Goal: Task Accomplishment & Management: Complete application form

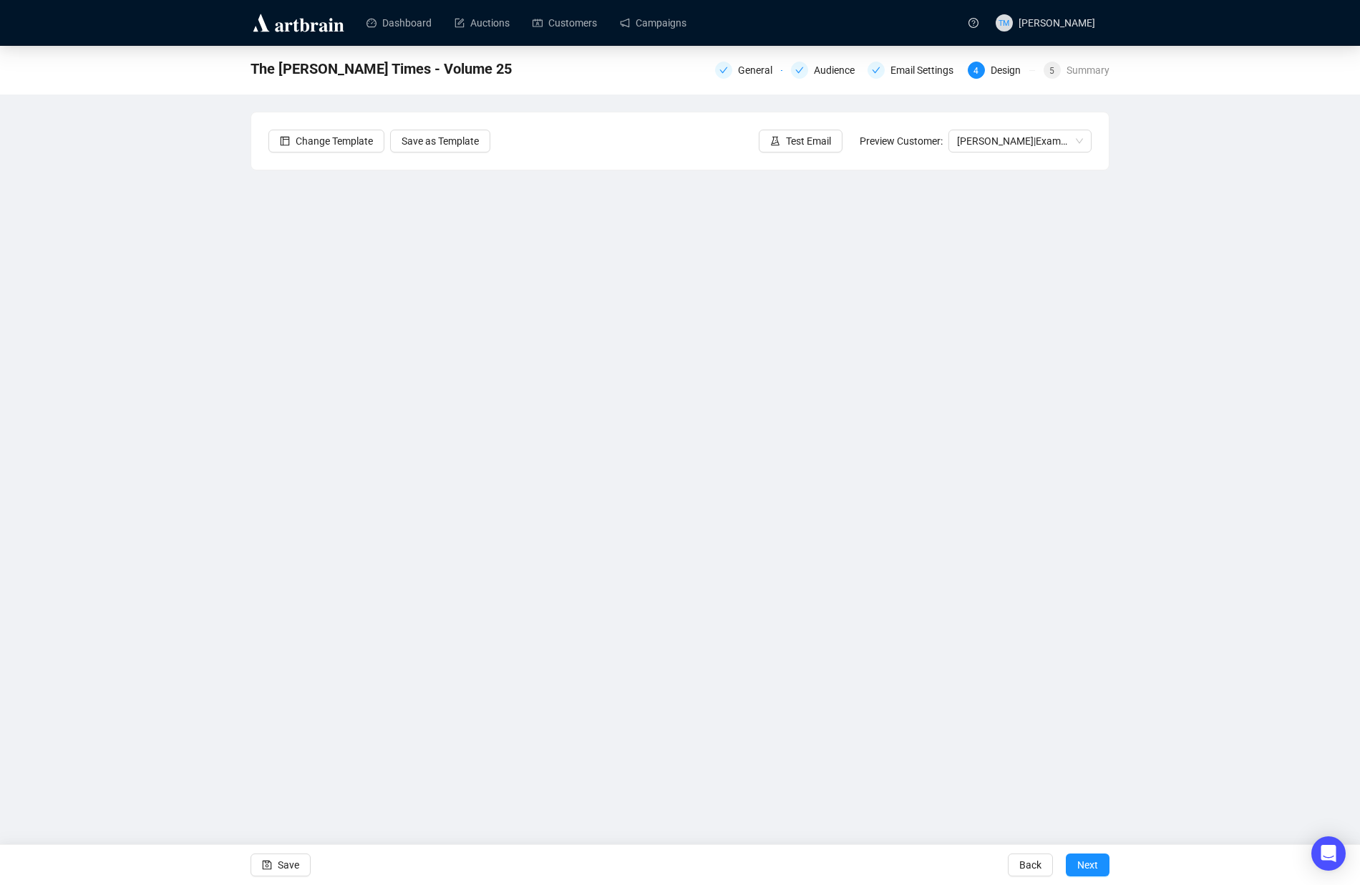
click at [1177, 595] on div "The [PERSON_NAME] Times - Volume 25 General Audience Email Settings 4 Design 5 …" at bounding box center [680, 382] width 1360 height 673
click at [251, 623] on iframe at bounding box center [680, 444] width 859 height 548
click at [475, 777] on div "Dashboard Auctions Customers Campaigns TM [PERSON_NAME] The [PERSON_NAME] Times…" at bounding box center [680, 442] width 1360 height 885
click at [271, 868] on icon "save" at bounding box center [267, 864] width 9 height 9
click at [281, 858] on span "Save" at bounding box center [288, 865] width 21 height 40
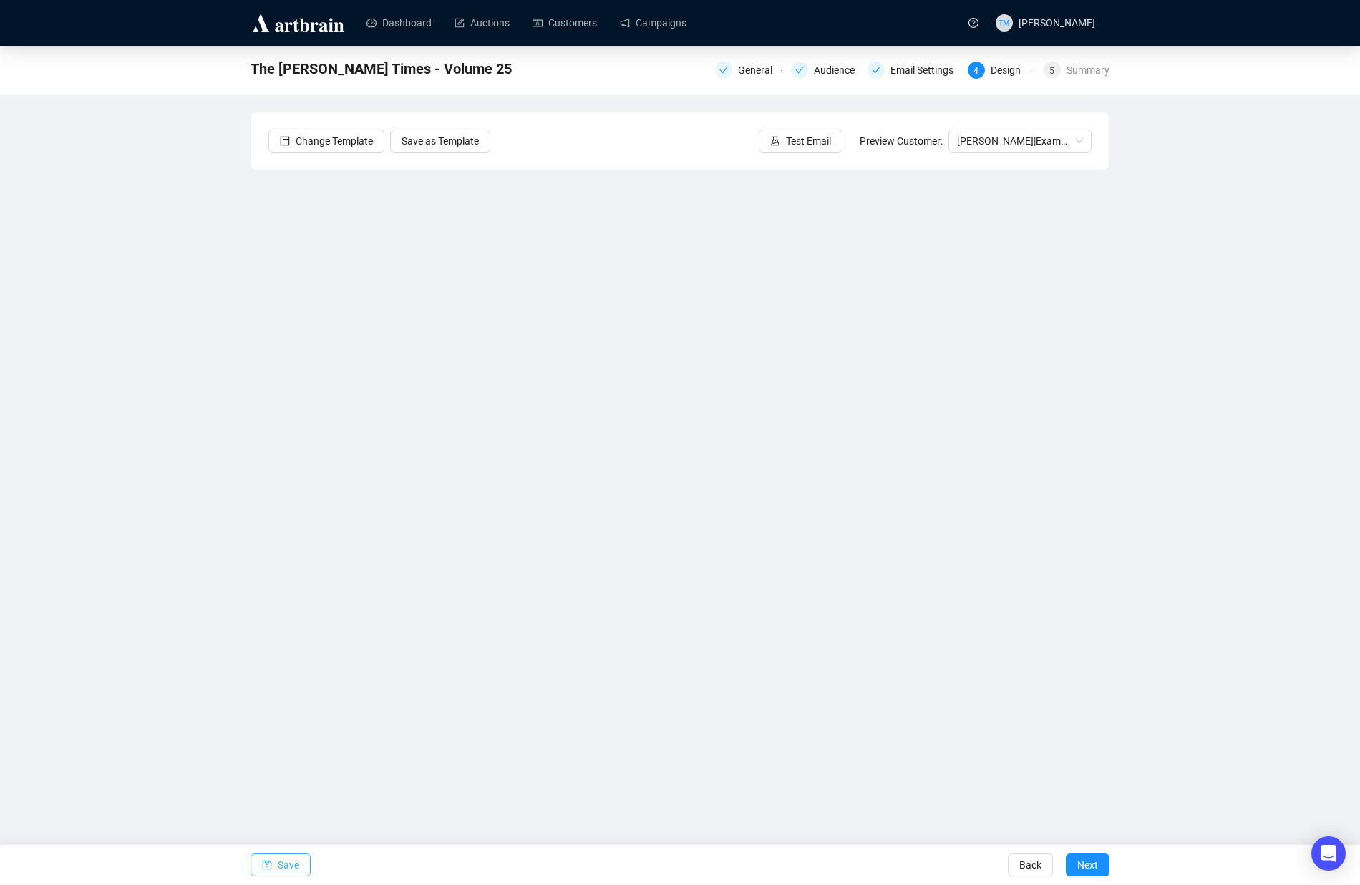
click at [269, 863] on icon "save" at bounding box center [267, 865] width 10 height 10
click at [908, 60] on div "General Audience Email Settings 4 Design 5 Summary" at bounding box center [912, 69] width 394 height 20
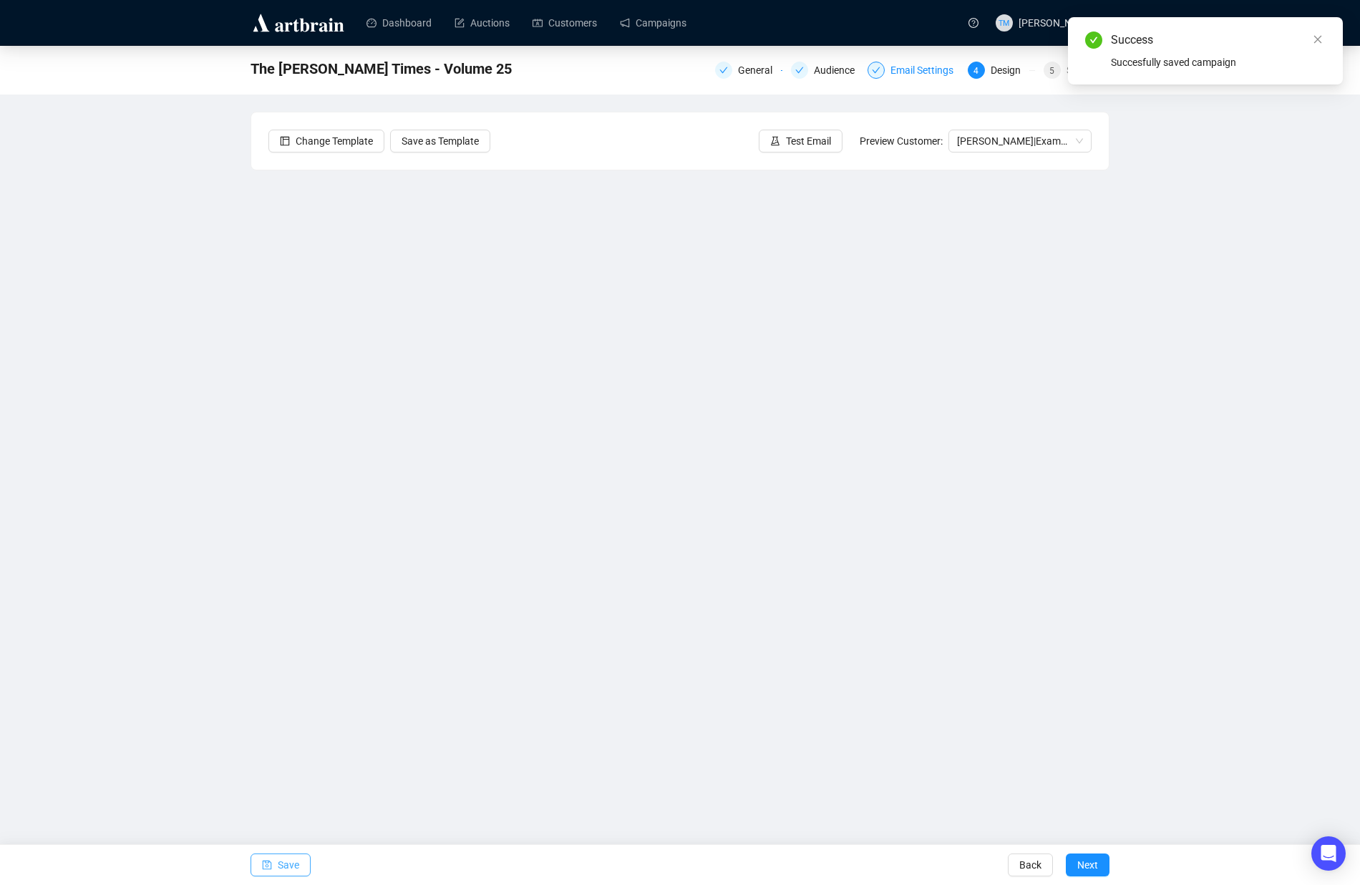
click at [893, 69] on div "Email Settings" at bounding box center [926, 70] width 72 height 17
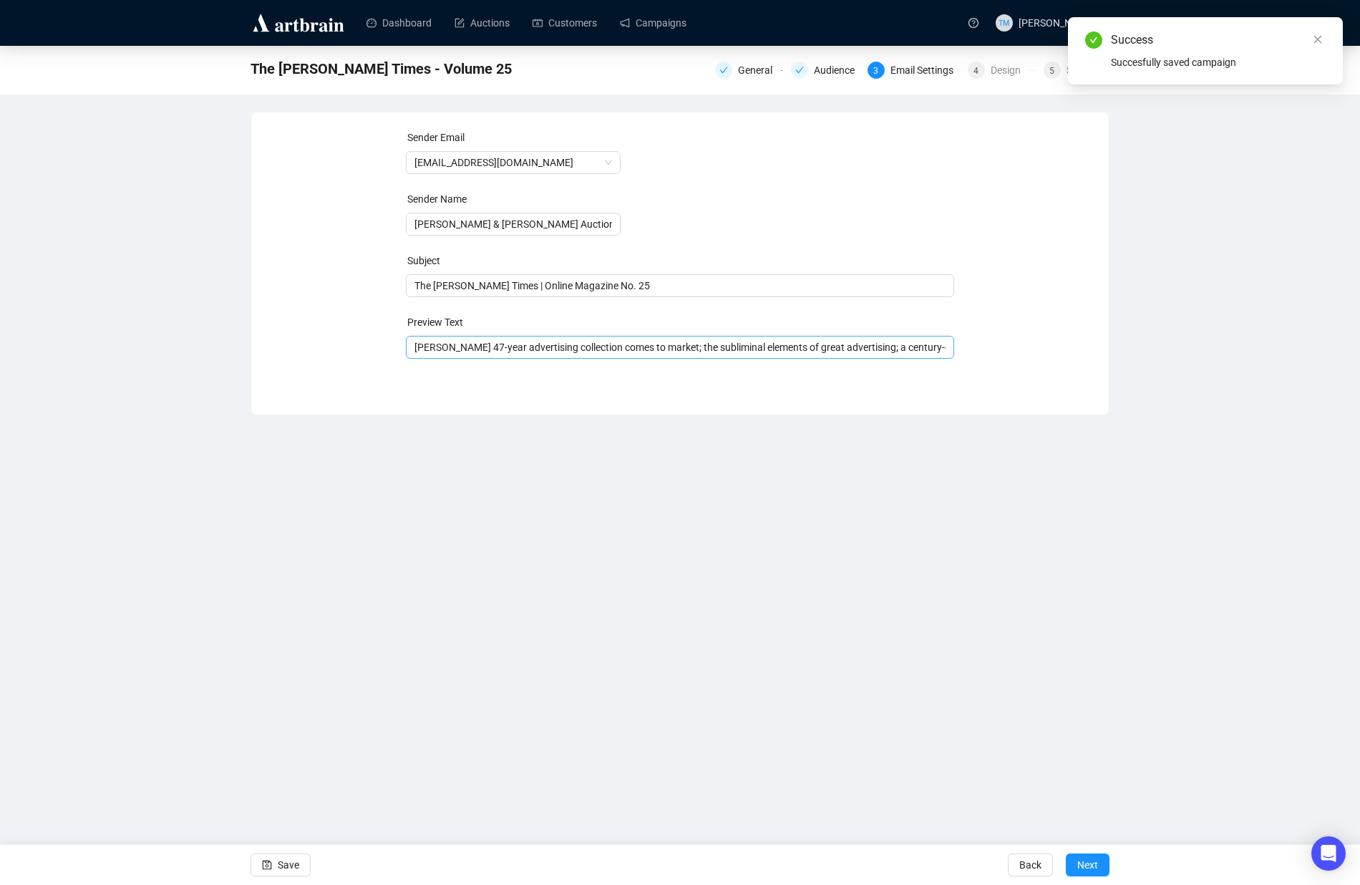
click at [578, 348] on span "Titherington's 47-year advertising collection comes to market; the subliminal e…" at bounding box center [680, 346] width 549 height 11
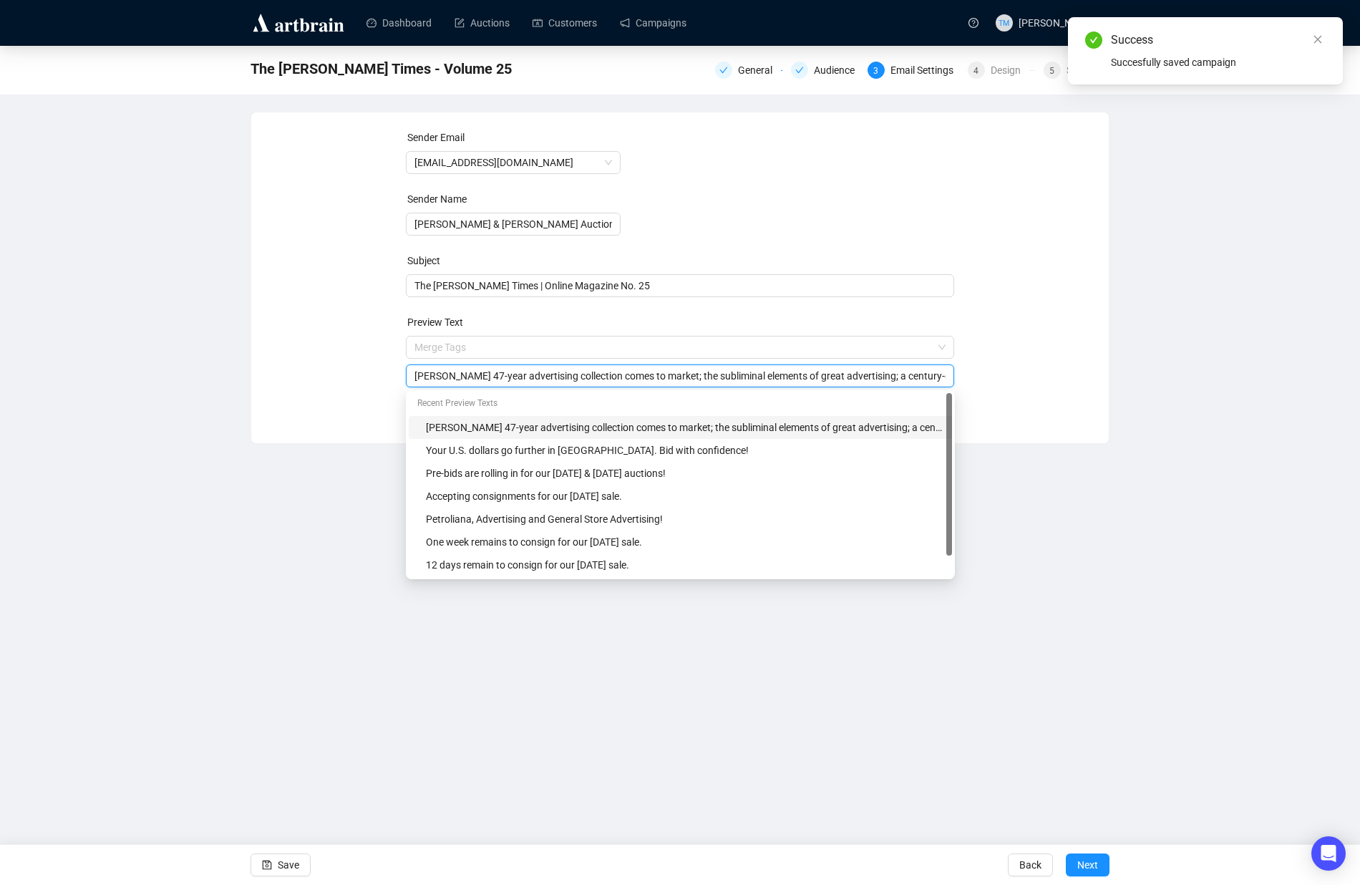
click at [519, 372] on input "Titherington's 47-year advertising collection comes to market; the subliminal e…" at bounding box center [680, 376] width 532 height 16
paste input "fuels up bidding; a 1902 goalie stick expected"
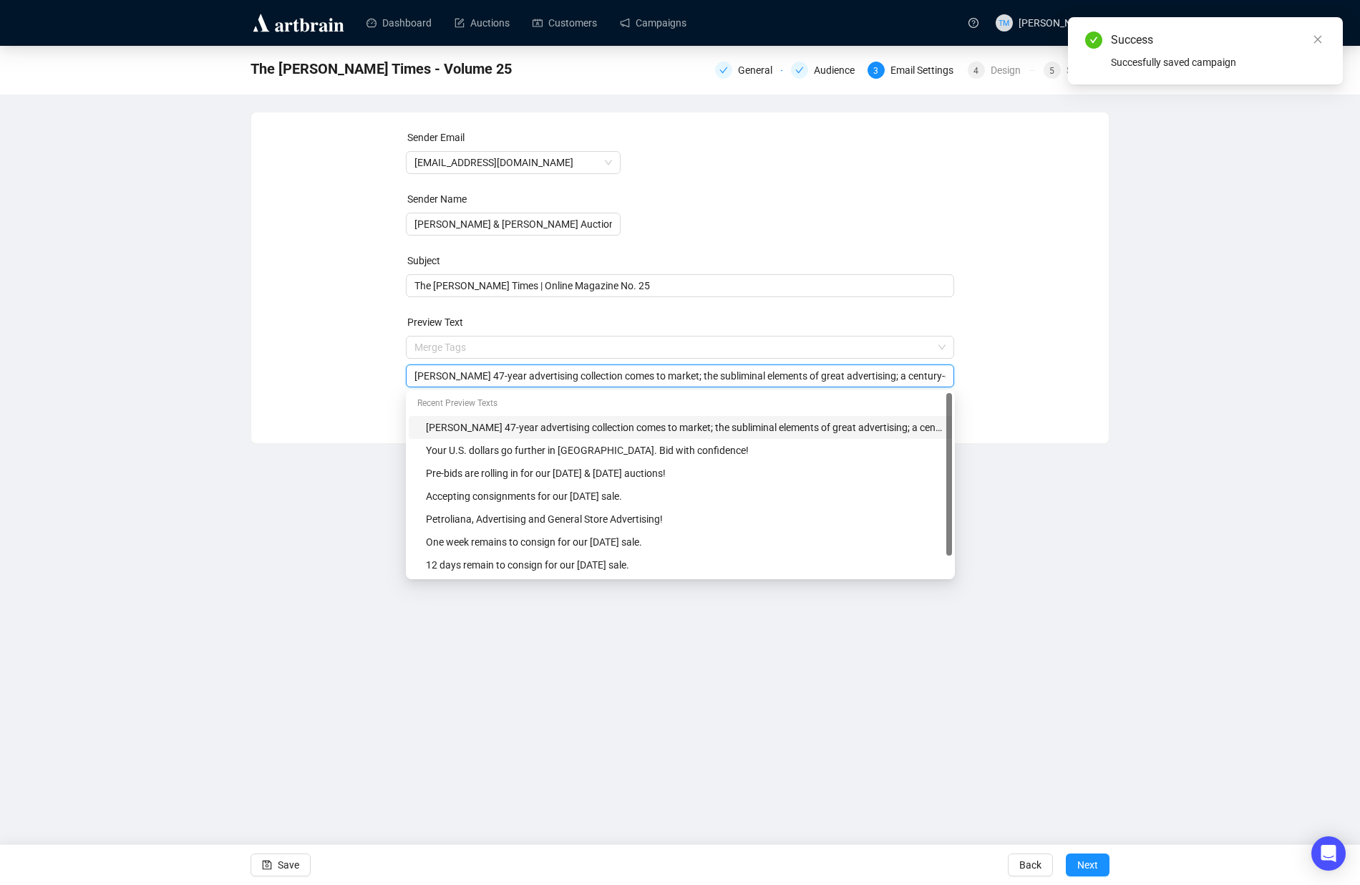
scroll to position [0, 588]
type input "Titherington's 47-year advertising collection comes to market; the subliminal e…"
click at [258, 643] on div "Dashboard Auctions Customers Campaigns TM Tess Monterroza The Miller Times - Vo…" at bounding box center [680, 442] width 1360 height 885
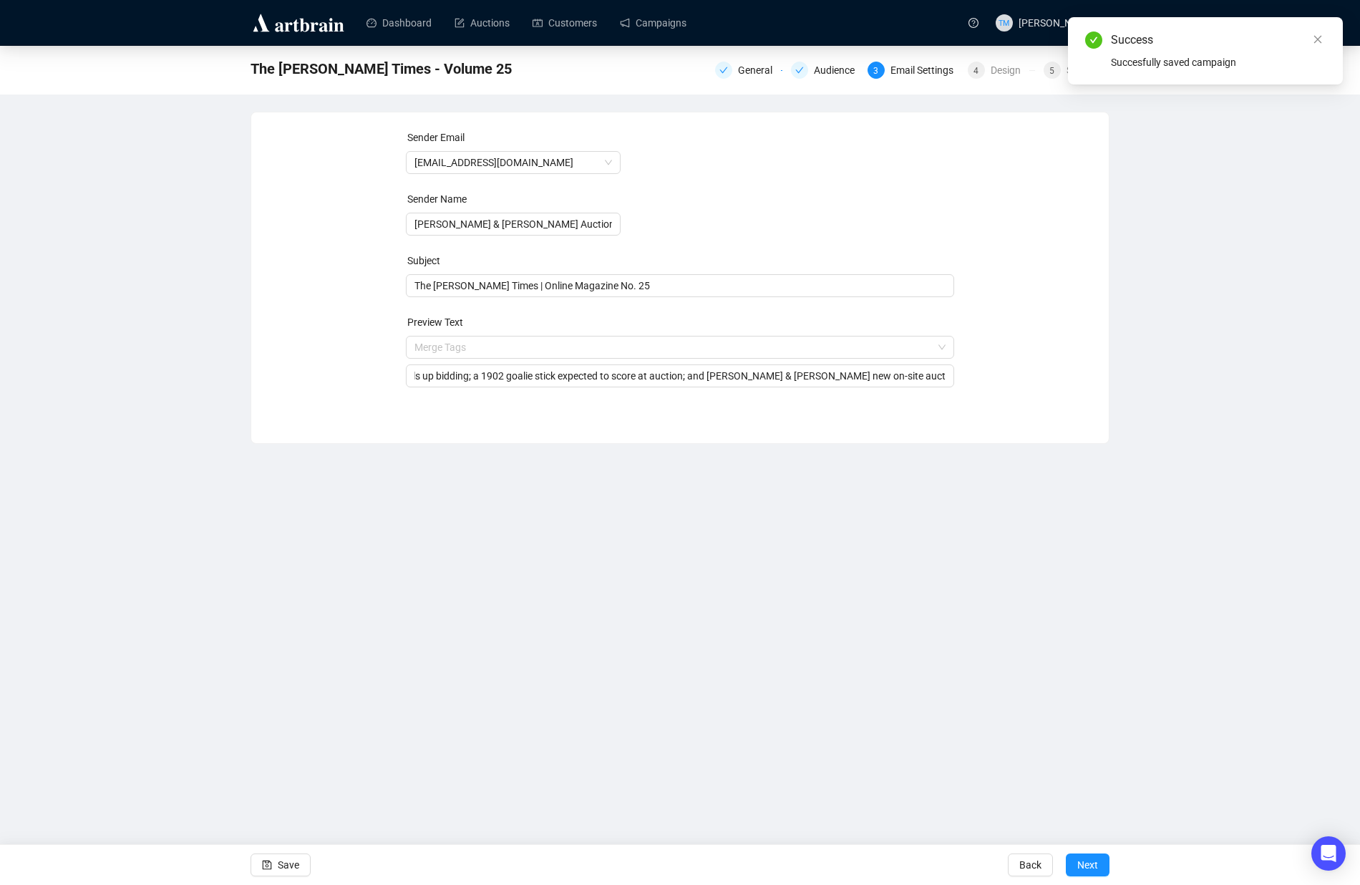
scroll to position [0, 0]
click at [270, 860] on icon "save" at bounding box center [267, 865] width 10 height 10
click at [1013, 66] on div "Design" at bounding box center [1010, 70] width 39 height 17
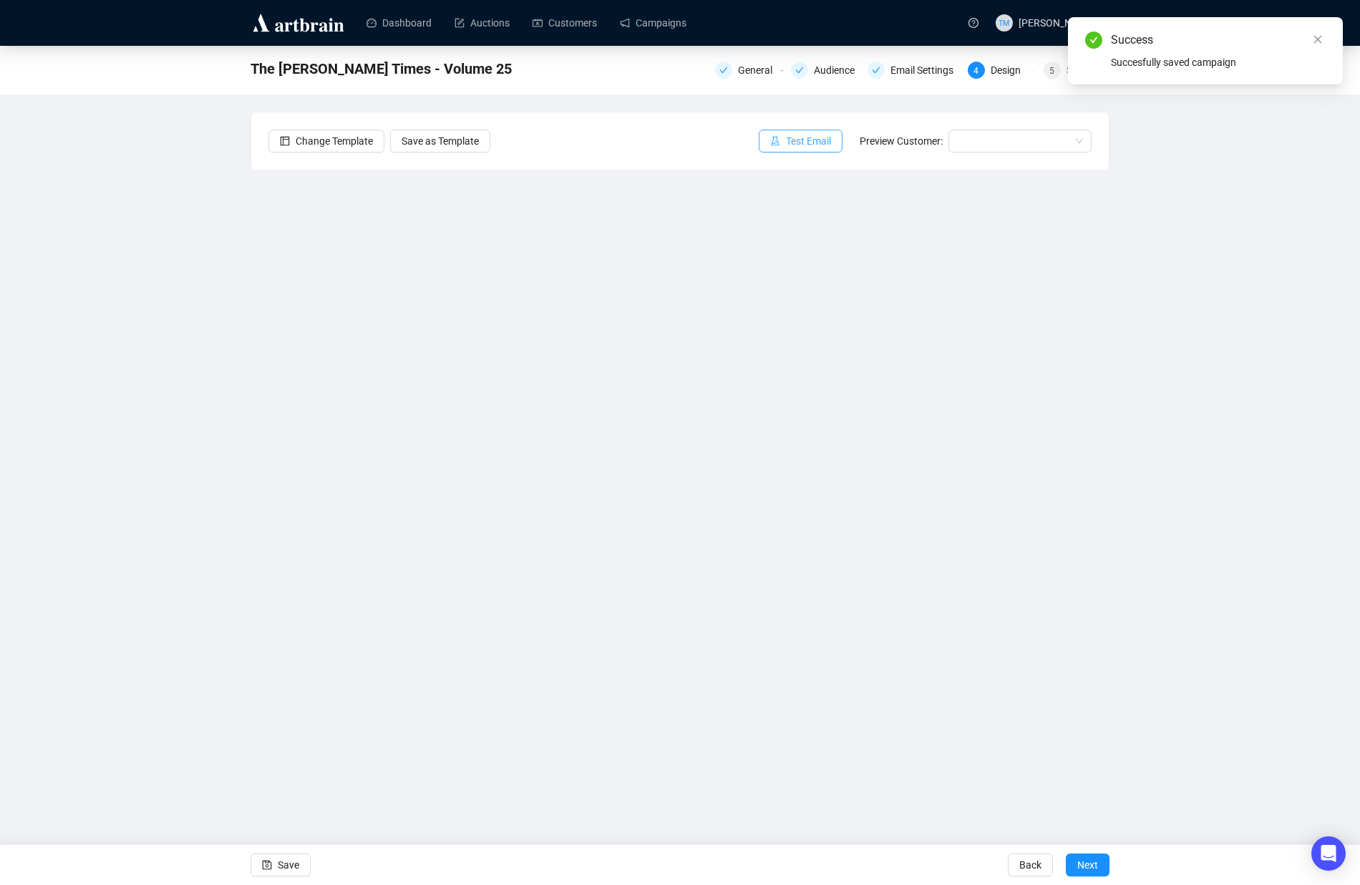
click at [828, 142] on button "Test Email" at bounding box center [801, 141] width 84 height 23
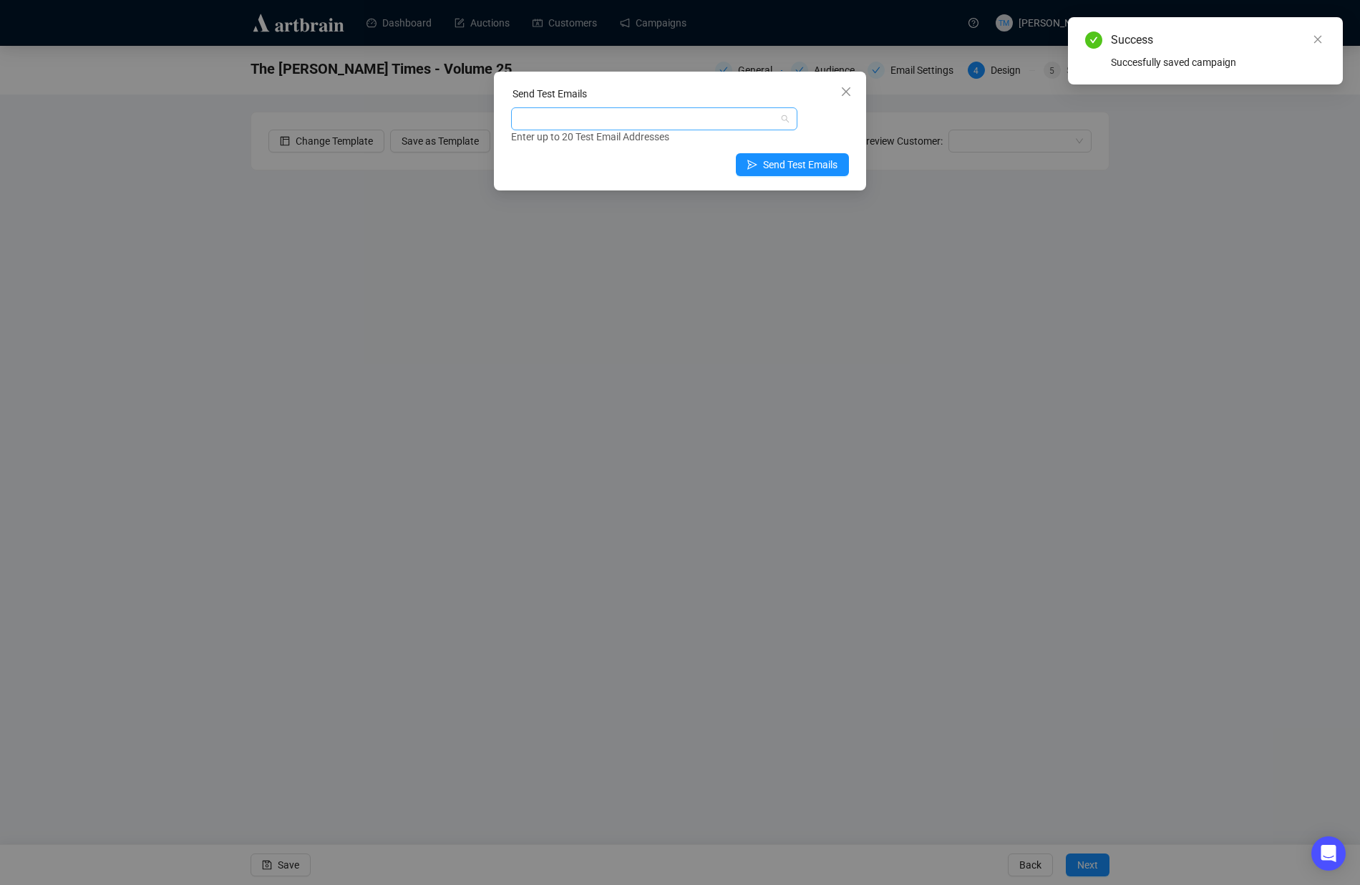
click at [568, 119] on div at bounding box center [647, 119] width 266 height 20
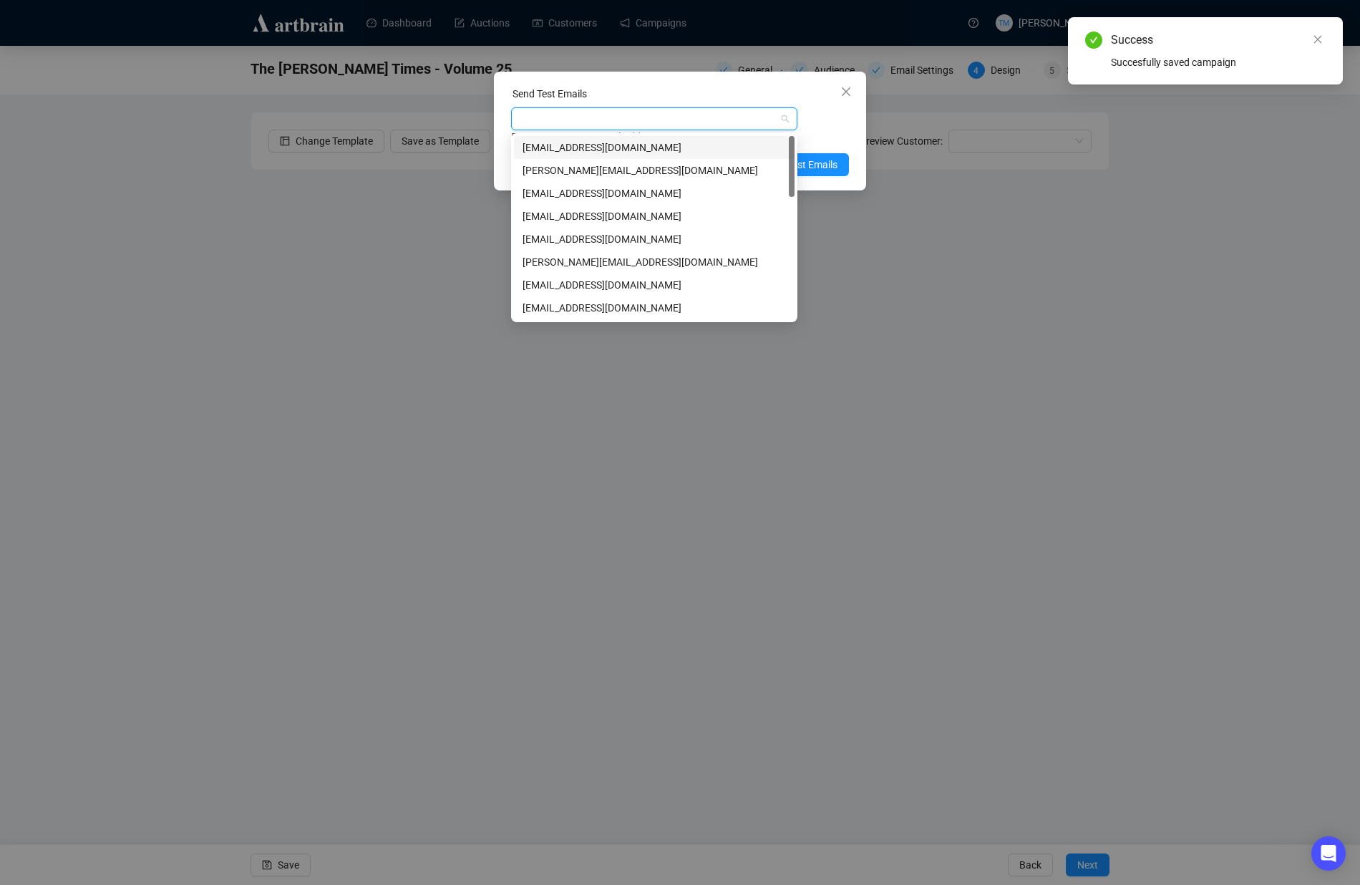
click at [567, 140] on div "[EMAIL_ADDRESS][DOMAIN_NAME]" at bounding box center [654, 148] width 263 height 16
click at [820, 107] on div "tessmonterroza@gmail.com Enter up to 20 Test Email Addresses" at bounding box center [680, 125] width 338 height 37
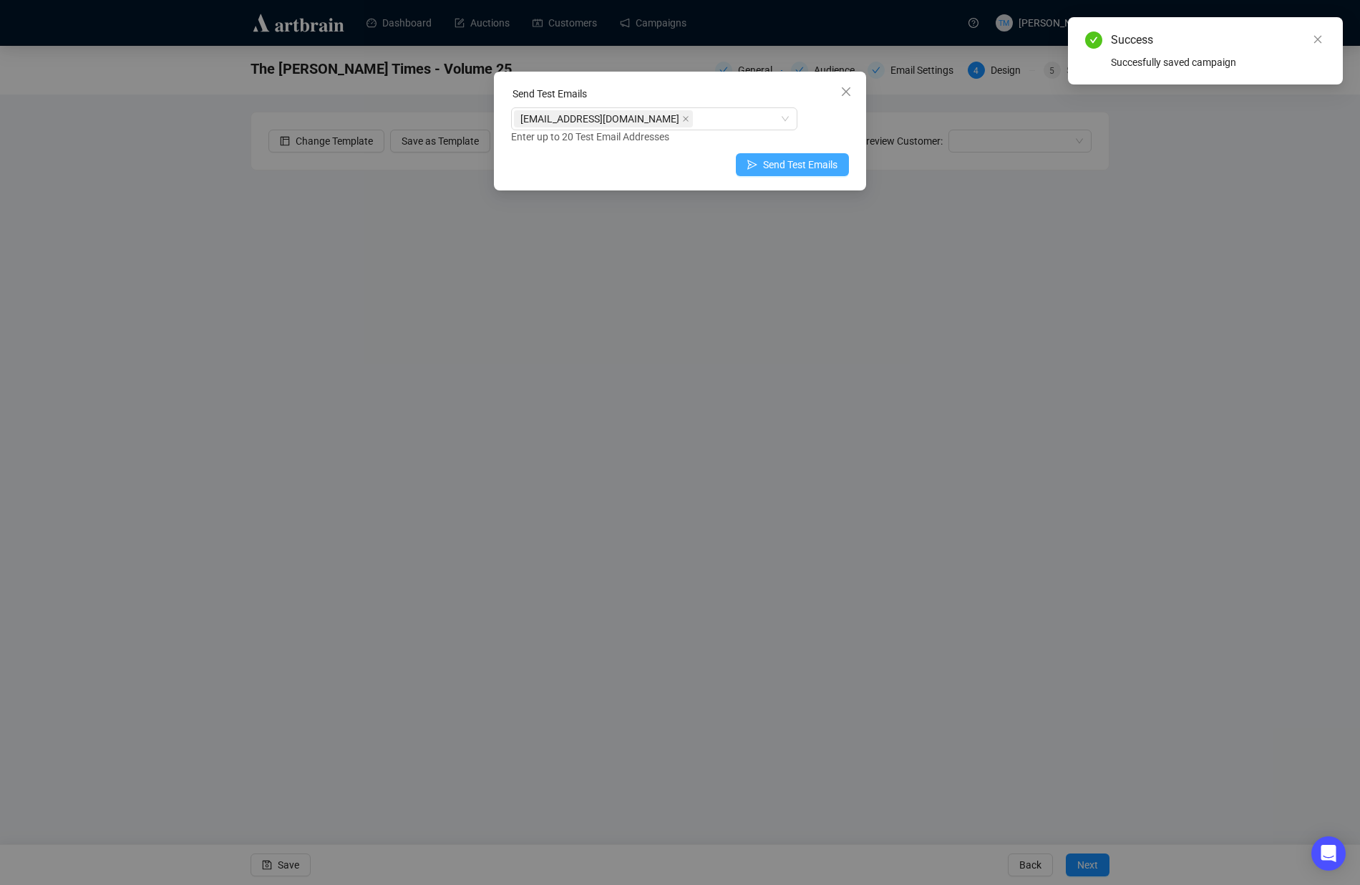
click at [806, 160] on span "Send Test Emails" at bounding box center [800, 165] width 74 height 16
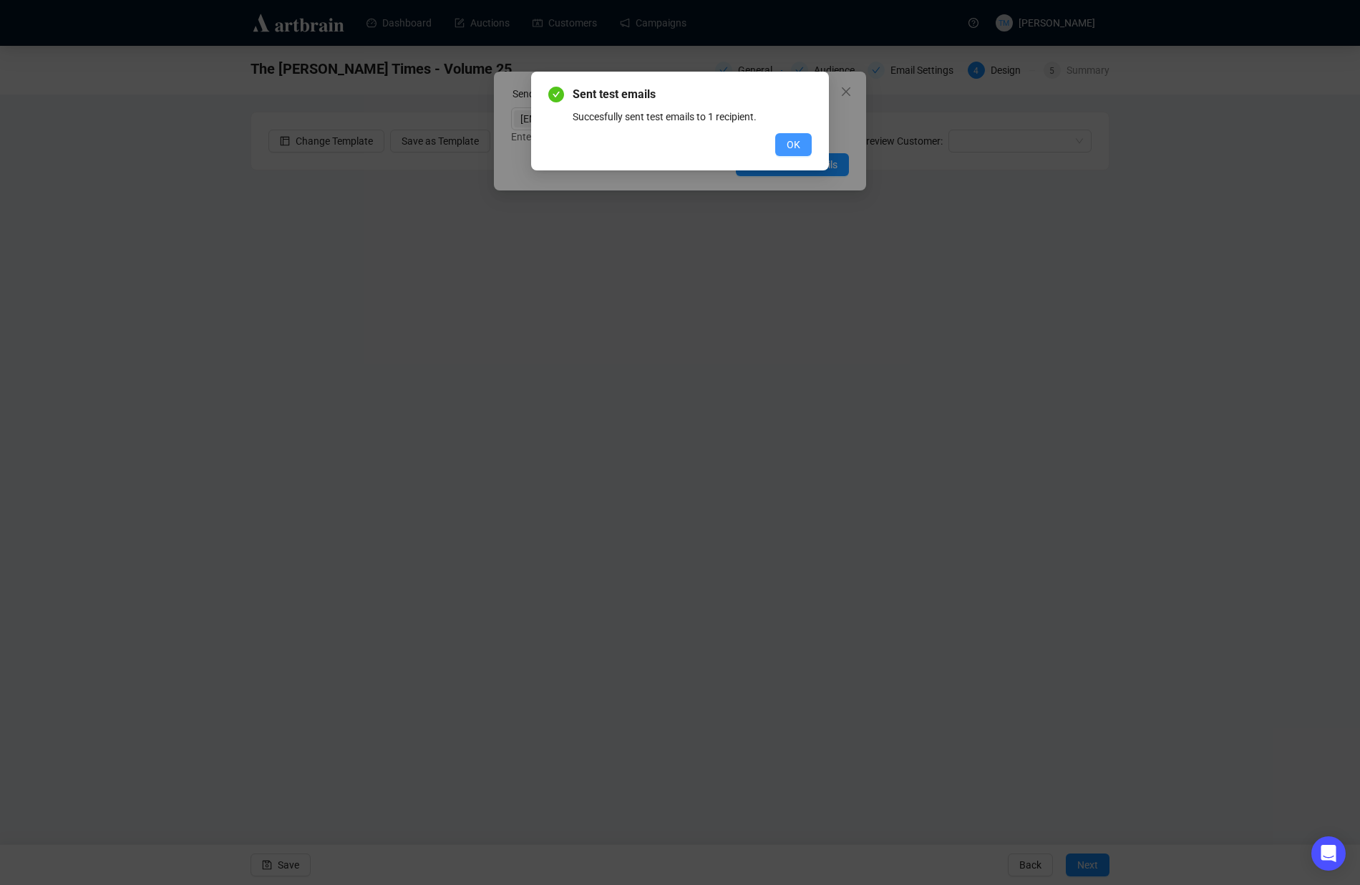
click at [796, 146] on span "OK" at bounding box center [794, 145] width 14 height 16
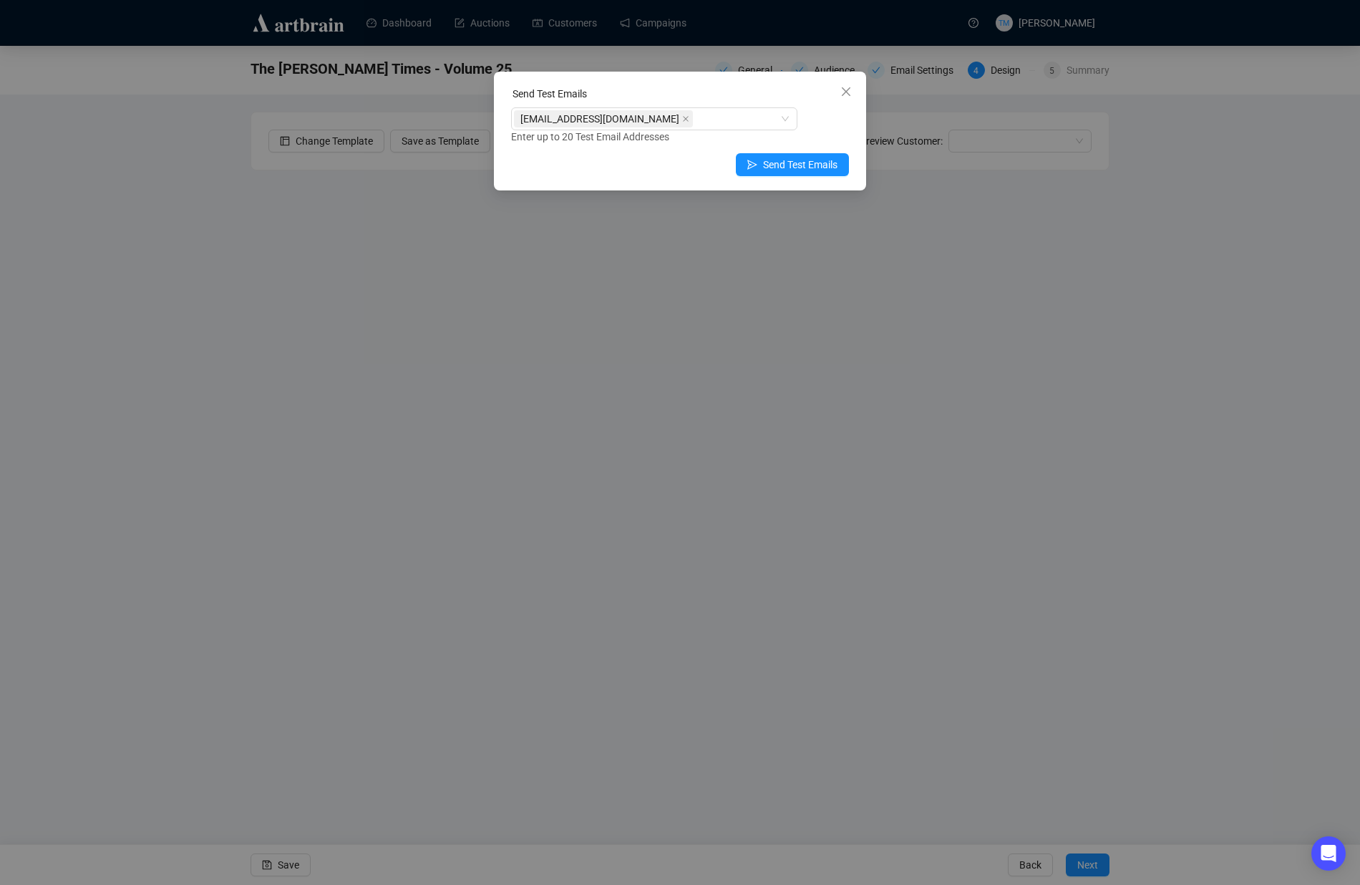
click at [1225, 208] on div "Send Test Emails tessmonterroza@gmail.com Enter up to 20 Test Email Addresses S…" at bounding box center [680, 442] width 1360 height 885
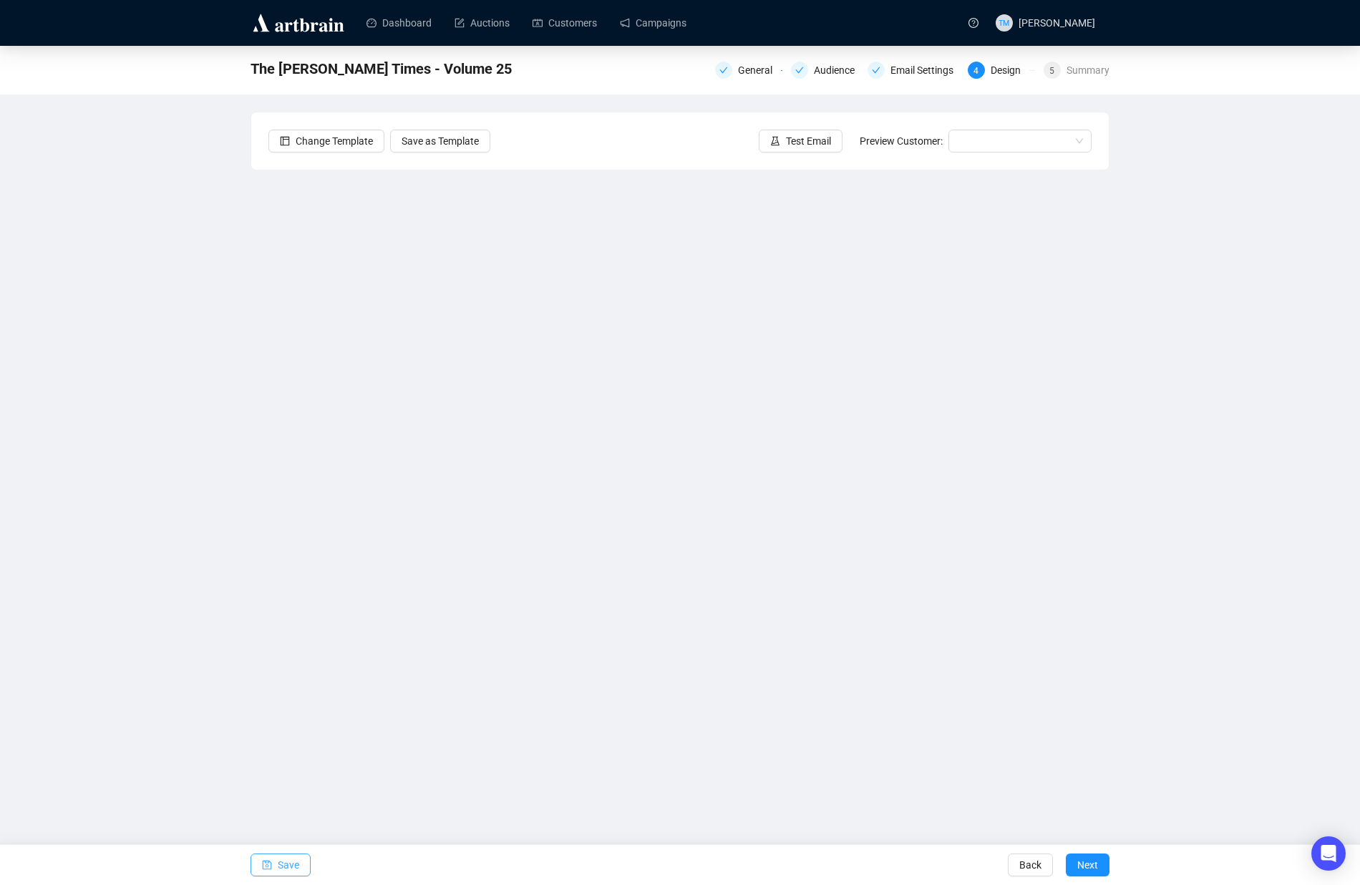
click at [278, 867] on span "Save" at bounding box center [288, 865] width 21 height 40
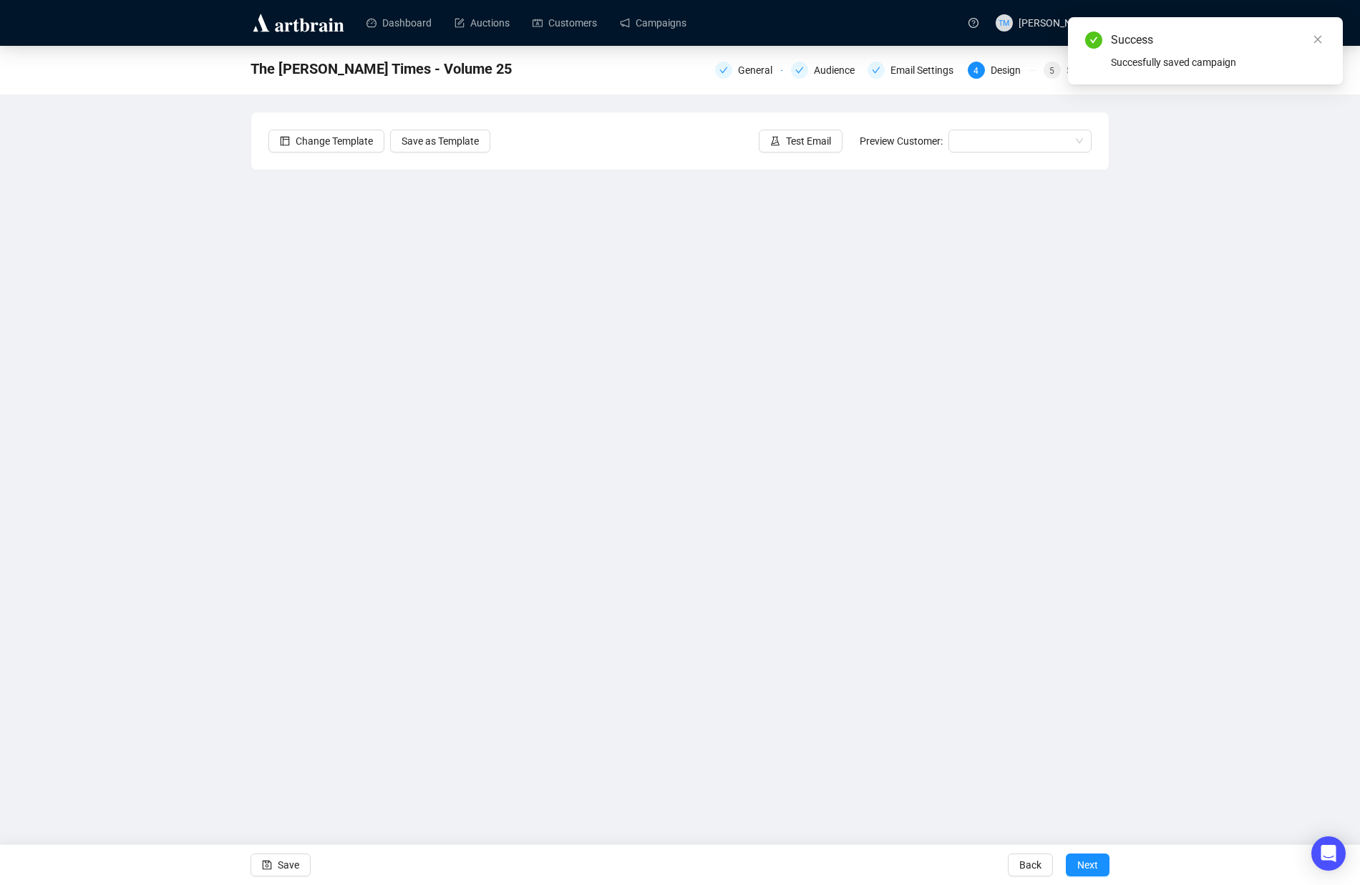
click at [917, 82] on div "The Miller Times - Volume 25 General Audience Email Settings 4 Design 5 Summary" at bounding box center [680, 68] width 859 height 29
click at [933, 72] on div "Email Settings" at bounding box center [926, 70] width 72 height 17
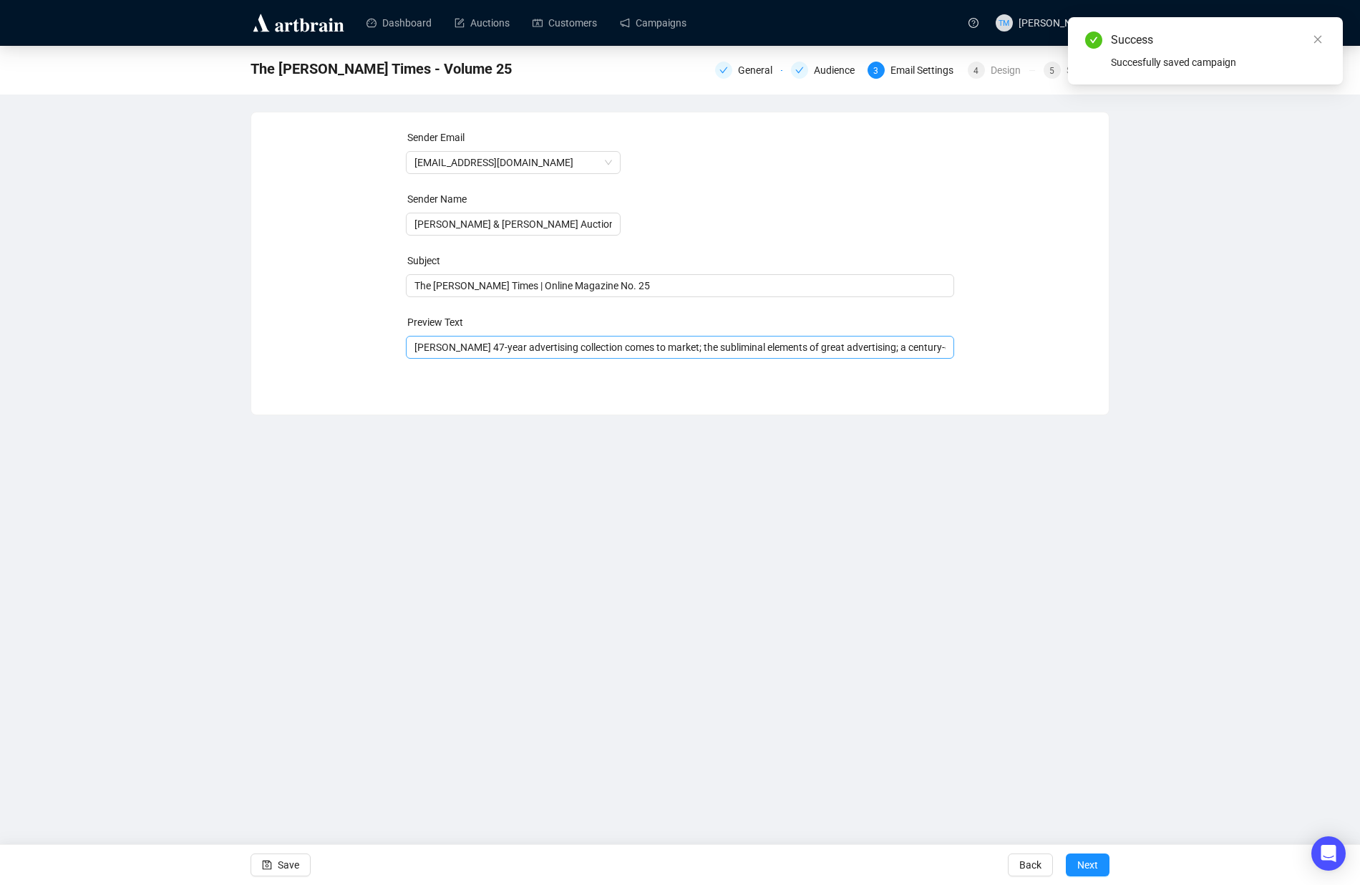
click at [641, 351] on span "Titherington's 47-year advertising collection comes to market; the subliminal e…" at bounding box center [680, 346] width 549 height 11
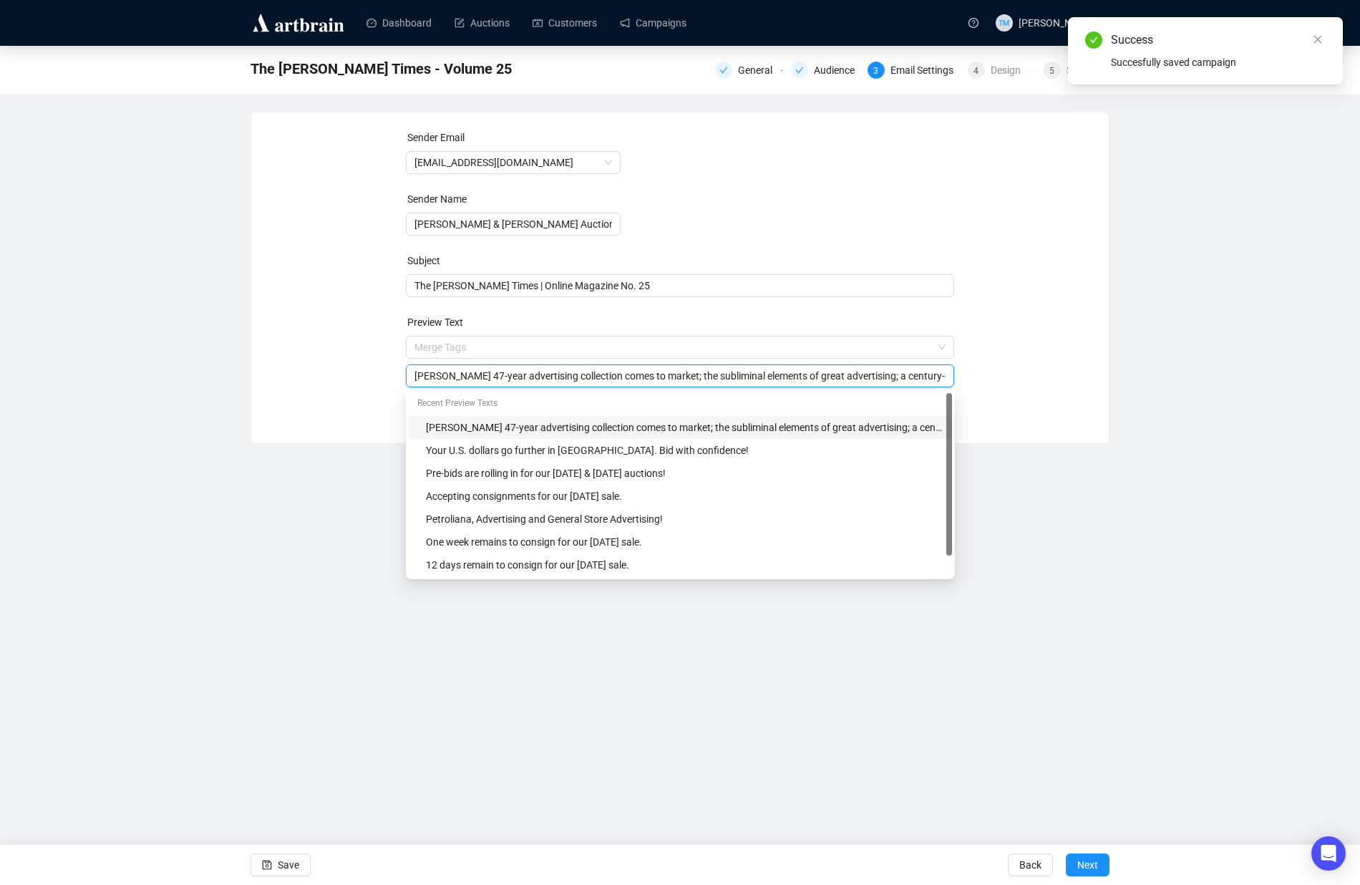
click at [549, 371] on input "Titherington's 47-year advertising collection comes to market; the subliminal e…" at bounding box center [680, 376] width 532 height 16
paste input "aims"
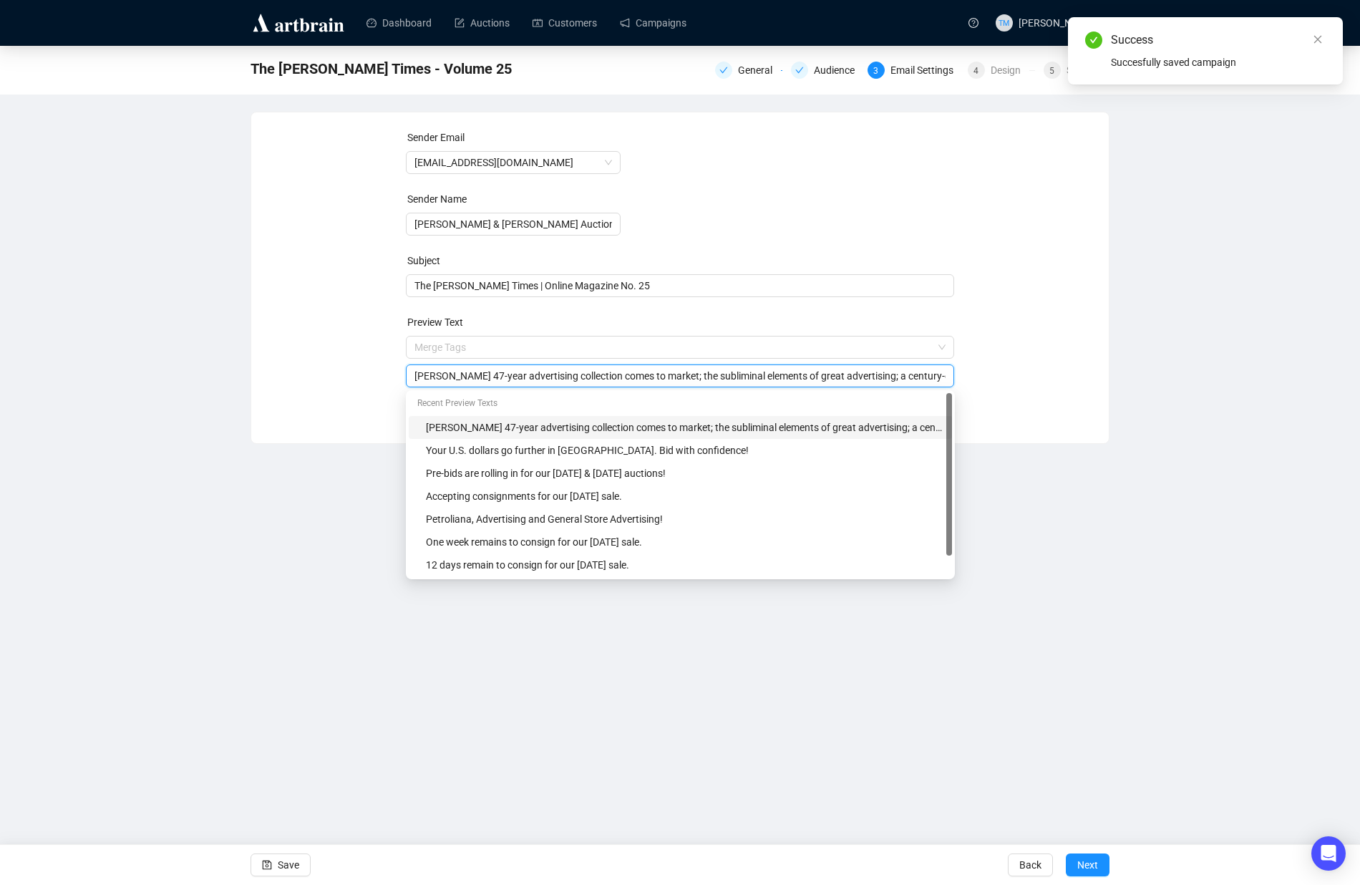
scroll to position [0, 567]
type input "Titherington's 47-year advertising collection comes to market; the subliminal e…"
click at [284, 540] on div "Dashboard Auctions Customers Campaigns TM Tess Monterroza The Miller Times - Vo…" at bounding box center [680, 442] width 1360 height 885
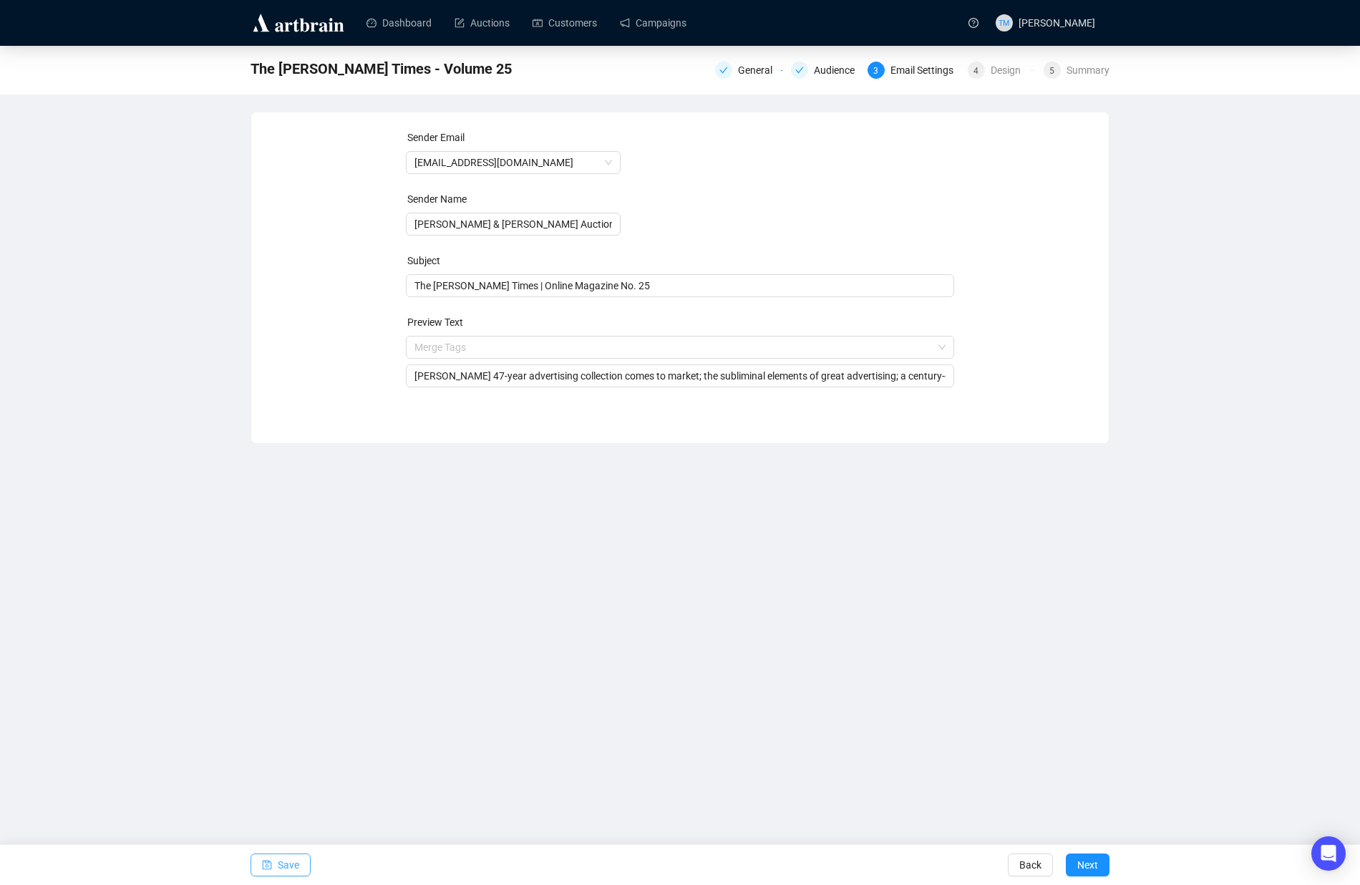
click at [254, 867] on button "Save" at bounding box center [281, 864] width 60 height 23
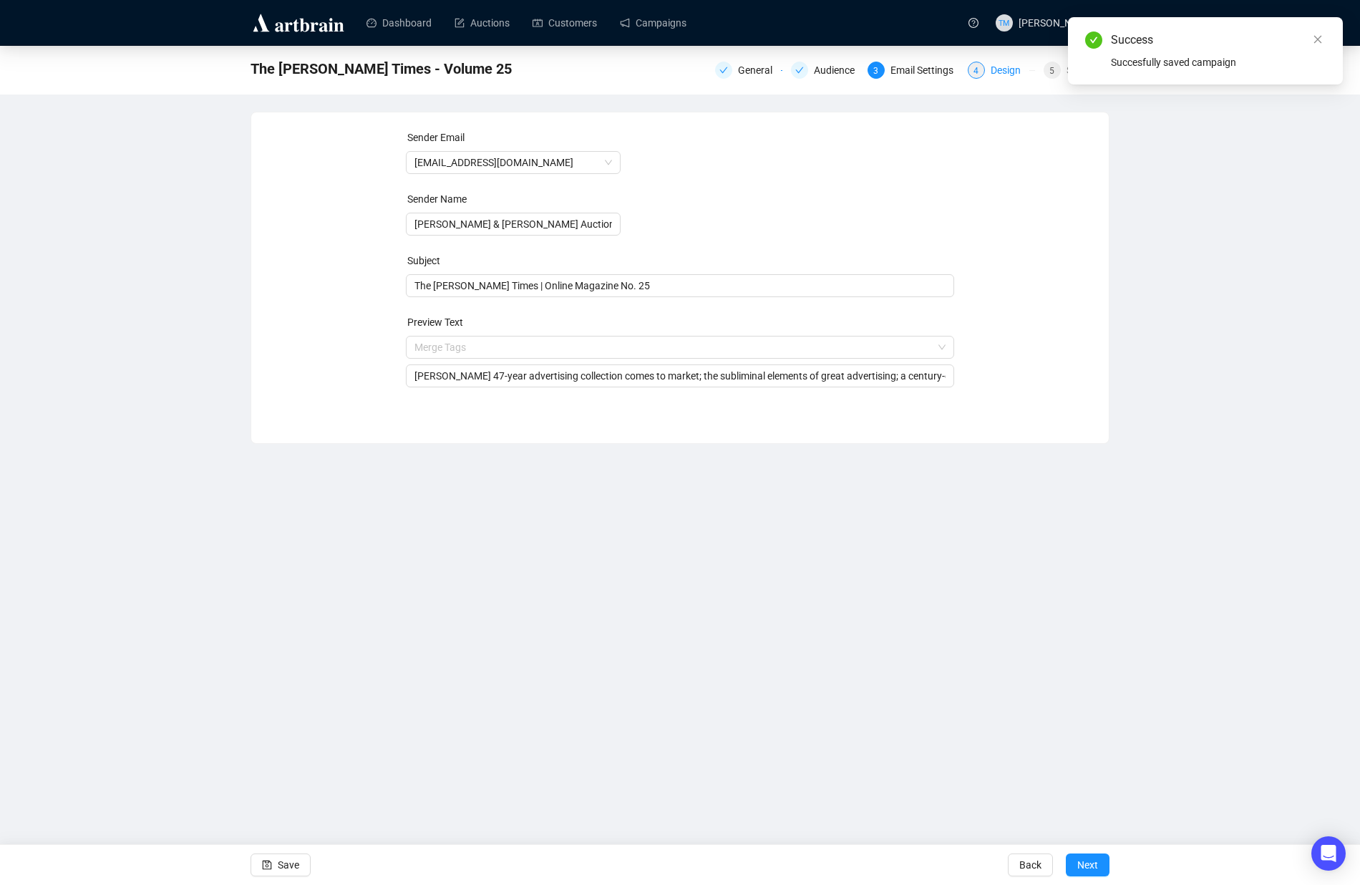
click at [977, 71] on div "4" at bounding box center [976, 70] width 17 height 17
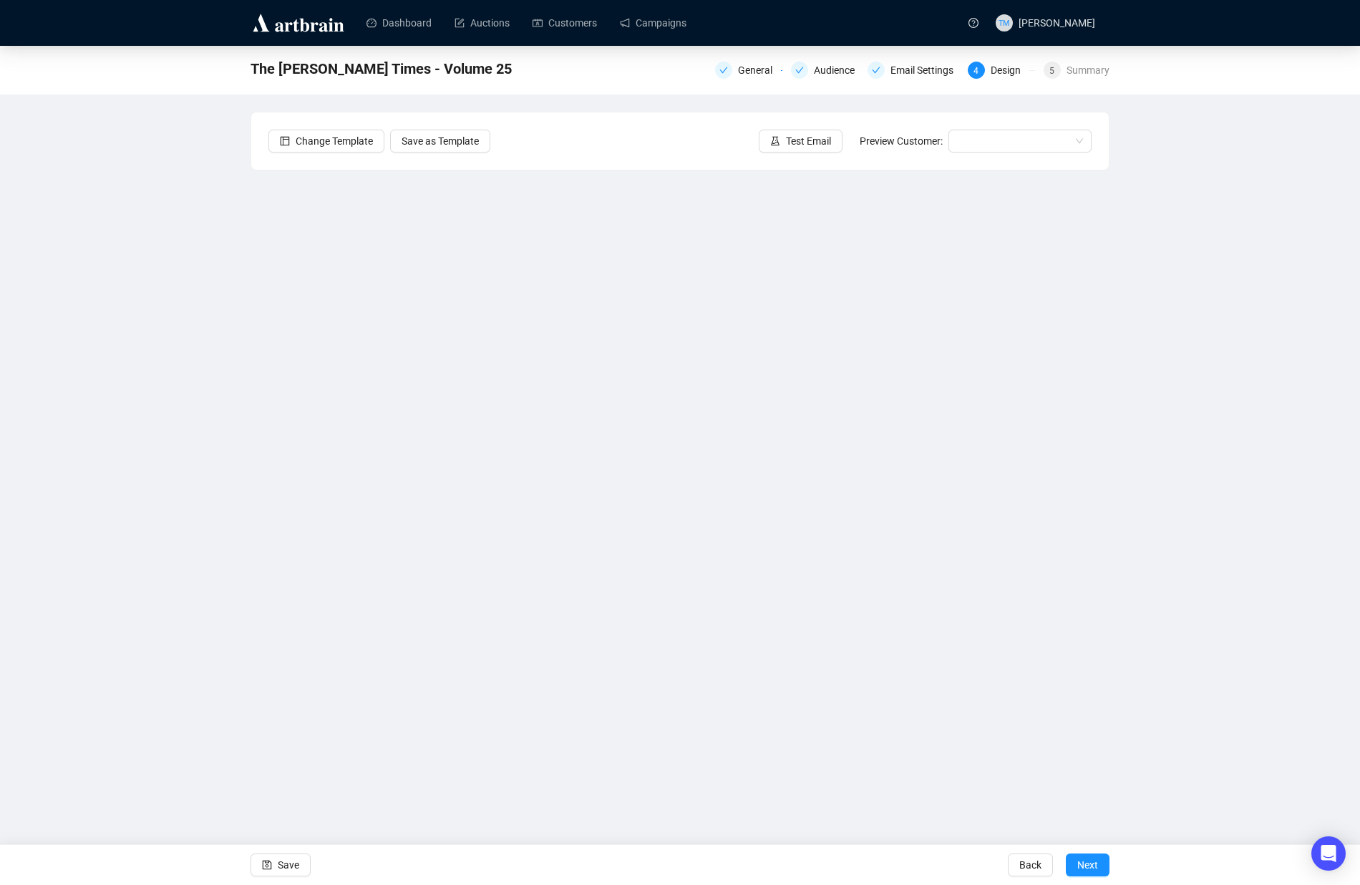
click at [191, 354] on div "The Miller Times - Volume 25 General Audience Email Settings 4 Design 5 Summary…" at bounding box center [680, 382] width 1360 height 673
click at [267, 868] on icon "save" at bounding box center [267, 864] width 9 height 9
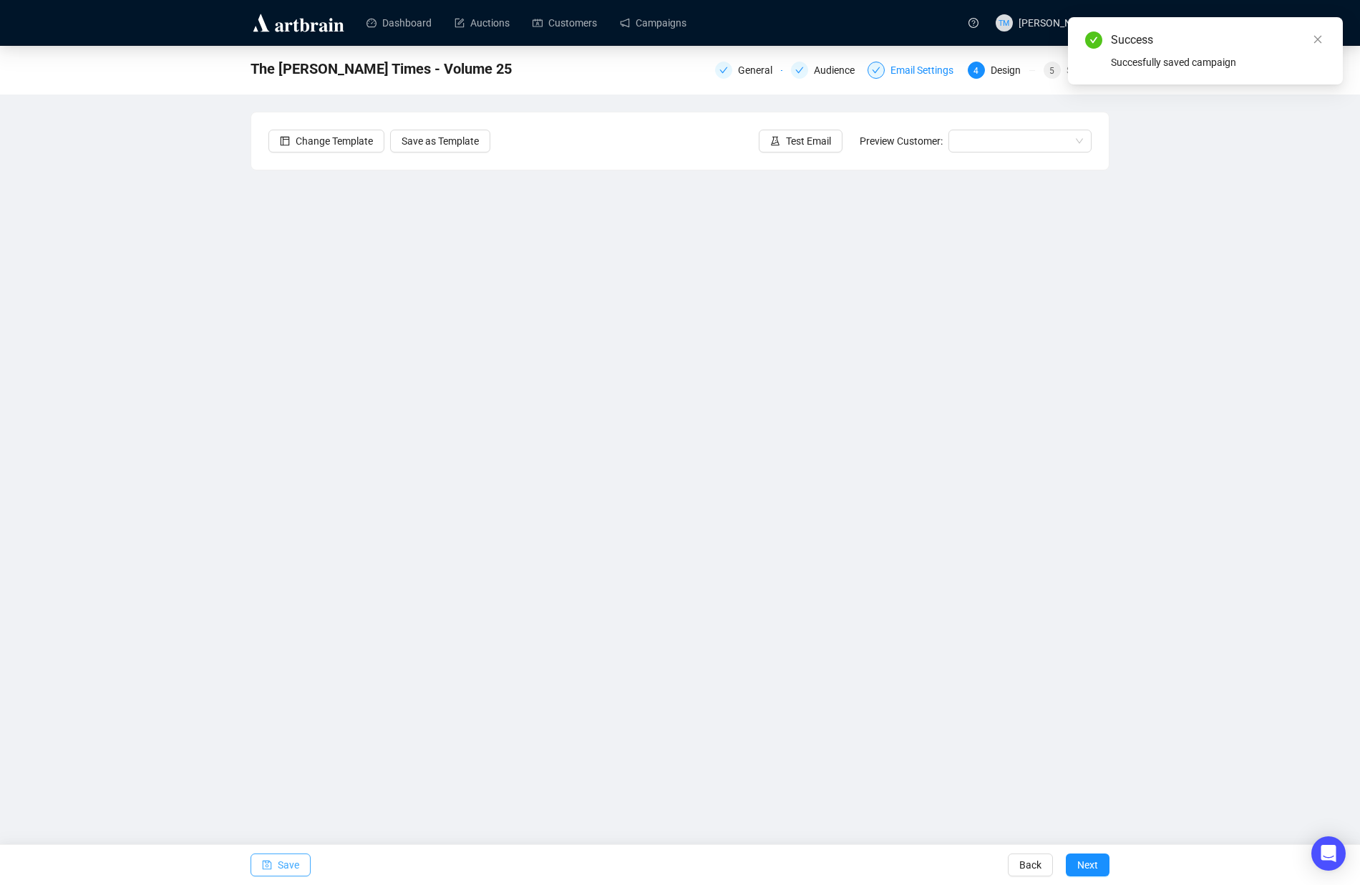
click at [918, 69] on div "Email Settings" at bounding box center [926, 70] width 72 height 17
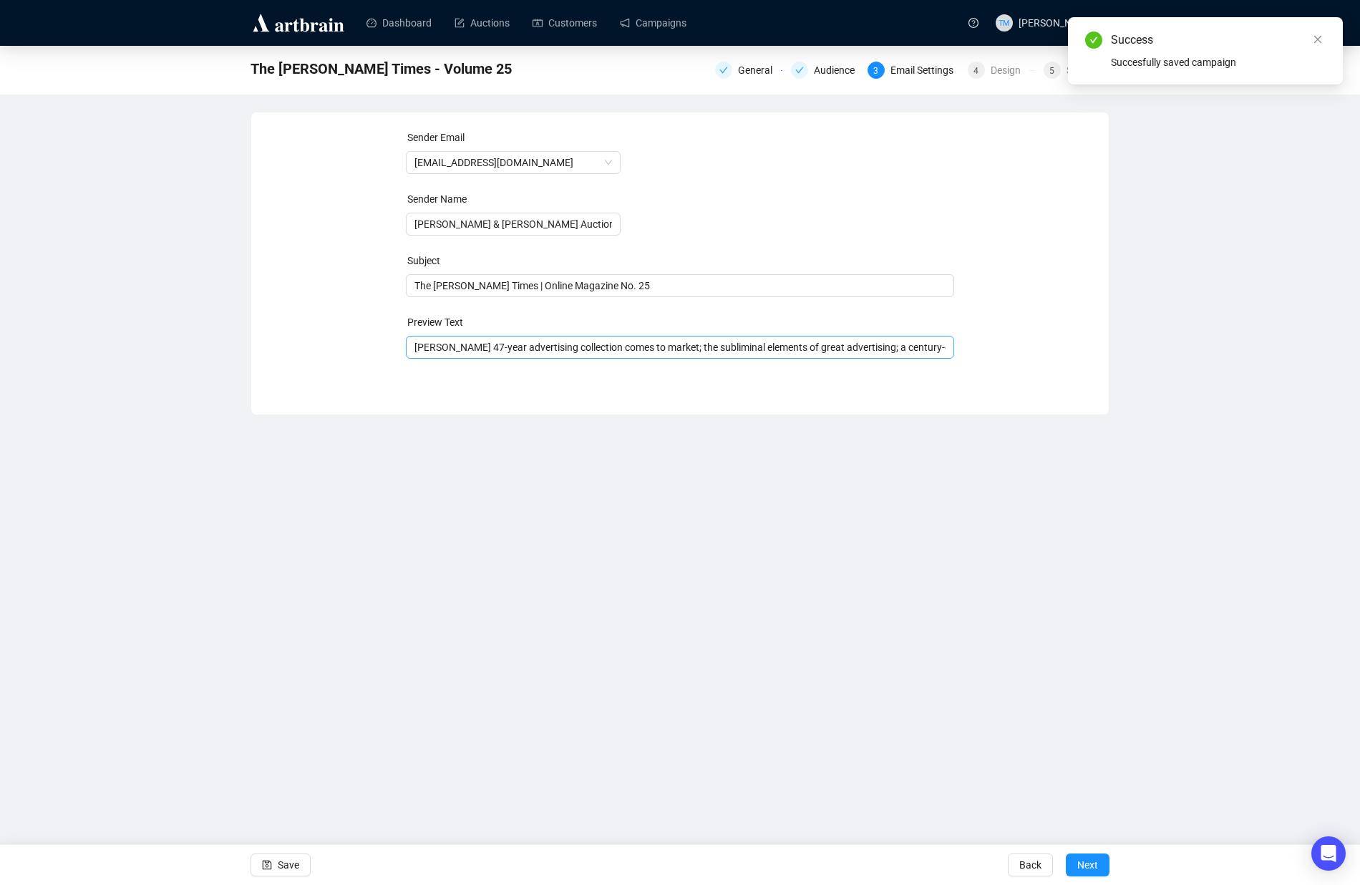
click at [599, 336] on div "Titherington's 47-year advertising collection comes to market; the subliminal e…" at bounding box center [680, 347] width 549 height 23
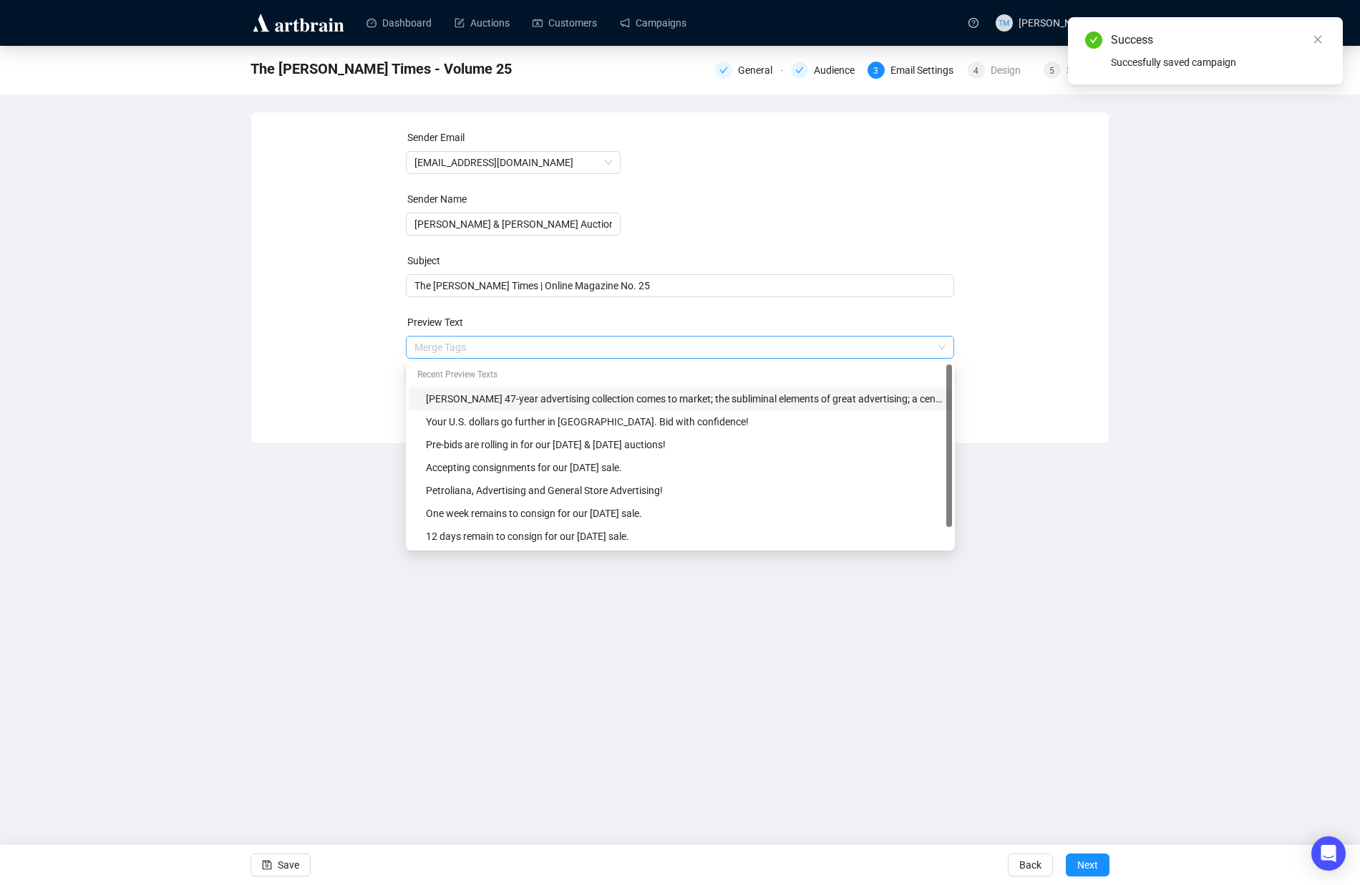
scroll to position [0, 567]
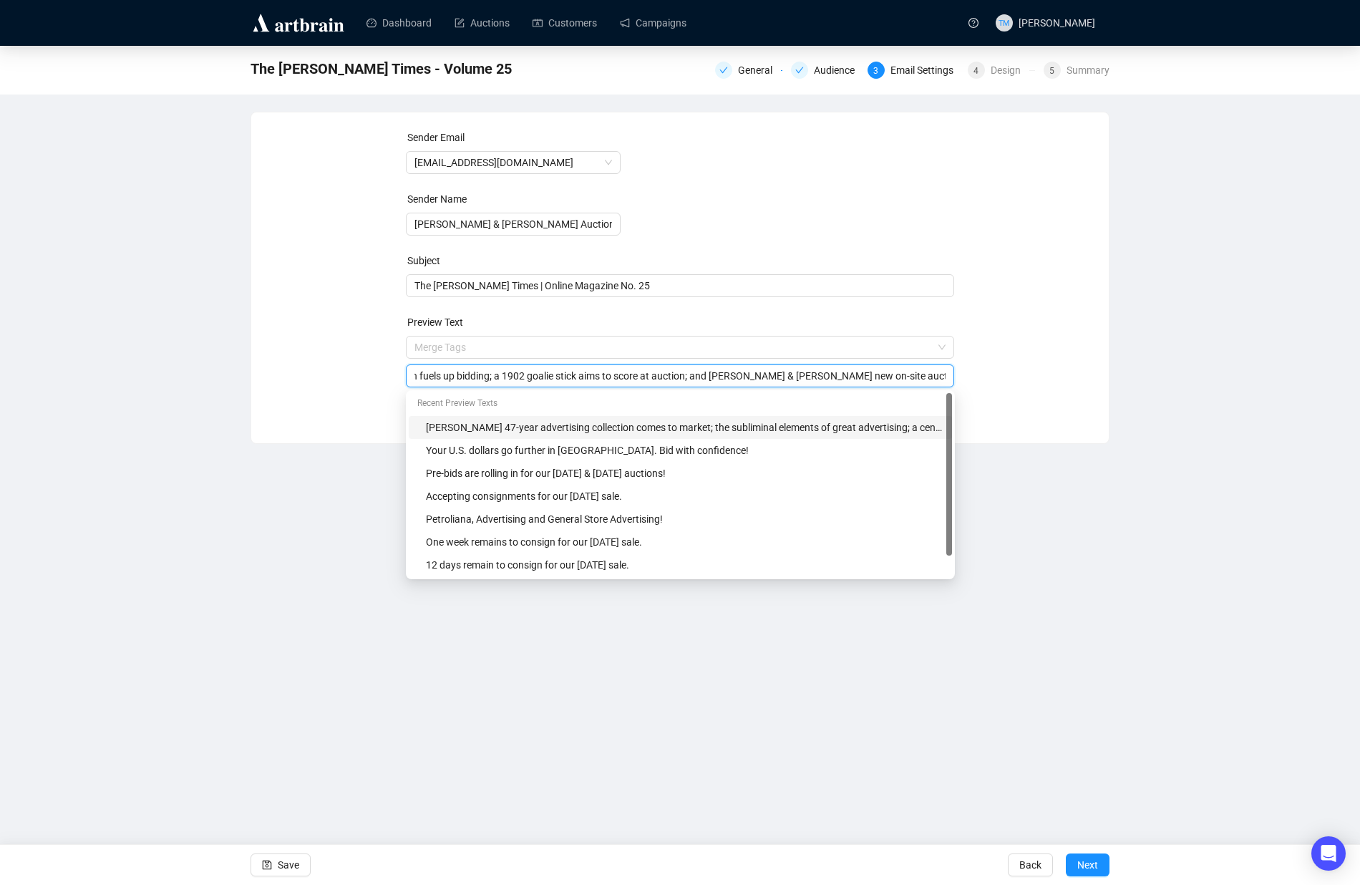
click at [515, 381] on input "Titherington's 47-year advertising collection comes to market; the subliminal e…" at bounding box center [680, 376] width 532 height 16
paste input "n ultra-rare century-old oil tin fuels excitement"
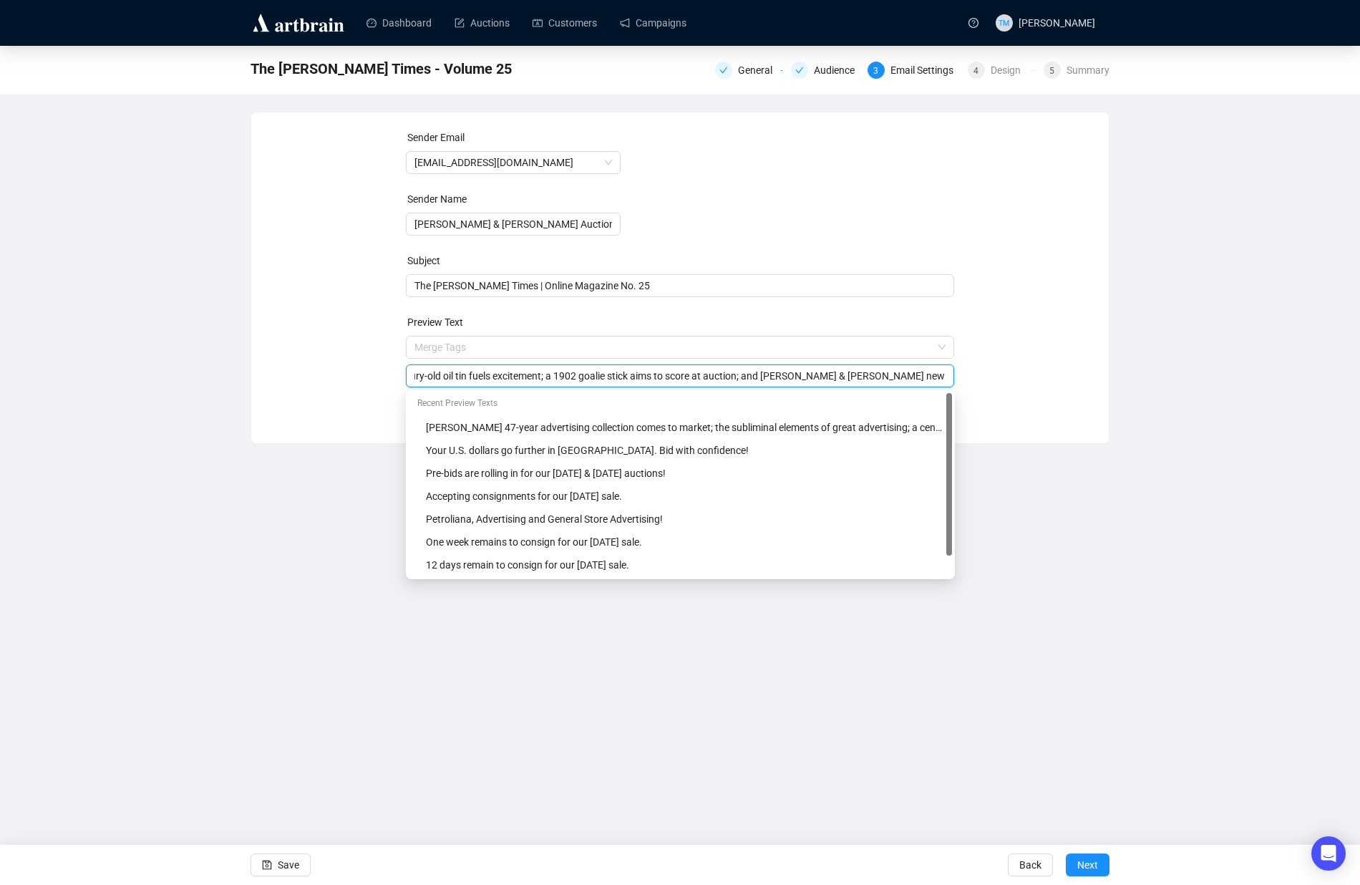
scroll to position [0, 621]
type input "[PERSON_NAME] 47-year advertising collection comes to market; the subliminal el…"
click at [201, 392] on div "The Miller Times - Volume 25 General Audience 3 Email Settings 4 Design 5 Summa…" at bounding box center [680, 245] width 1360 height 398
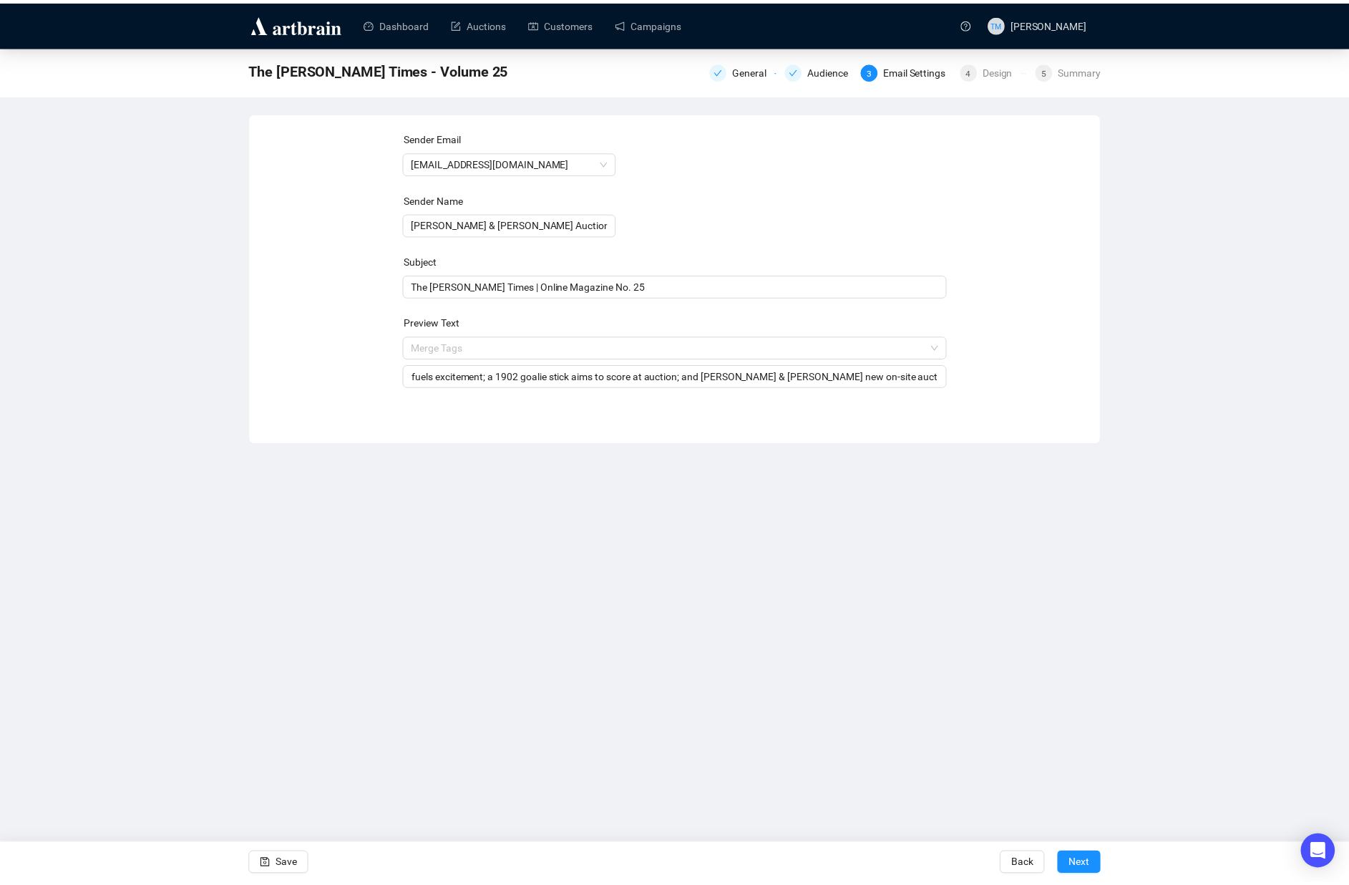
scroll to position [0, 0]
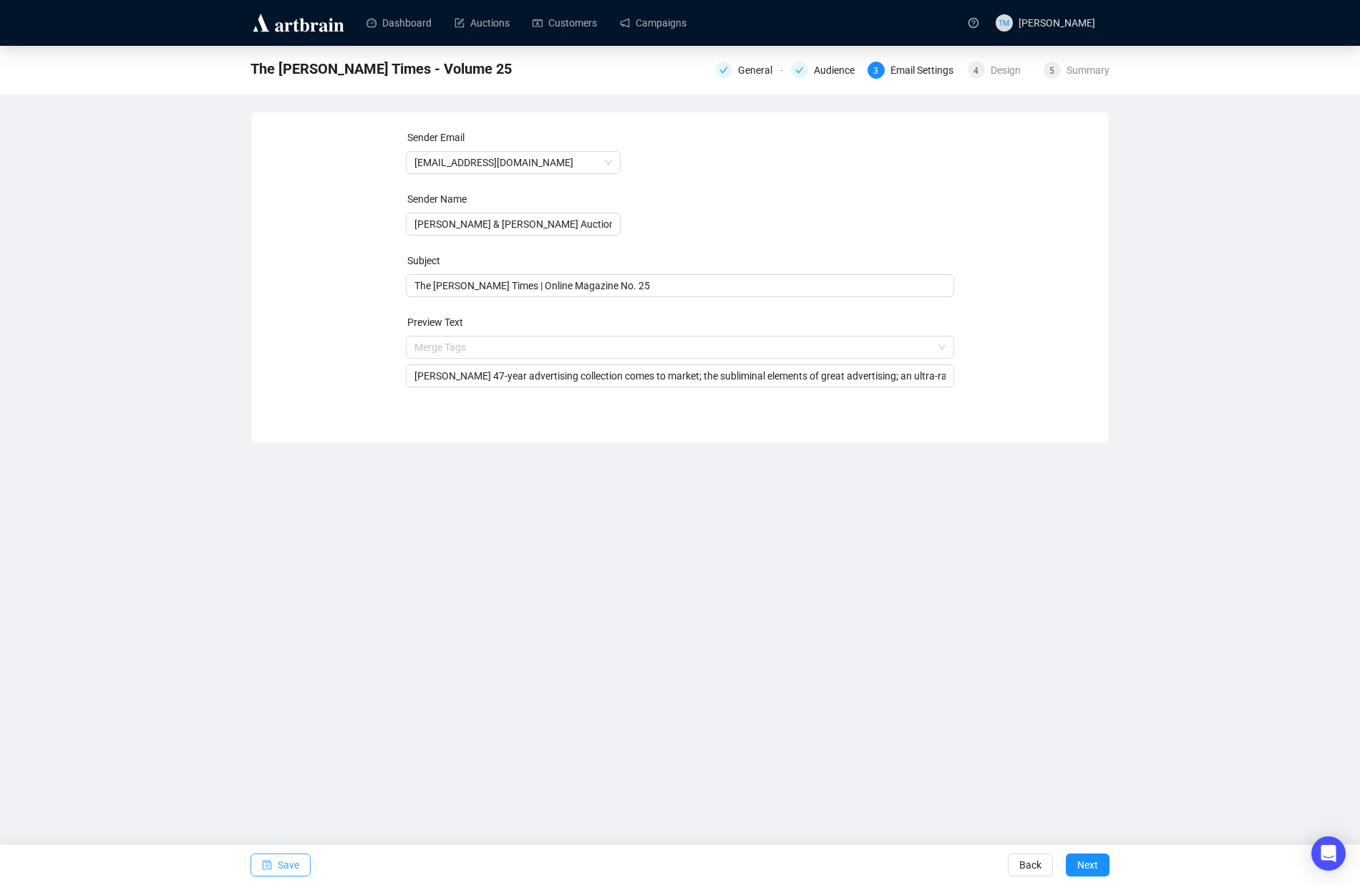
click at [270, 860] on icon "save" at bounding box center [267, 865] width 10 height 10
click at [749, 71] on div "General" at bounding box center [759, 70] width 43 height 17
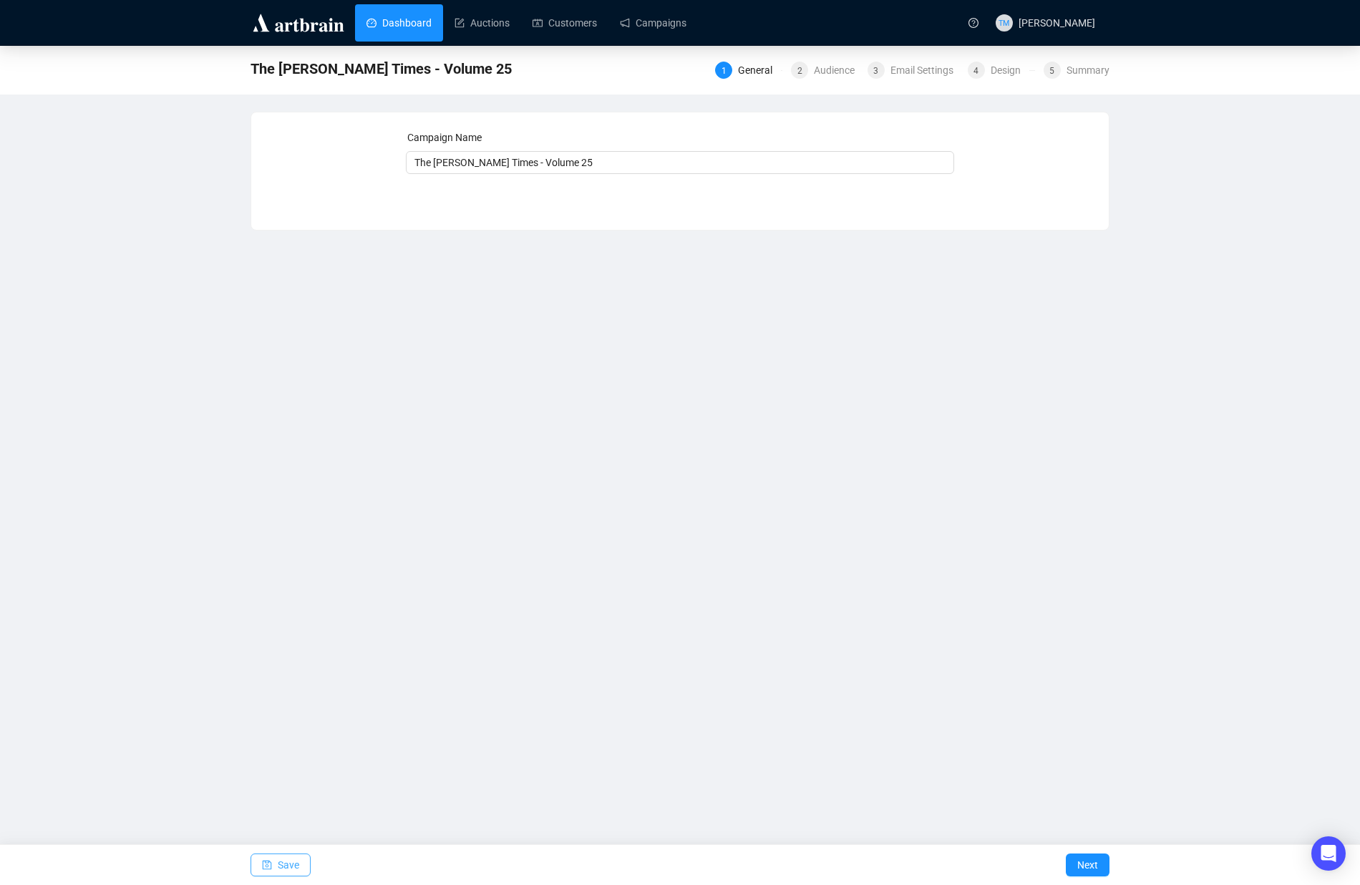
click at [375, 28] on link "Dashboard" at bounding box center [398, 22] width 65 height 37
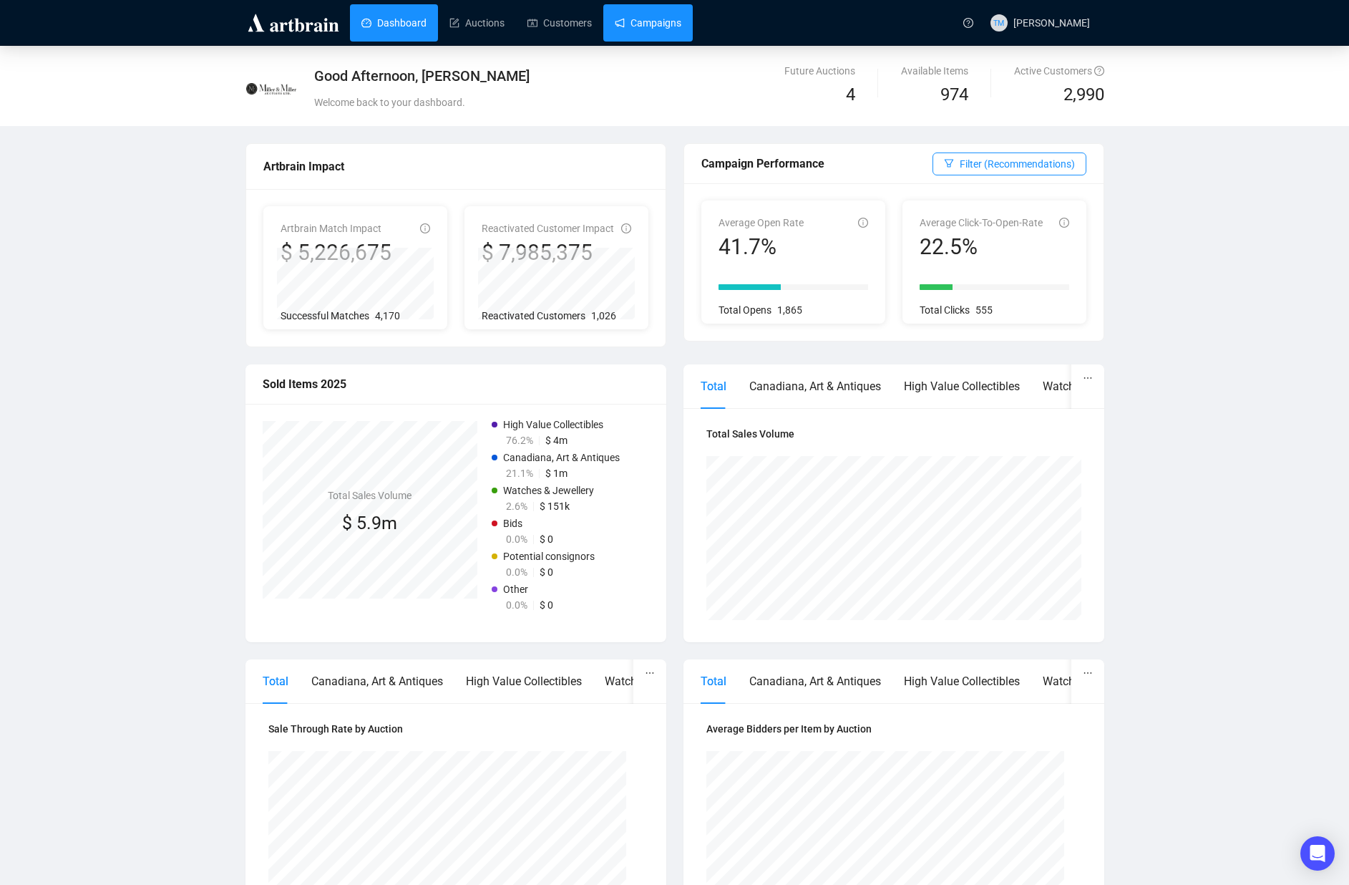
click at [639, 17] on link "Campaigns" at bounding box center [648, 22] width 67 height 37
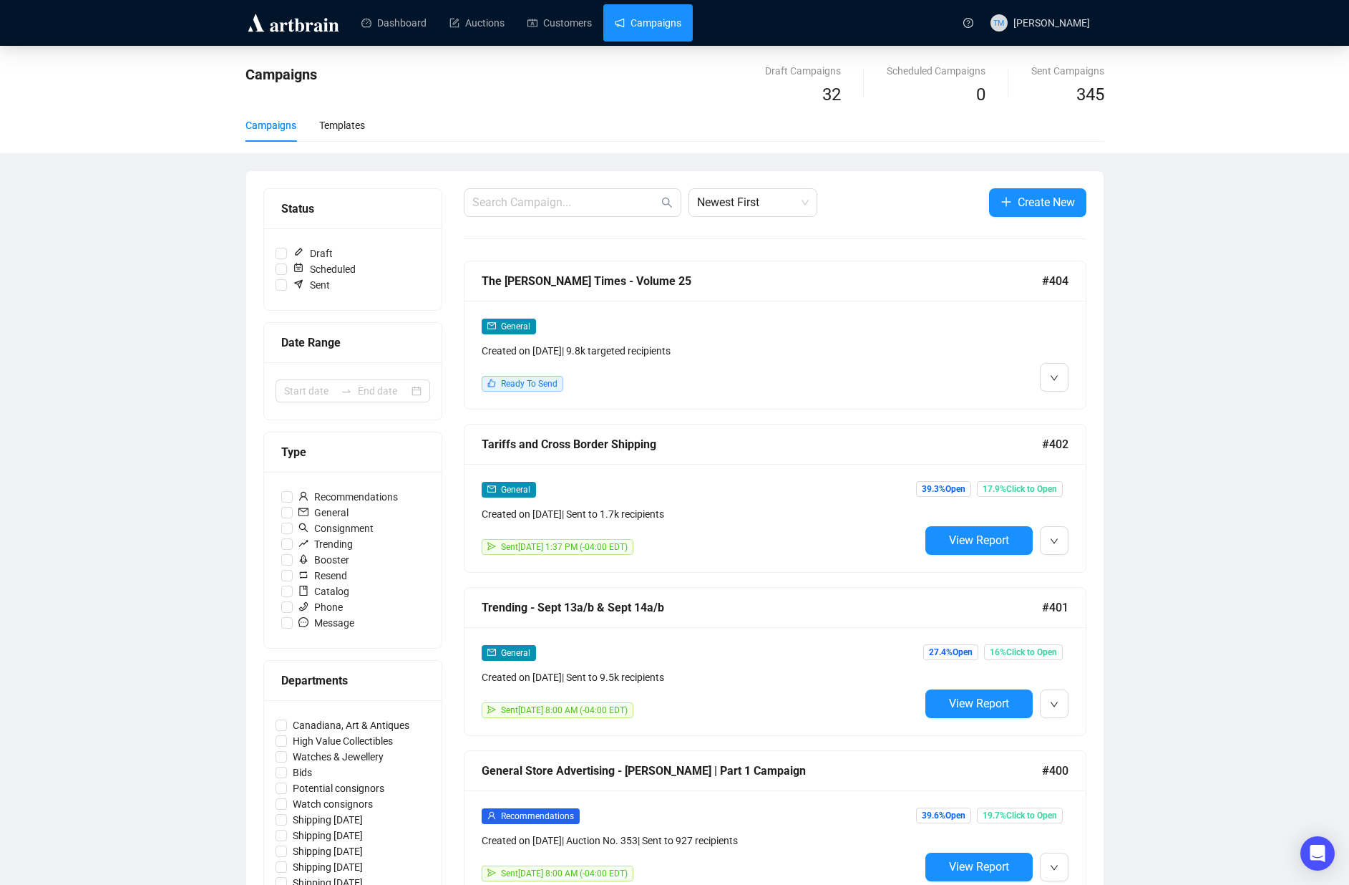
click at [1225, 402] on div "Campaigns Draft Campaigns 32 Scheduled Campaigns 0 Sent Campaigns 345 Campaigns…" at bounding box center [674, 833] width 1349 height 1575
click at [1057, 377] on icon "down" at bounding box center [1054, 378] width 9 height 9
click at [1069, 404] on span "Edit" at bounding box center [1077, 408] width 17 height 11
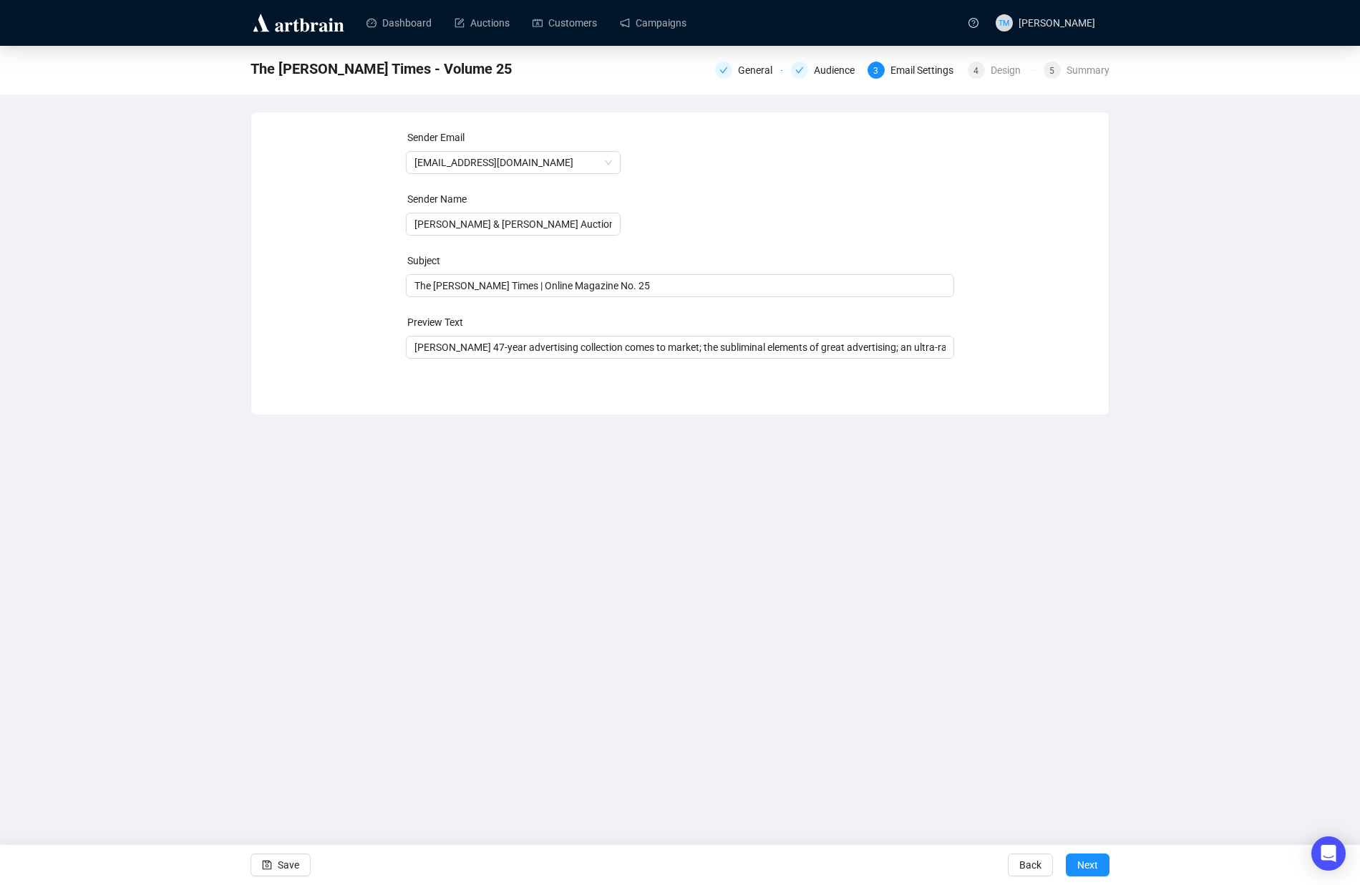
click at [658, 488] on div "Dashboard Auctions Customers Campaigns TM Tess Monterroza The Miller Times - Vo…" at bounding box center [680, 442] width 1360 height 885
click at [997, 71] on div "Design" at bounding box center [1010, 70] width 39 height 17
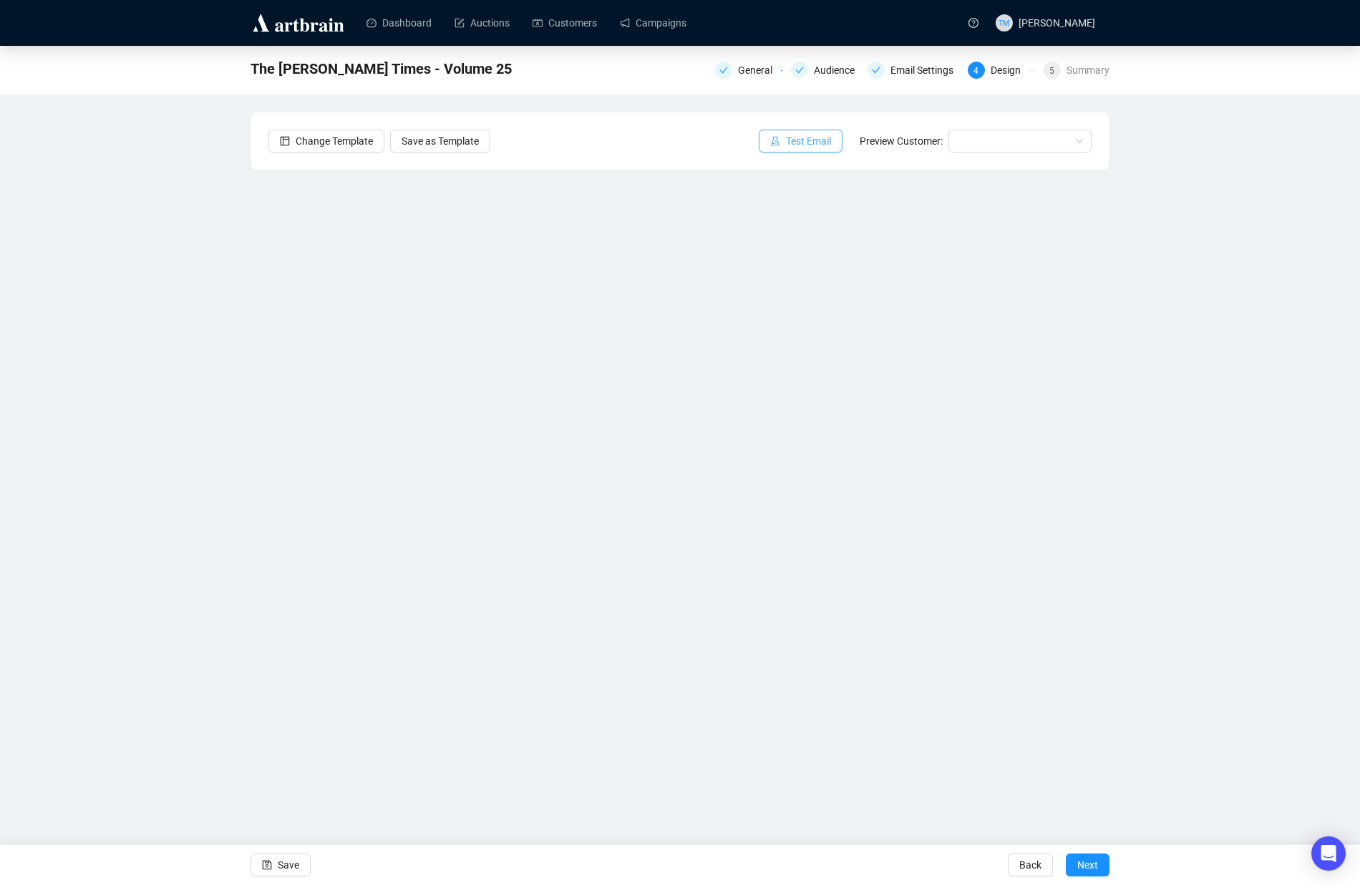
click at [773, 145] on icon "experiment" at bounding box center [775, 141] width 10 height 10
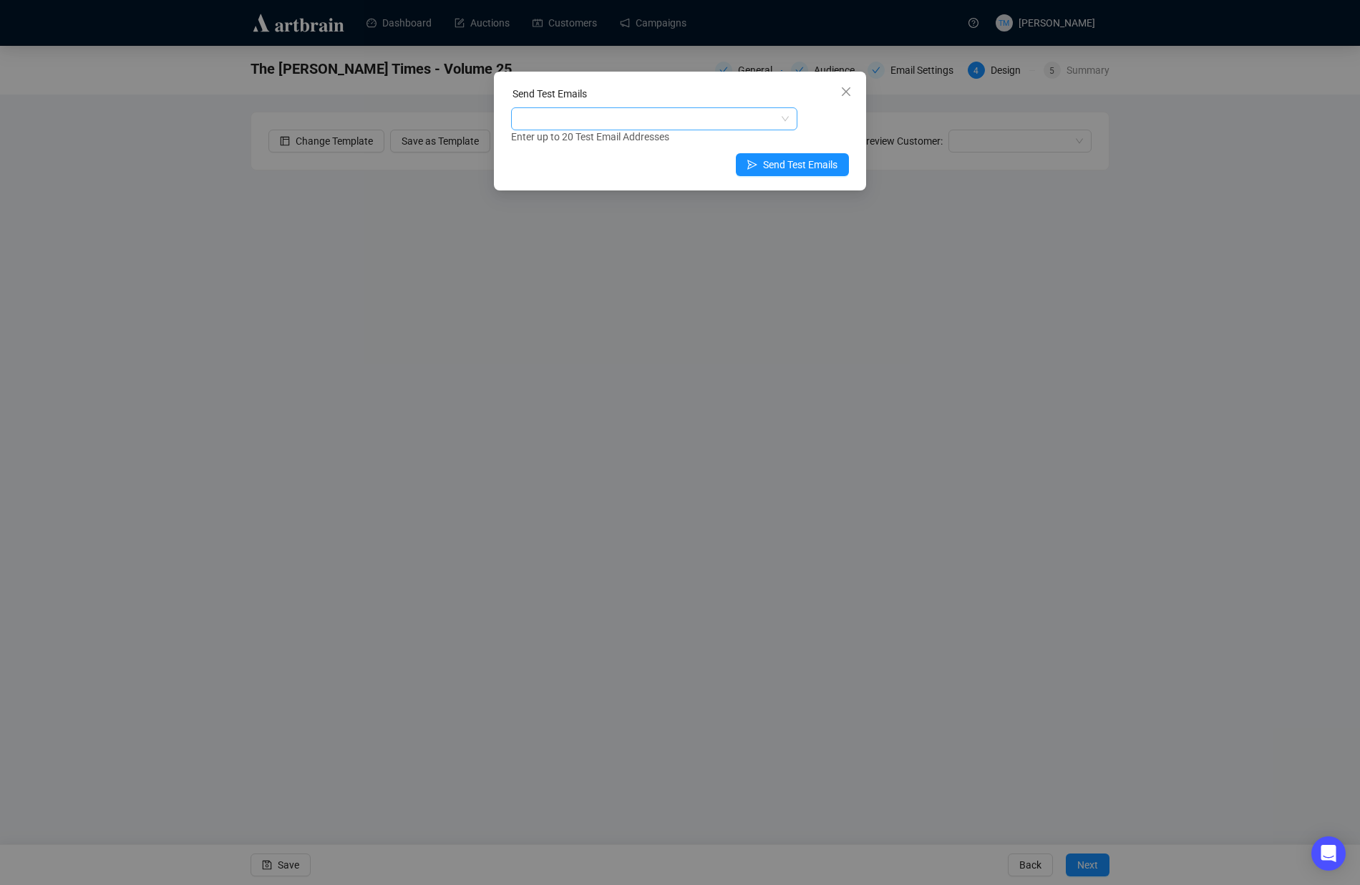
click at [590, 120] on div at bounding box center [647, 119] width 266 height 20
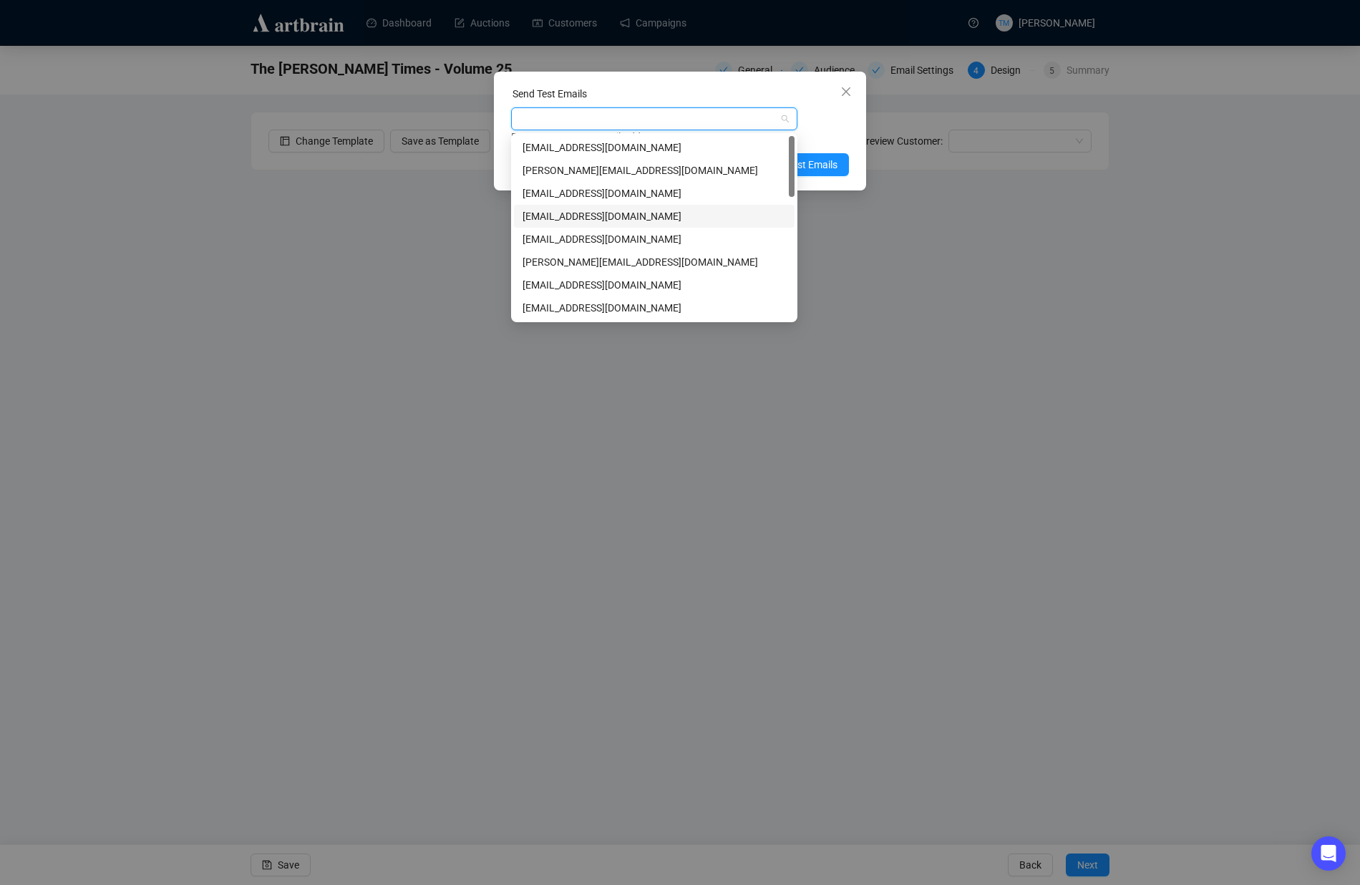
click at [576, 215] on div "[EMAIL_ADDRESS][DOMAIN_NAME]" at bounding box center [654, 216] width 263 height 16
click at [717, 79] on div "Send Test Emails charlesmonterroza@gmail.com Enter up to 20 Test Email Addresse…" at bounding box center [680, 131] width 372 height 119
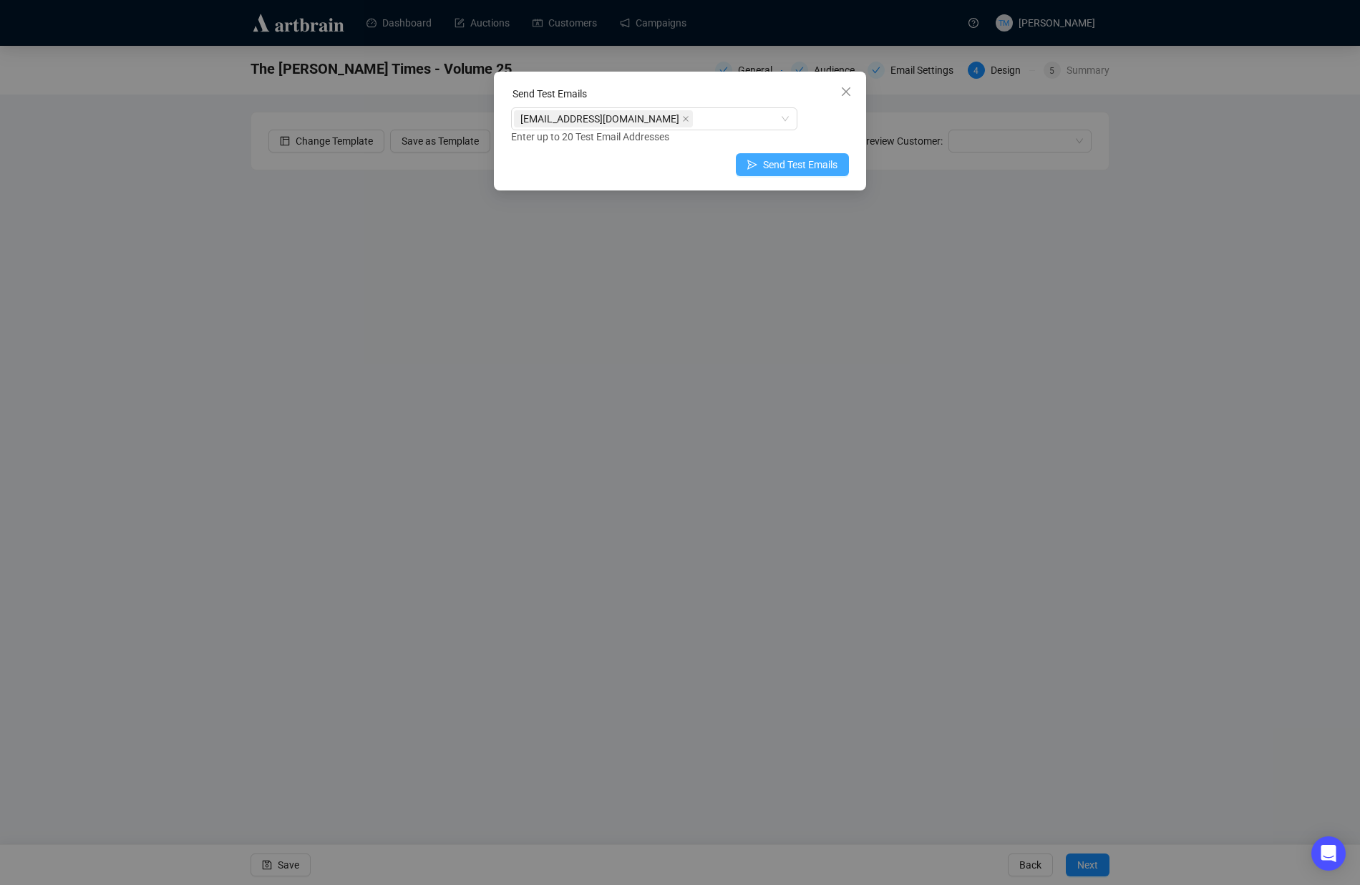
click at [802, 163] on span "Send Test Emails" at bounding box center [800, 165] width 74 height 16
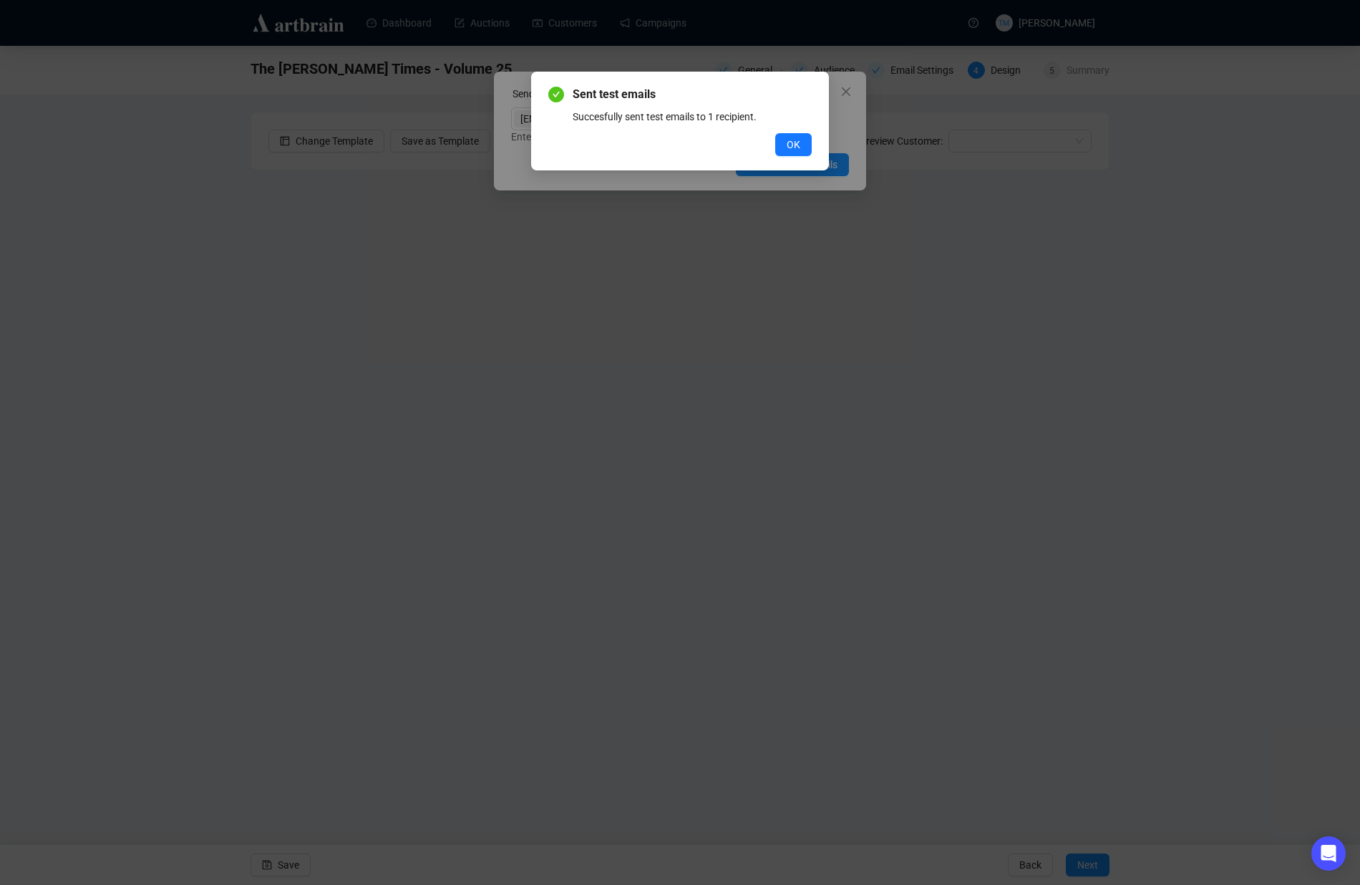
click at [800, 140] on button "OK" at bounding box center [793, 144] width 37 height 23
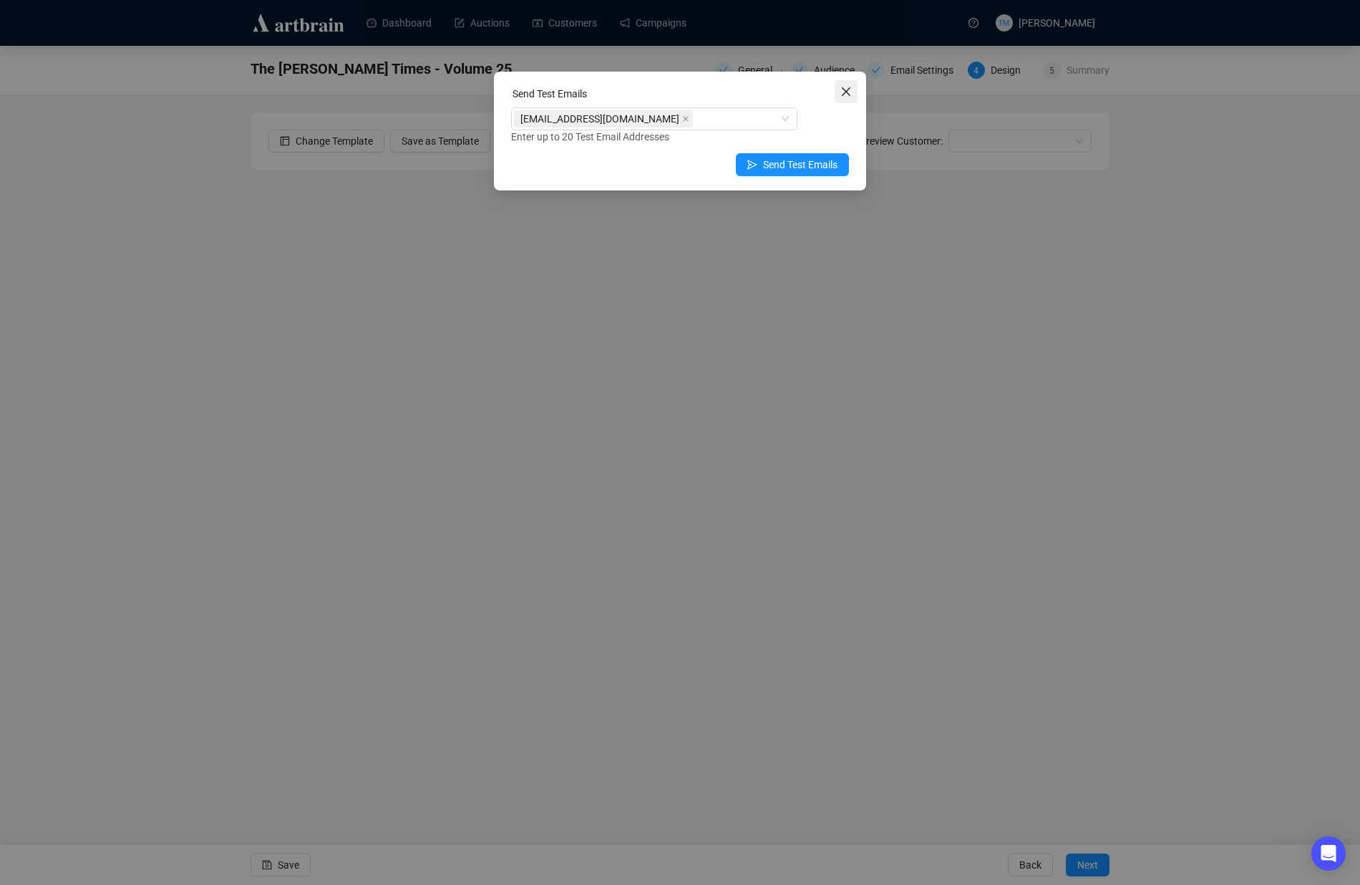
click at [845, 96] on icon "close" at bounding box center [845, 91] width 11 height 11
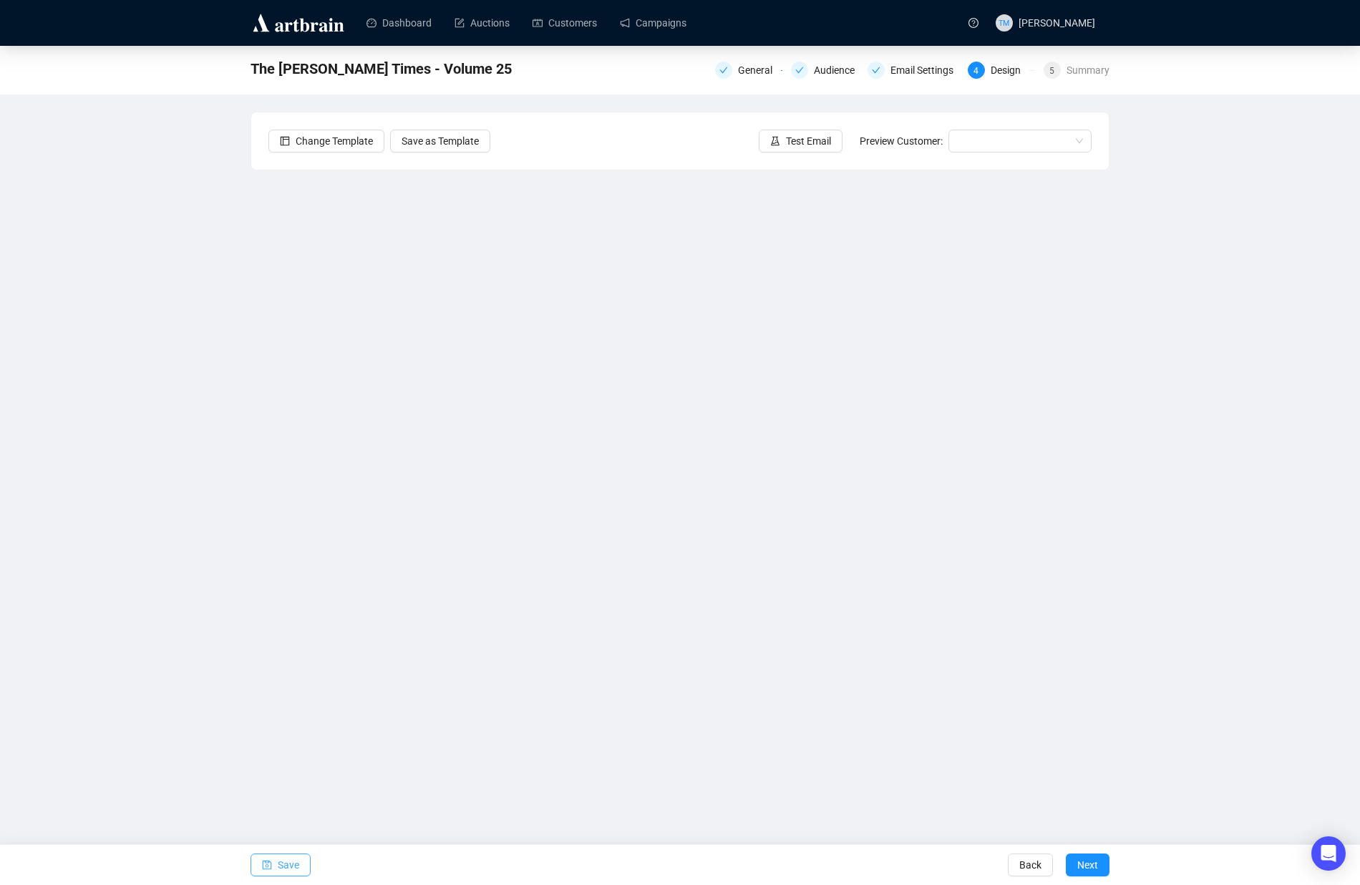
click at [270, 860] on icon "save" at bounding box center [267, 865] width 10 height 10
click at [786, 145] on span "Test Email" at bounding box center [808, 141] width 45 height 16
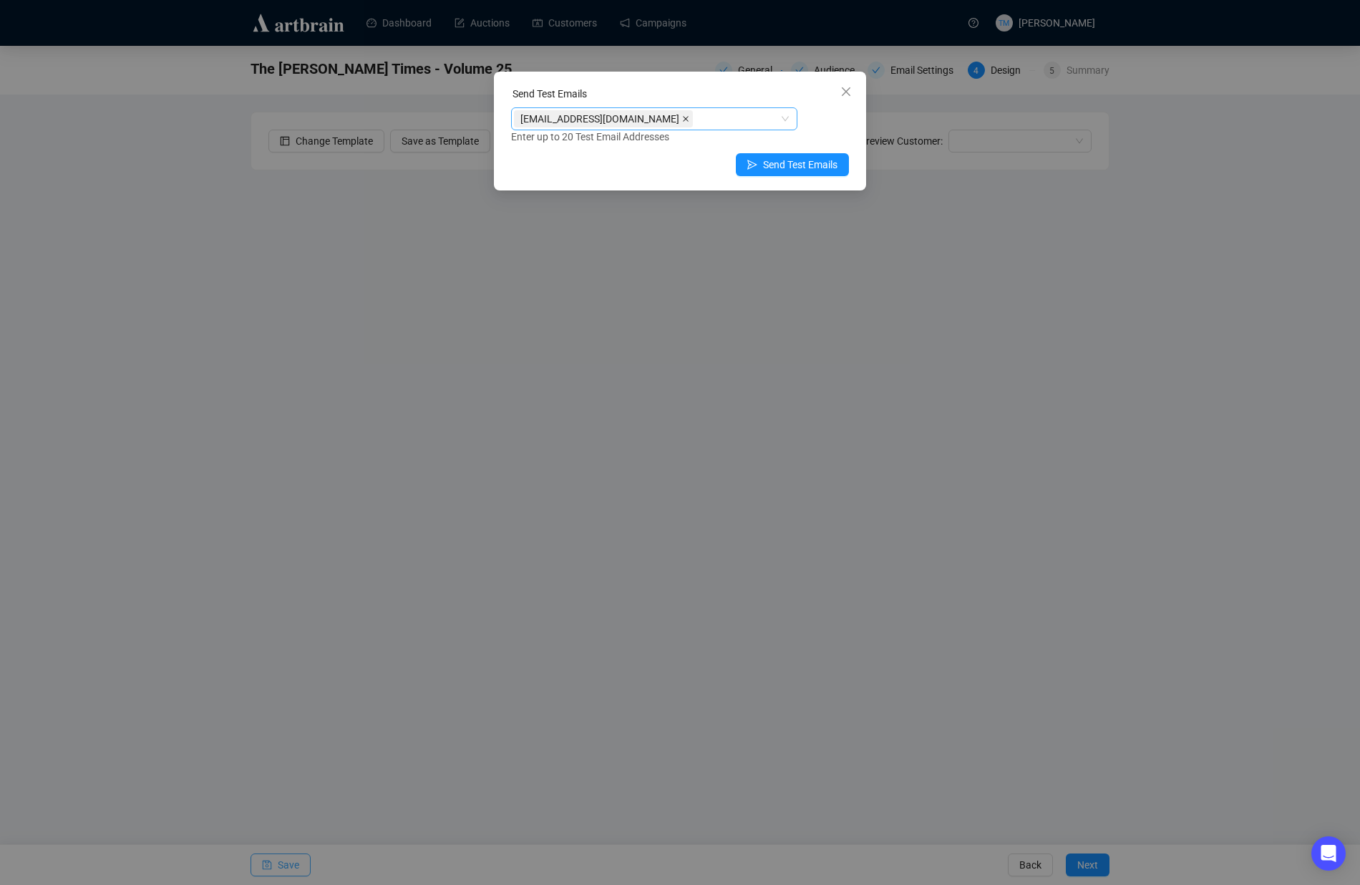
click at [682, 122] on span at bounding box center [685, 119] width 7 height 16
click at [669, 122] on div at bounding box center [647, 119] width 266 height 20
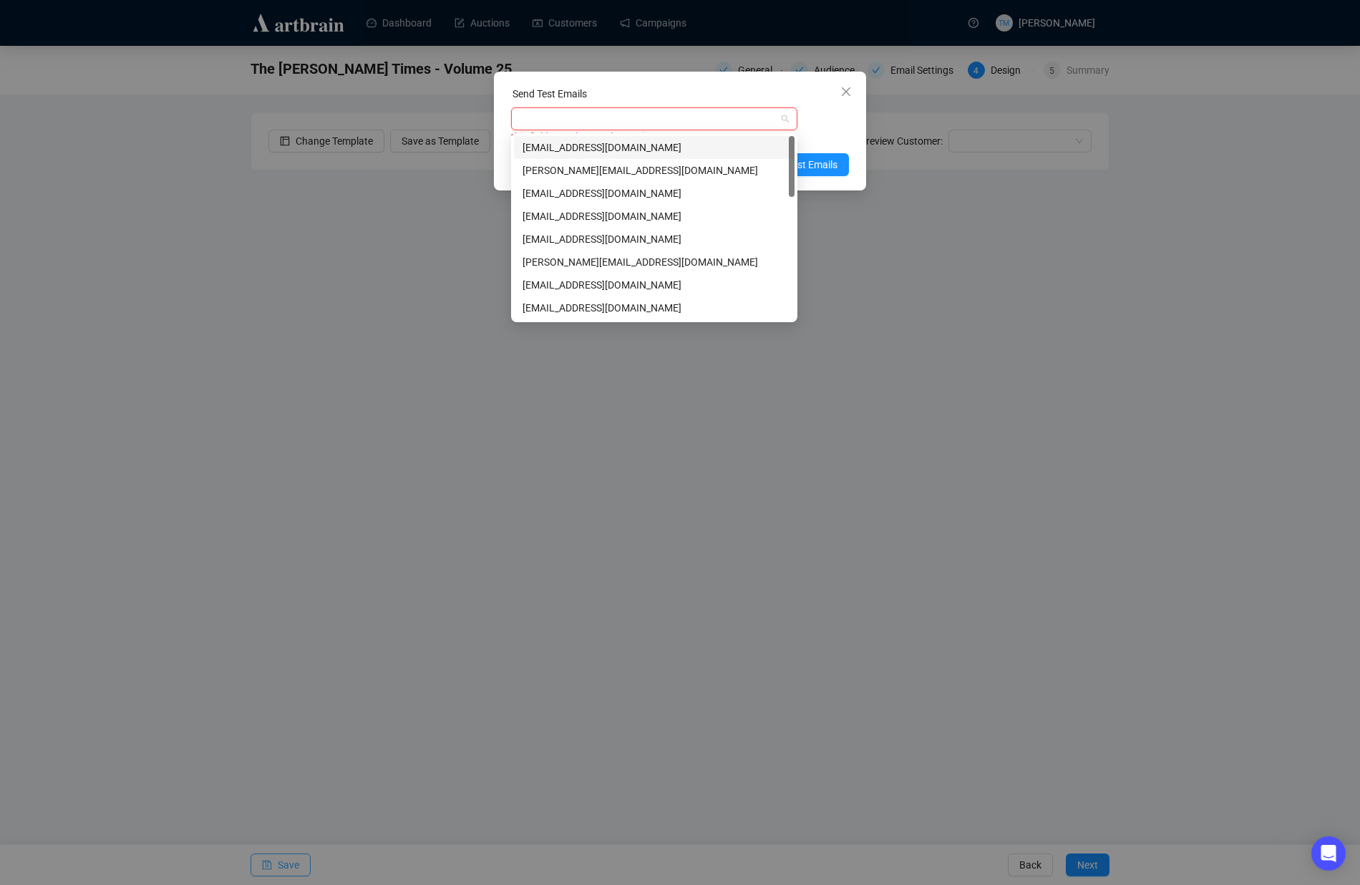
click at [578, 145] on div "[EMAIL_ADDRESS][DOMAIN_NAME]" at bounding box center [654, 148] width 263 height 16
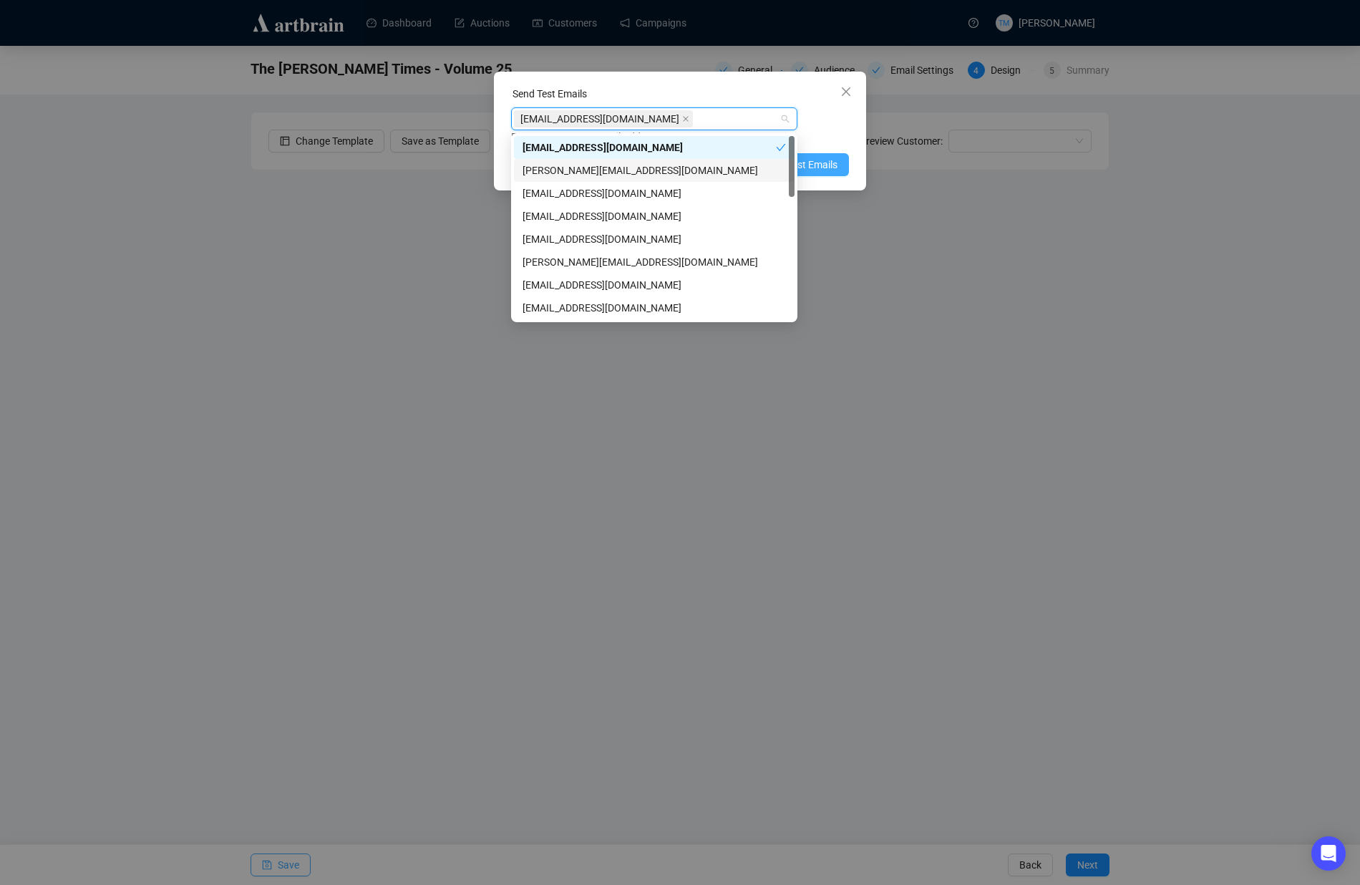
click at [815, 165] on span "Send Test Emails" at bounding box center [800, 165] width 74 height 16
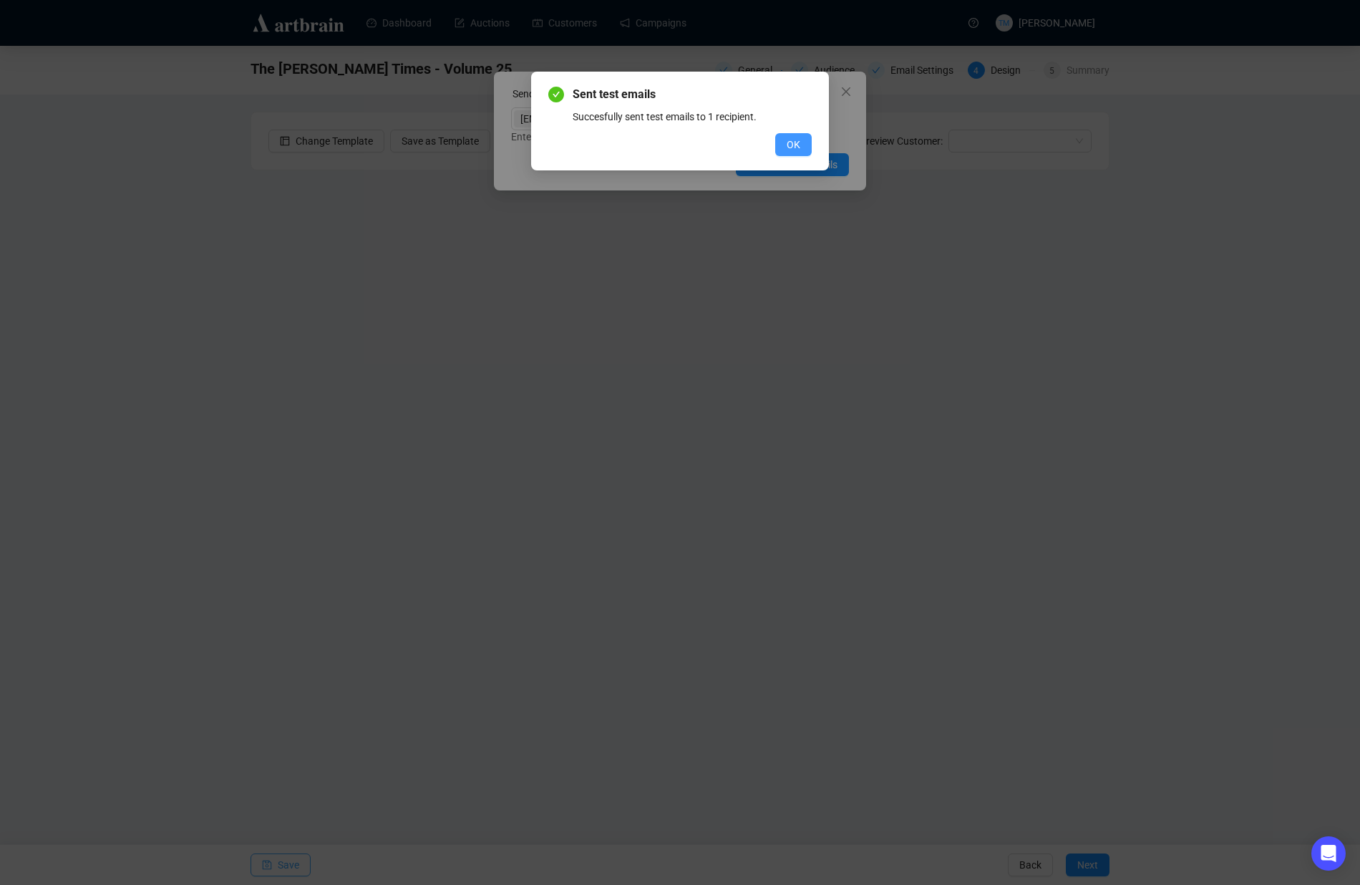
click at [805, 142] on button "OK" at bounding box center [793, 144] width 37 height 23
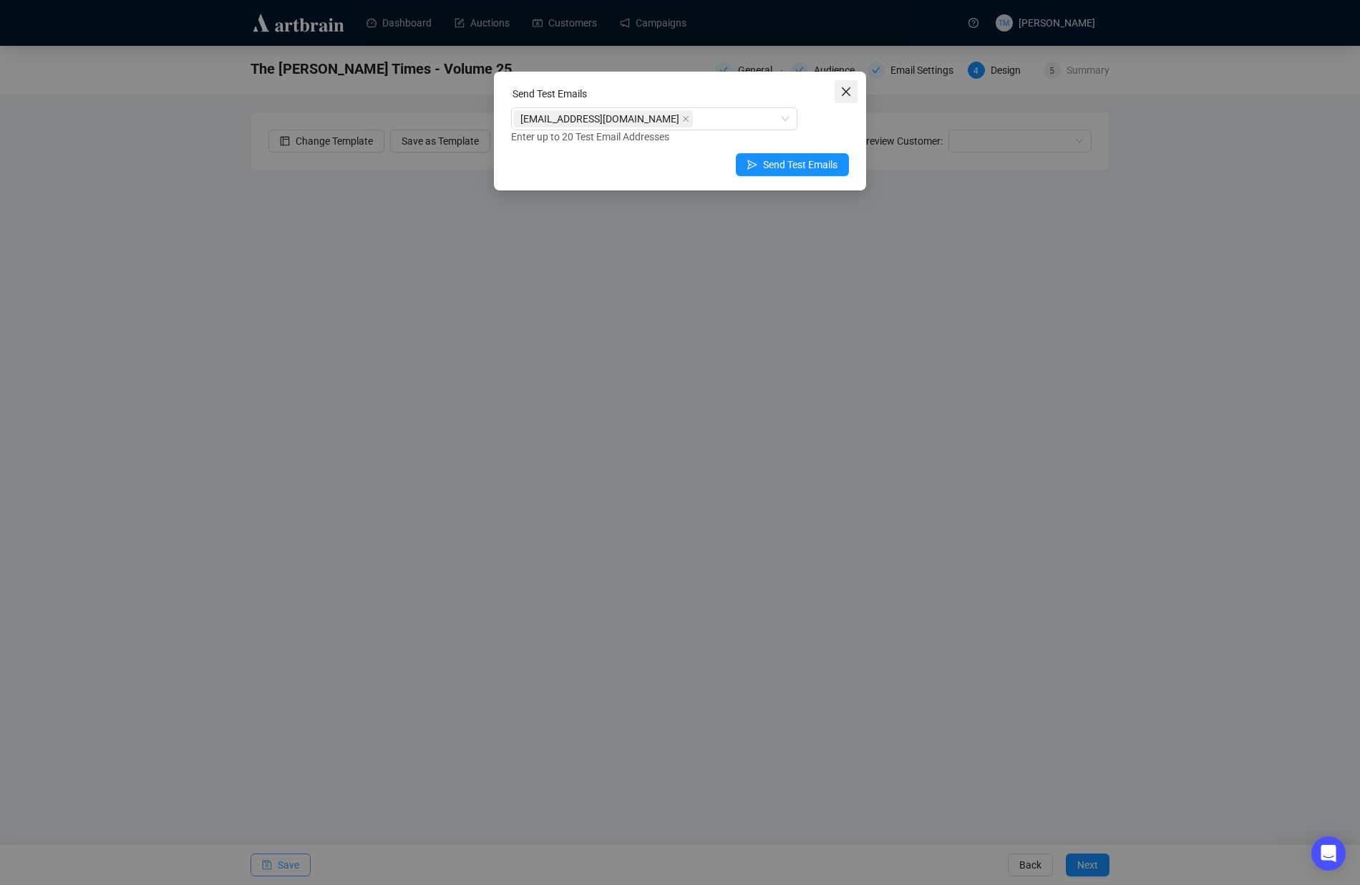
click at [853, 90] on span "Close" at bounding box center [846, 91] width 23 height 11
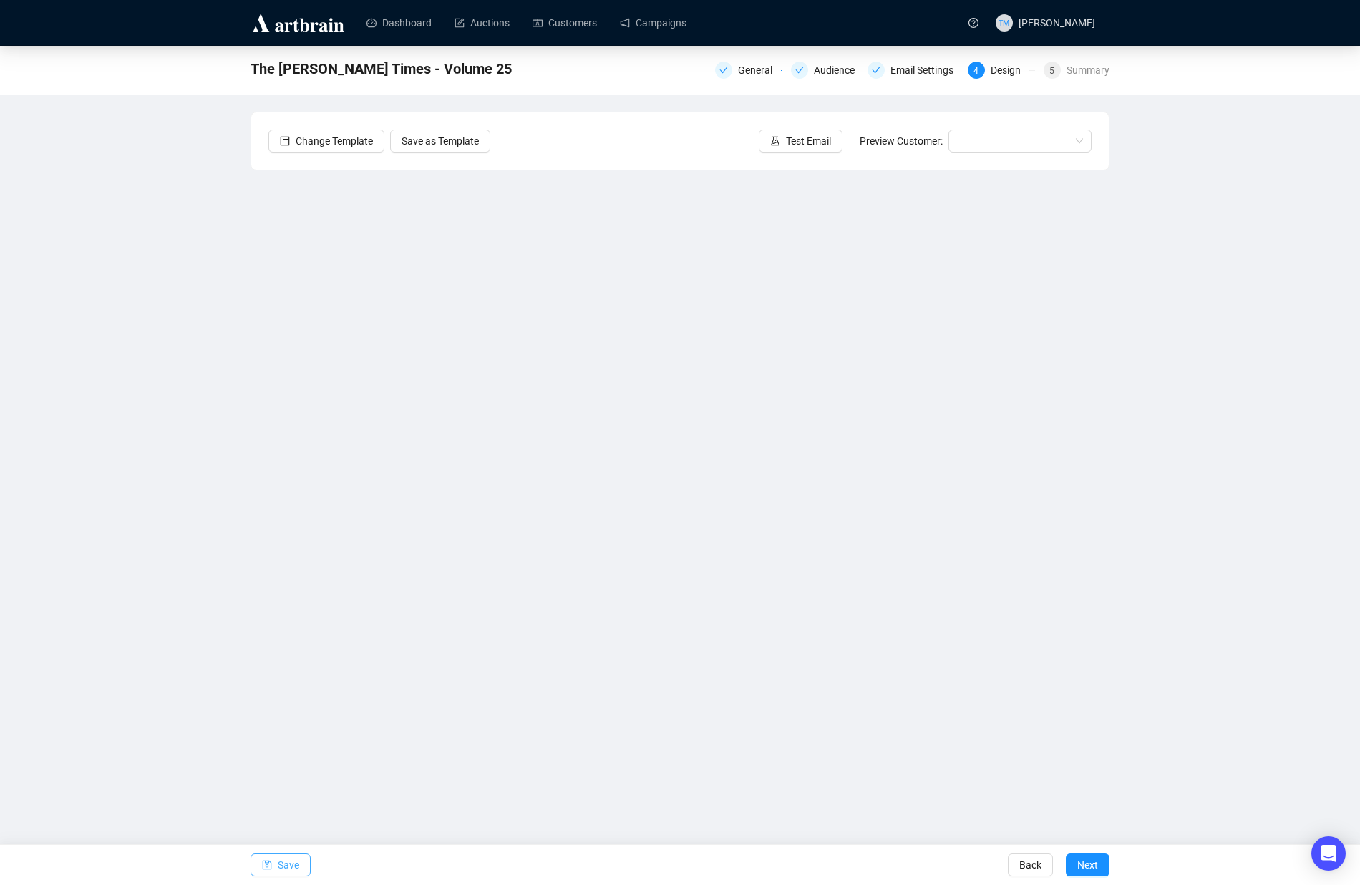
click at [273, 859] on button "Save" at bounding box center [281, 864] width 60 height 23
click at [165, 248] on div "The Miller Times - Volume 25 General Audience Email Settings 4 Design 5 Summary…" at bounding box center [680, 382] width 1360 height 673
click at [420, 24] on link "Dashboard" at bounding box center [398, 22] width 65 height 37
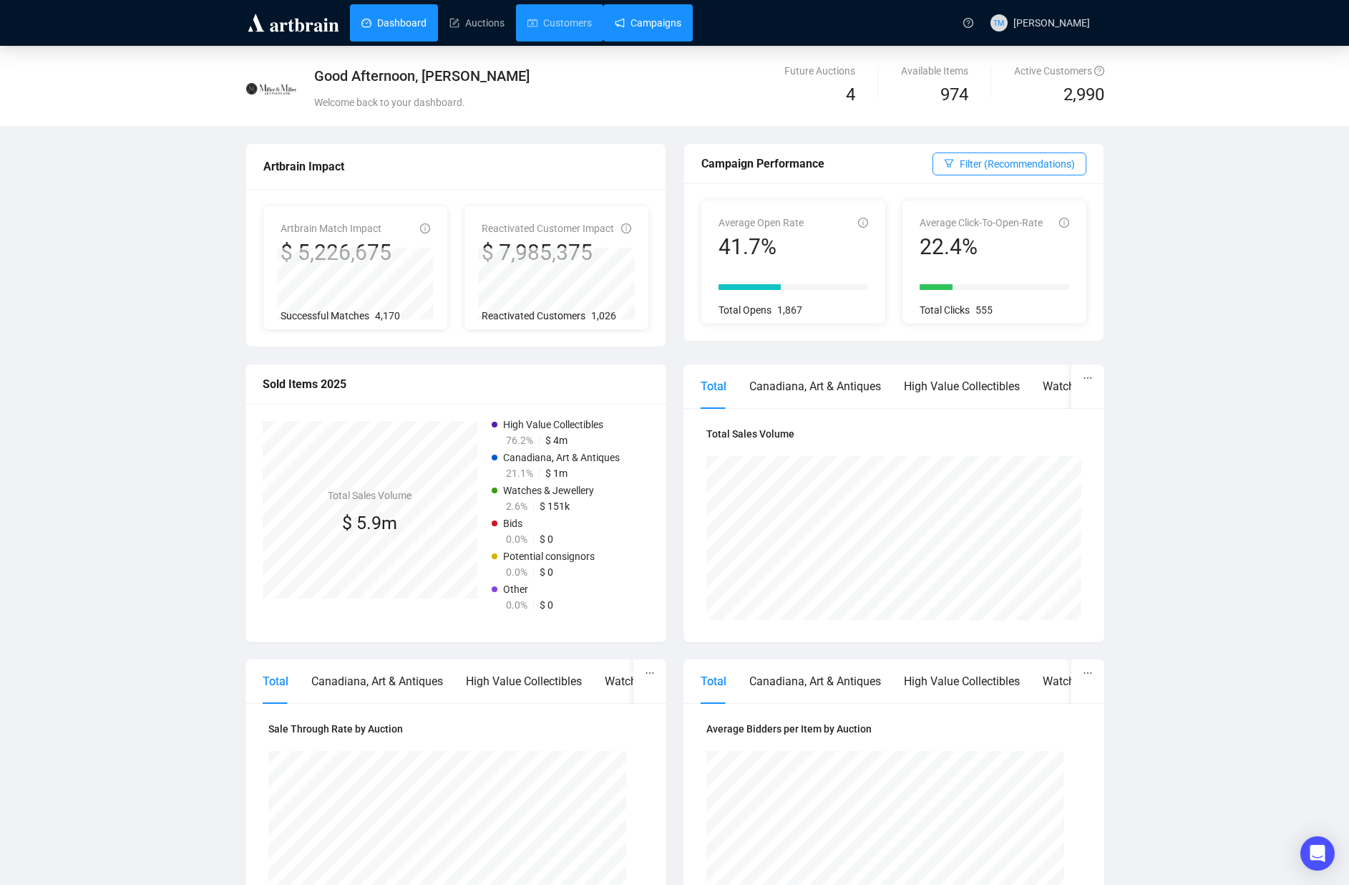
click at [640, 16] on link "Campaigns" at bounding box center [648, 22] width 67 height 37
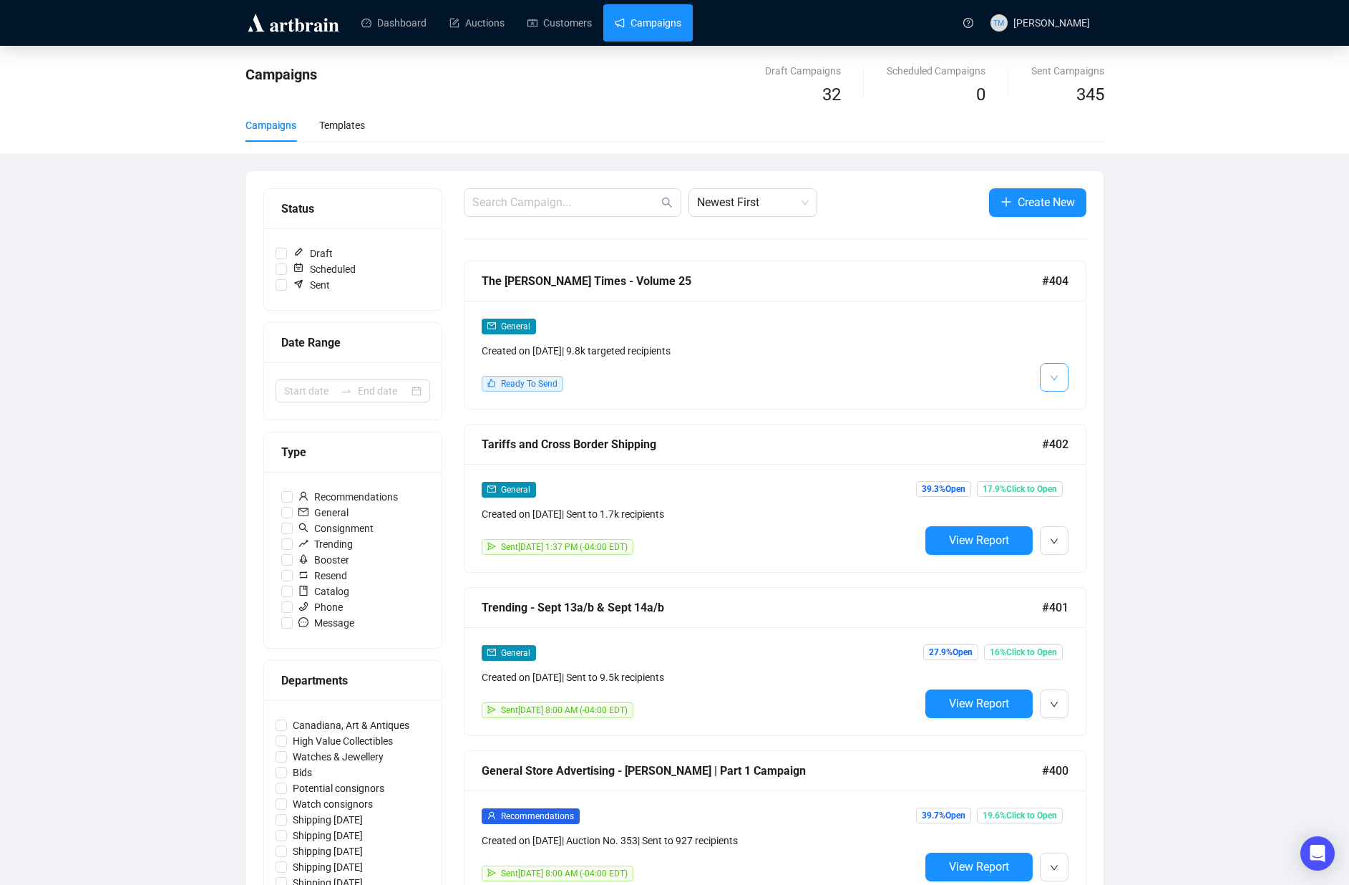
click at [1068, 378] on button "button" at bounding box center [1054, 377] width 29 height 29
click at [1066, 402] on li "Edit" at bounding box center [1081, 408] width 76 height 23
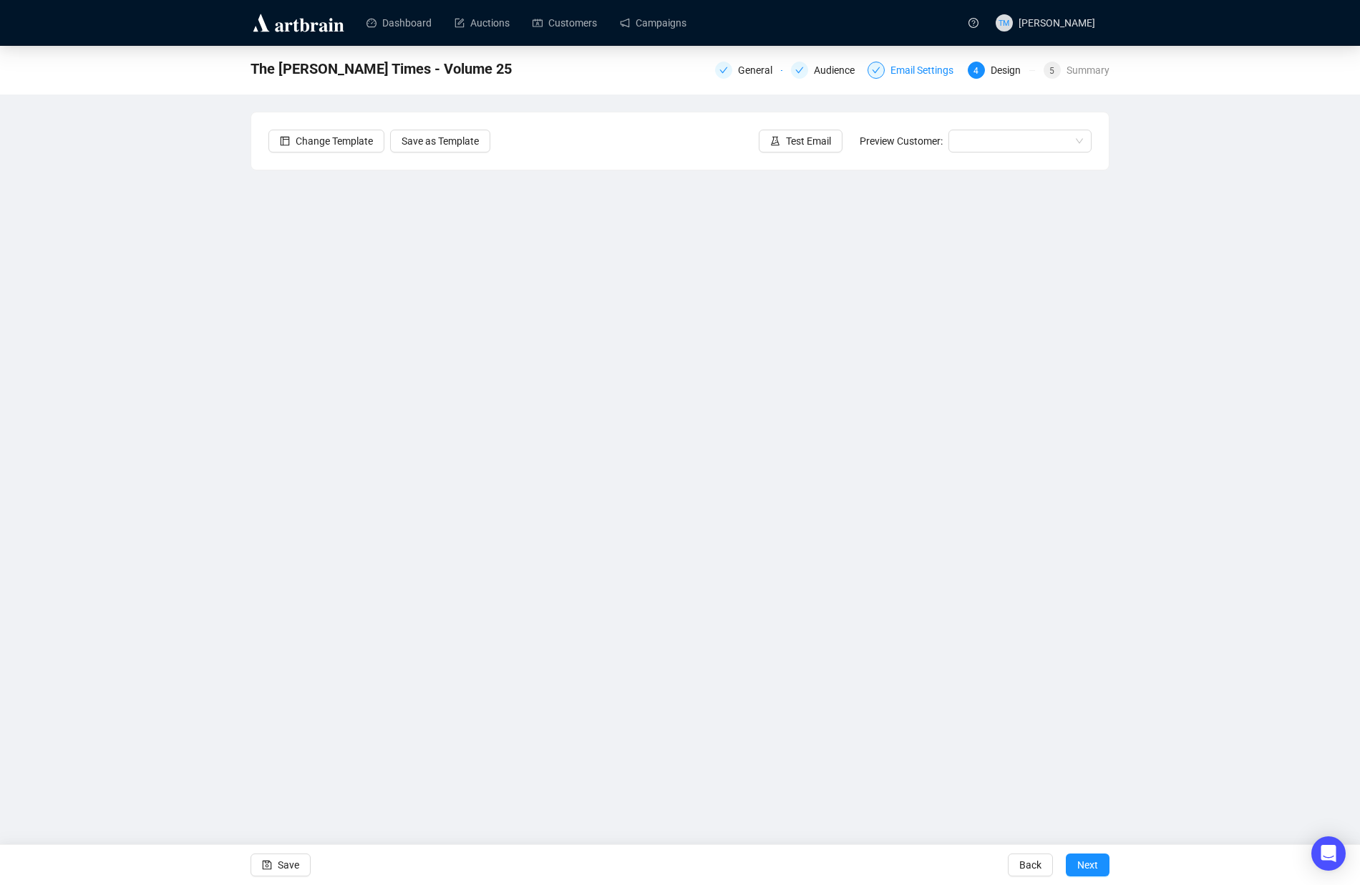
click at [927, 78] on div "Email Settings" at bounding box center [926, 70] width 72 height 17
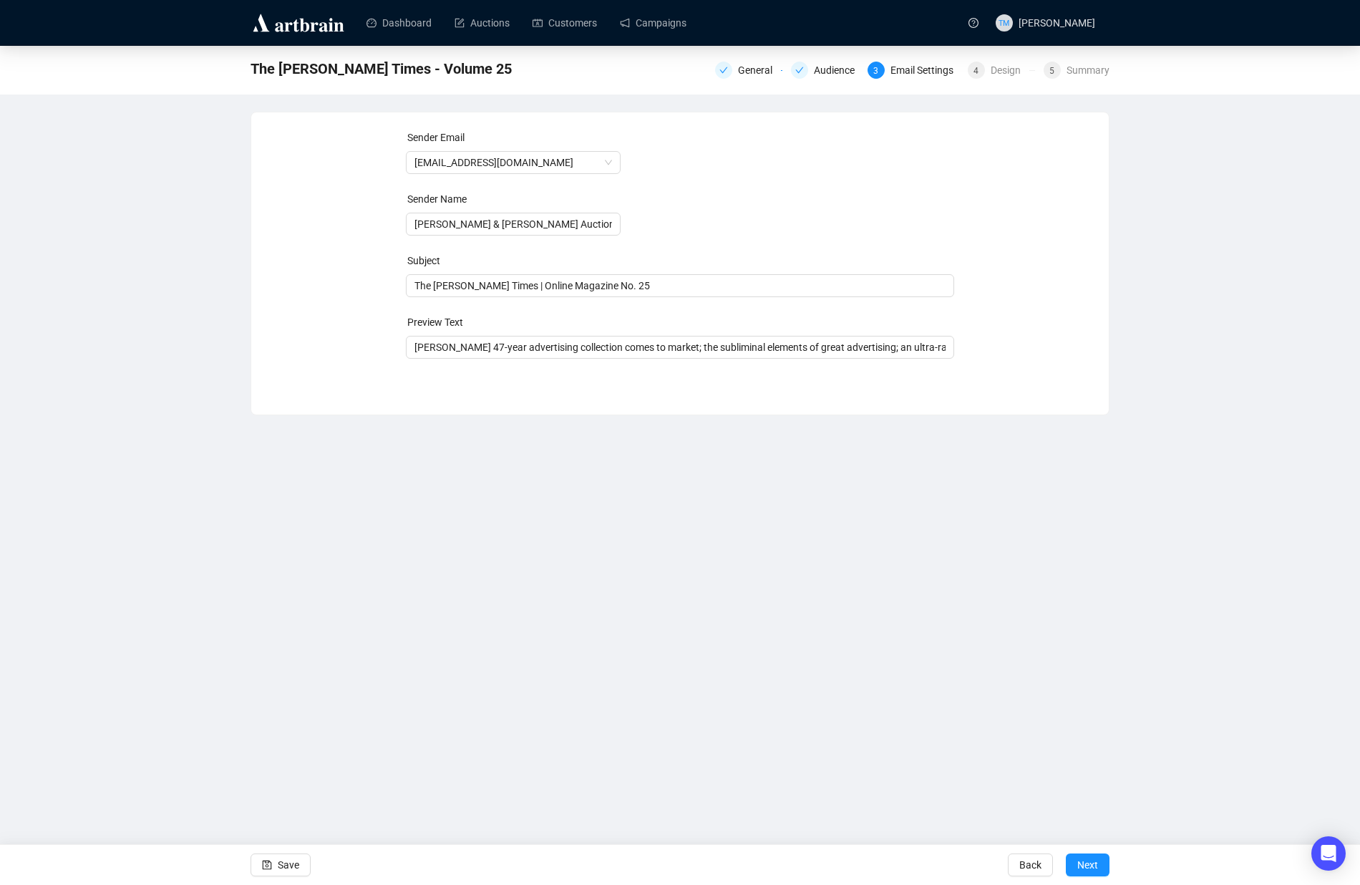
click at [909, 74] on div "Email Settings" at bounding box center [926, 70] width 72 height 17
click at [998, 77] on div "Design" at bounding box center [1010, 70] width 39 height 17
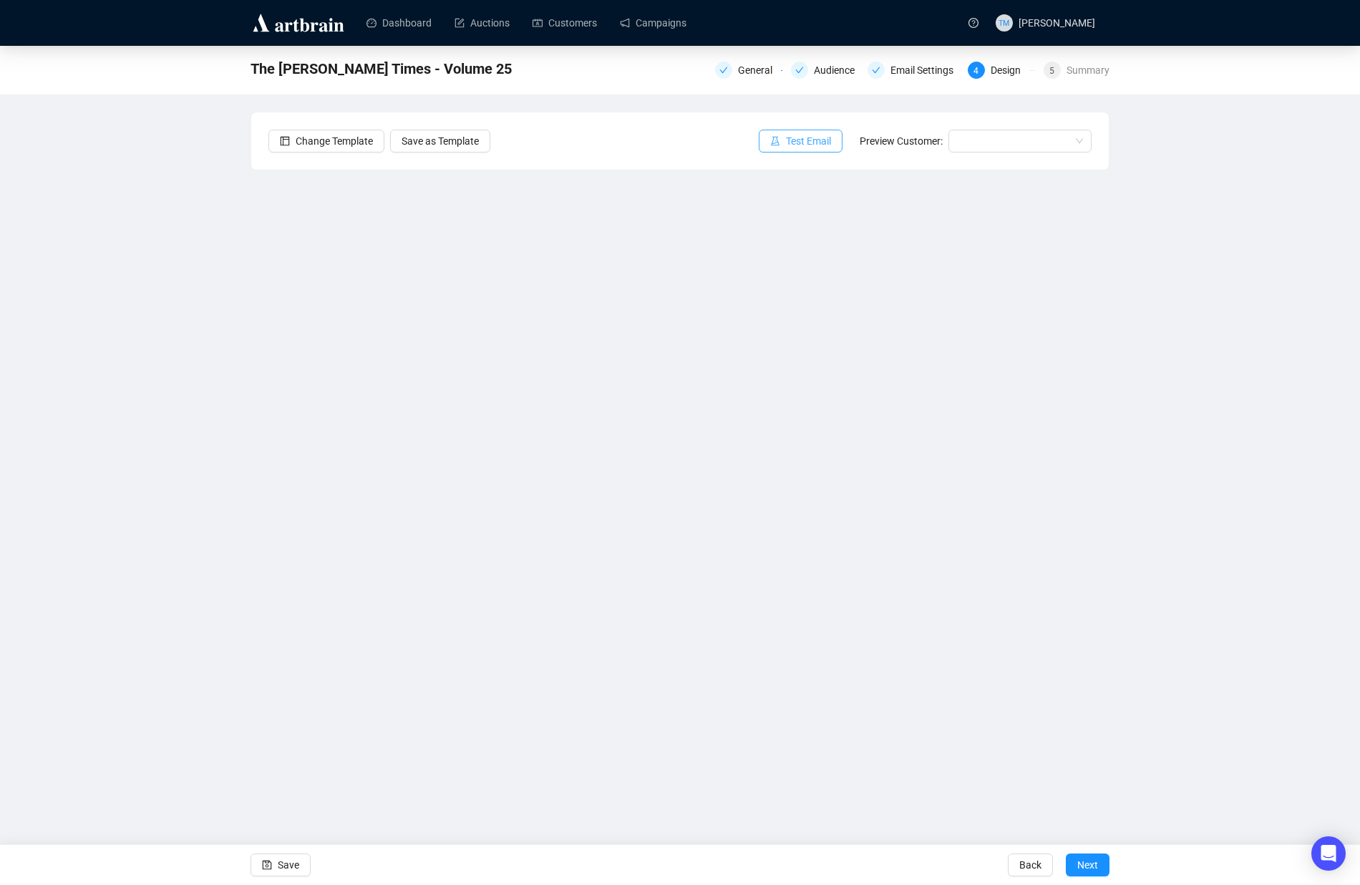
click at [816, 147] on span "Test Email" at bounding box center [808, 141] width 45 height 16
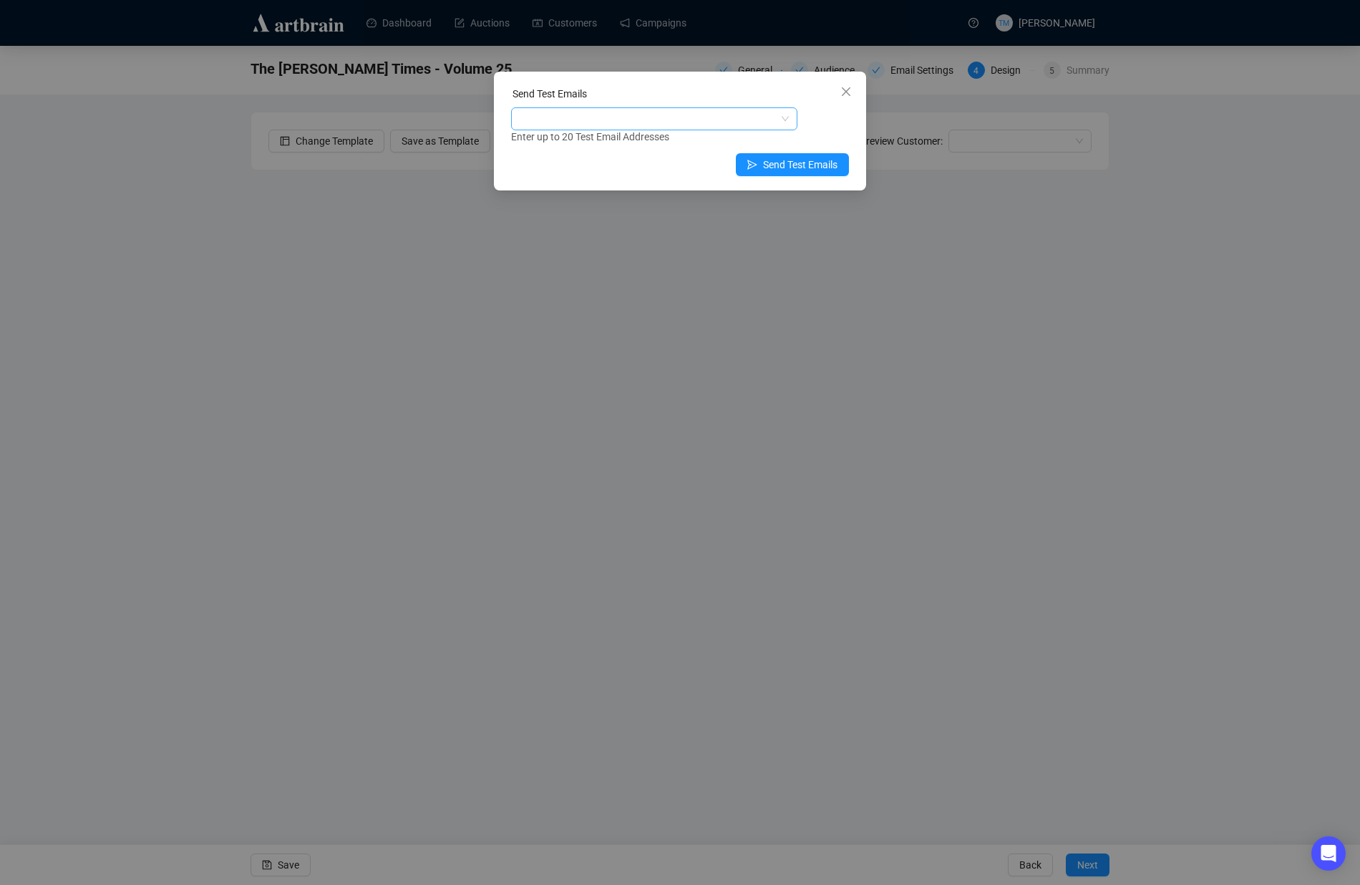
click at [653, 122] on div at bounding box center [647, 119] width 266 height 20
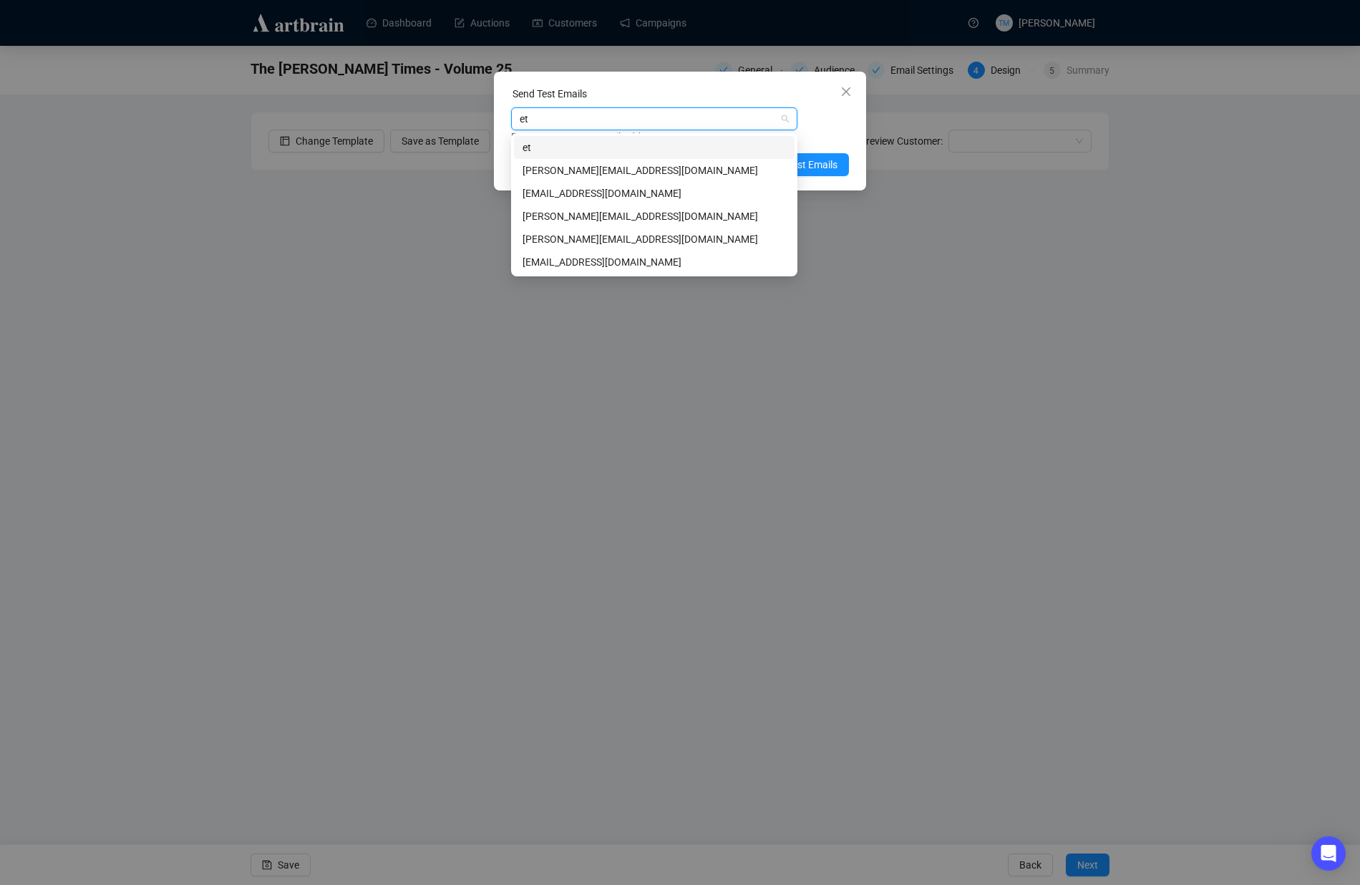
type input "eth"
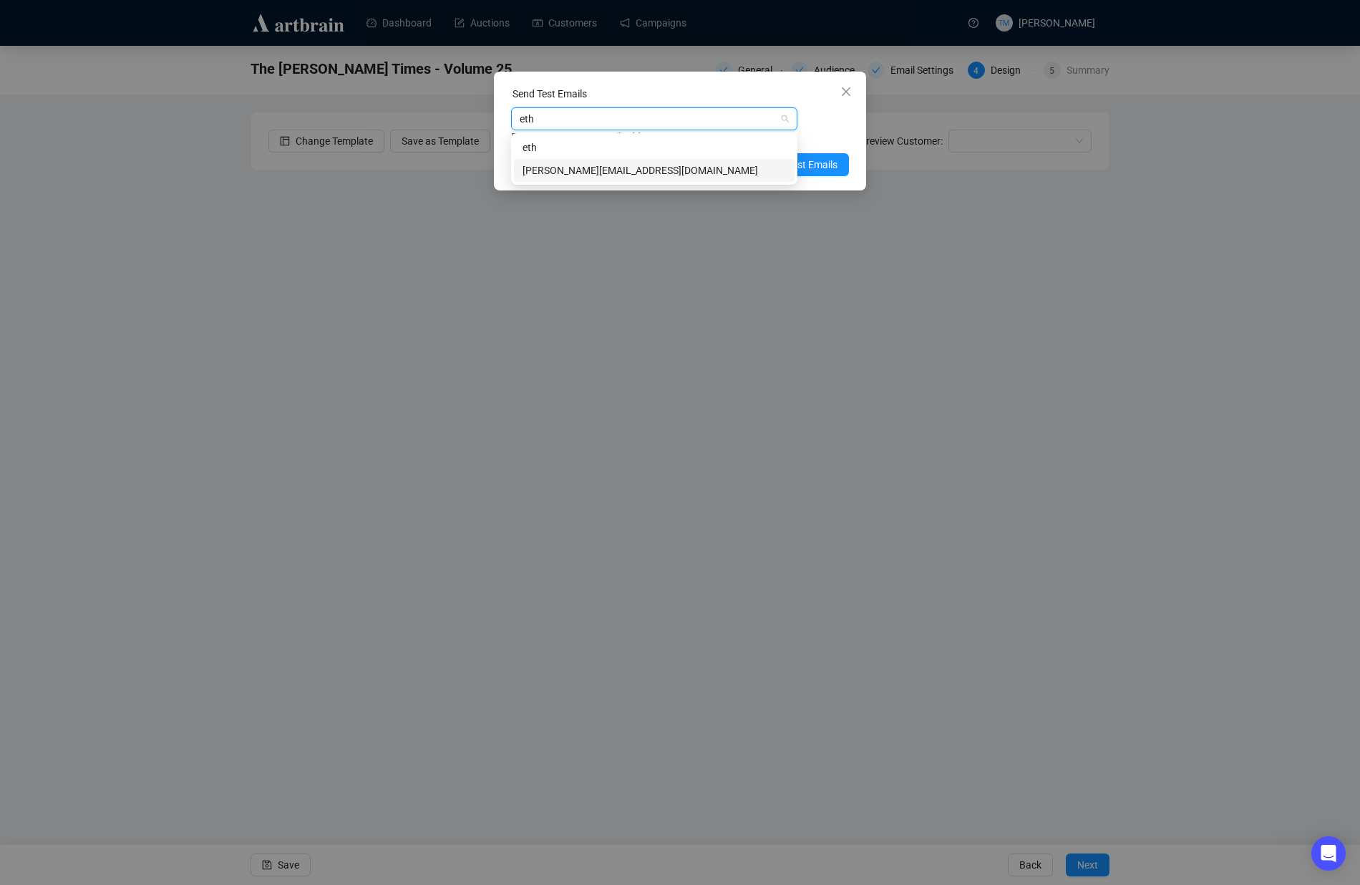
click at [574, 171] on div "[PERSON_NAME][EMAIL_ADDRESS][DOMAIN_NAME]" at bounding box center [654, 170] width 263 height 16
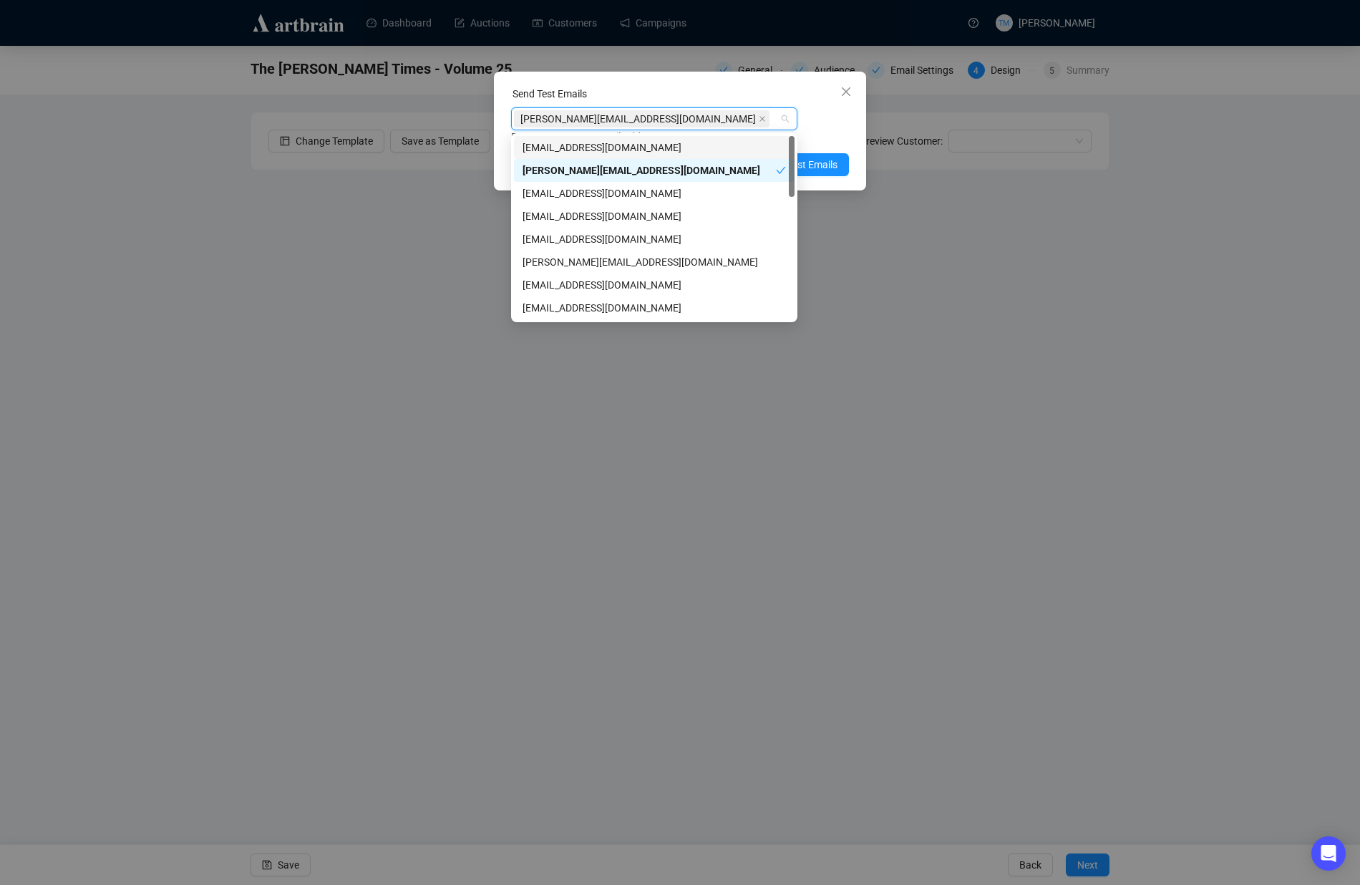
click at [841, 127] on div "[PERSON_NAME][EMAIL_ADDRESS][DOMAIN_NAME] Enter up to 20 Test Email Addresses" at bounding box center [680, 125] width 338 height 37
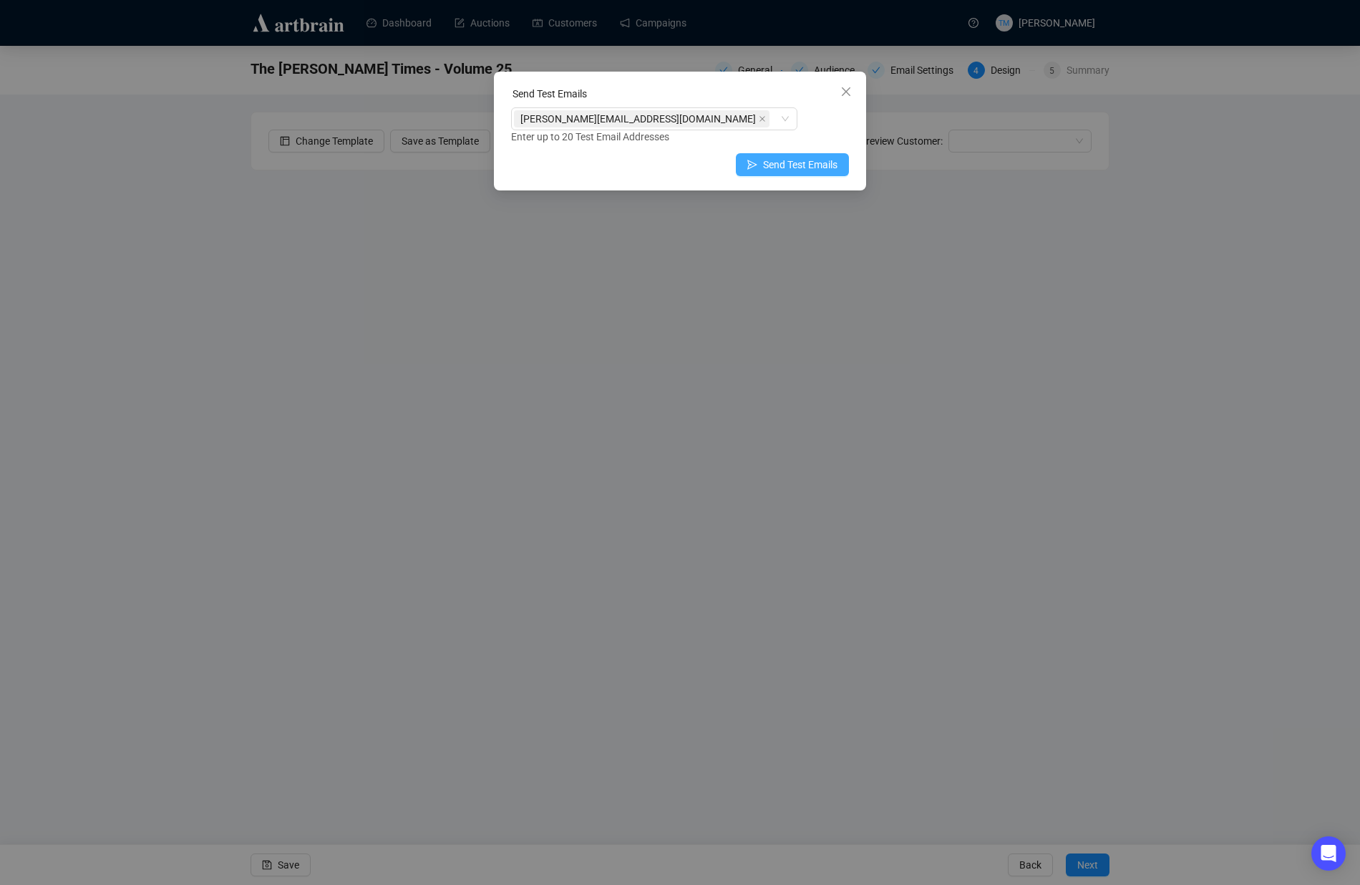
click at [807, 163] on span "Send Test Emails" at bounding box center [800, 165] width 74 height 16
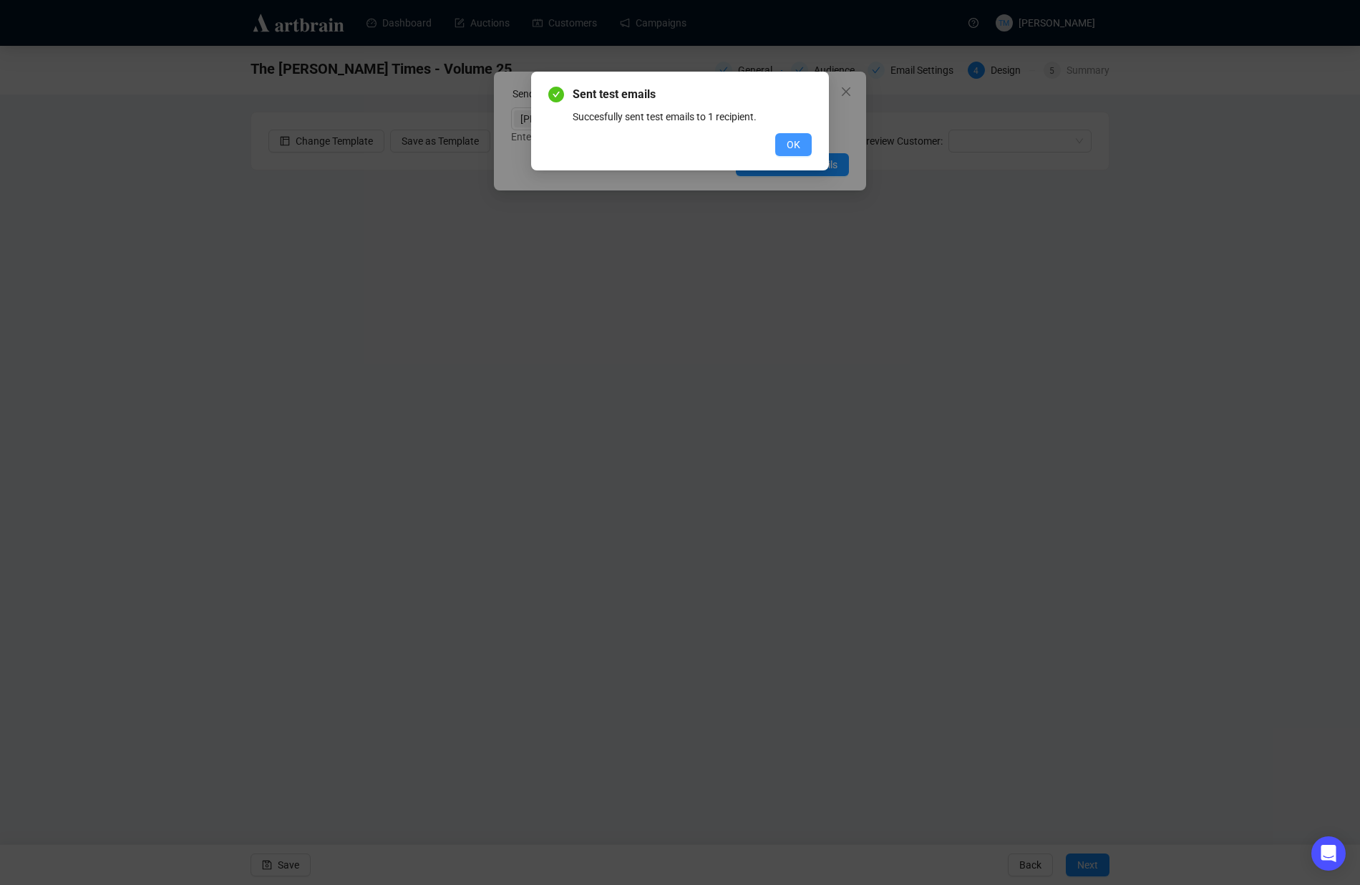
click at [797, 140] on span "OK" at bounding box center [794, 145] width 14 height 16
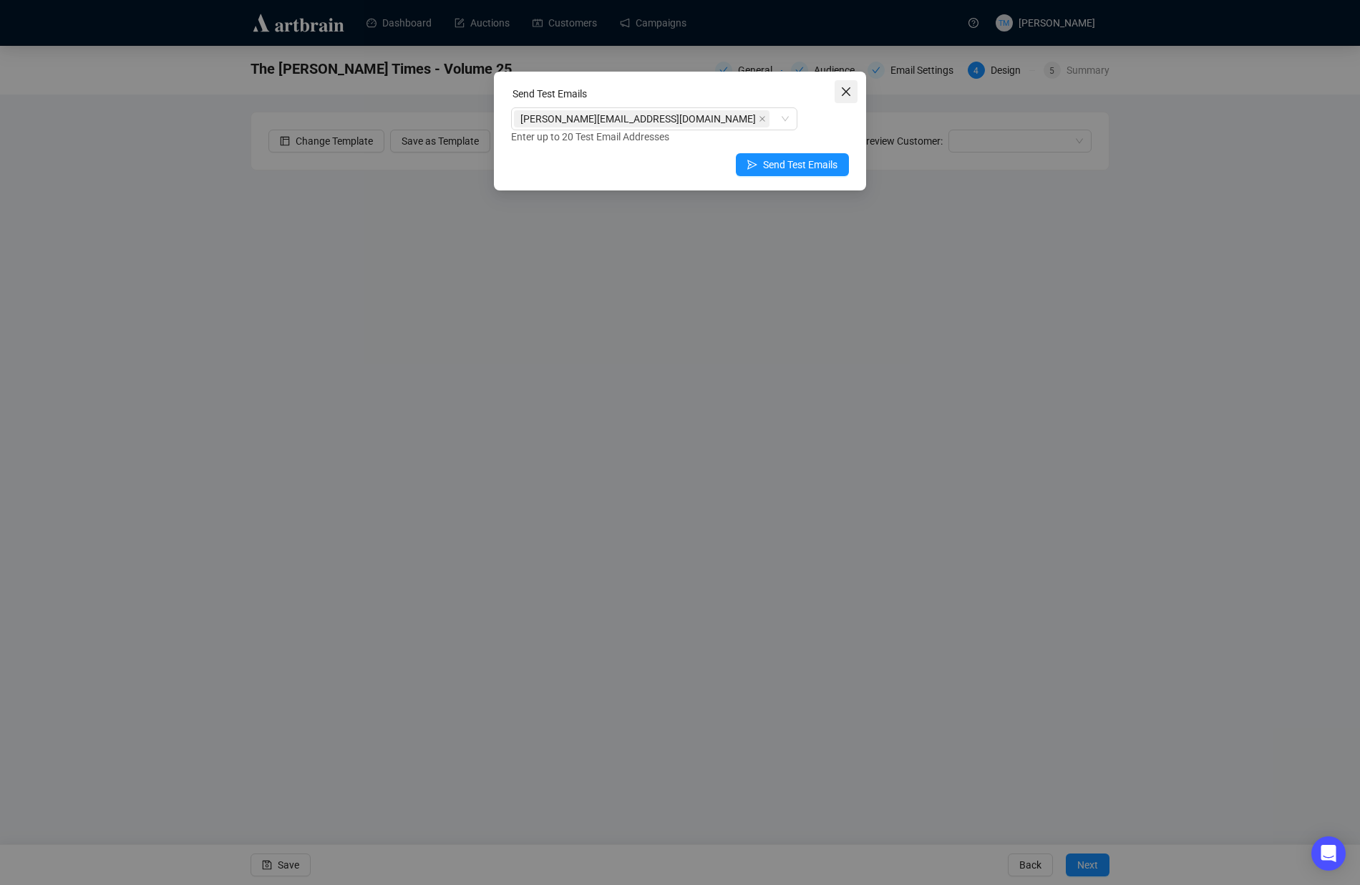
click at [847, 86] on icon "close" at bounding box center [845, 91] width 11 height 11
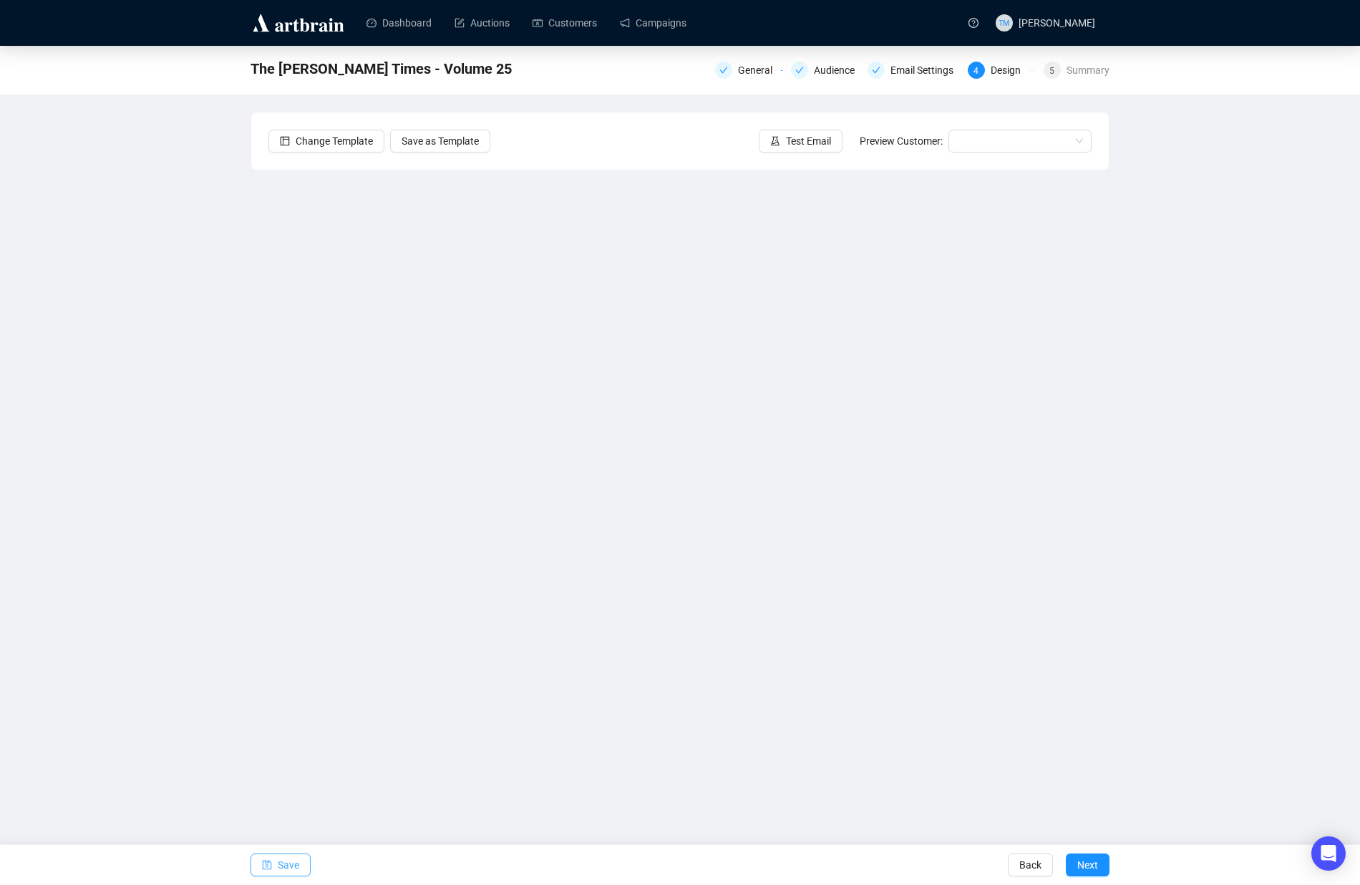
click at [271, 863] on icon "save" at bounding box center [267, 864] width 9 height 9
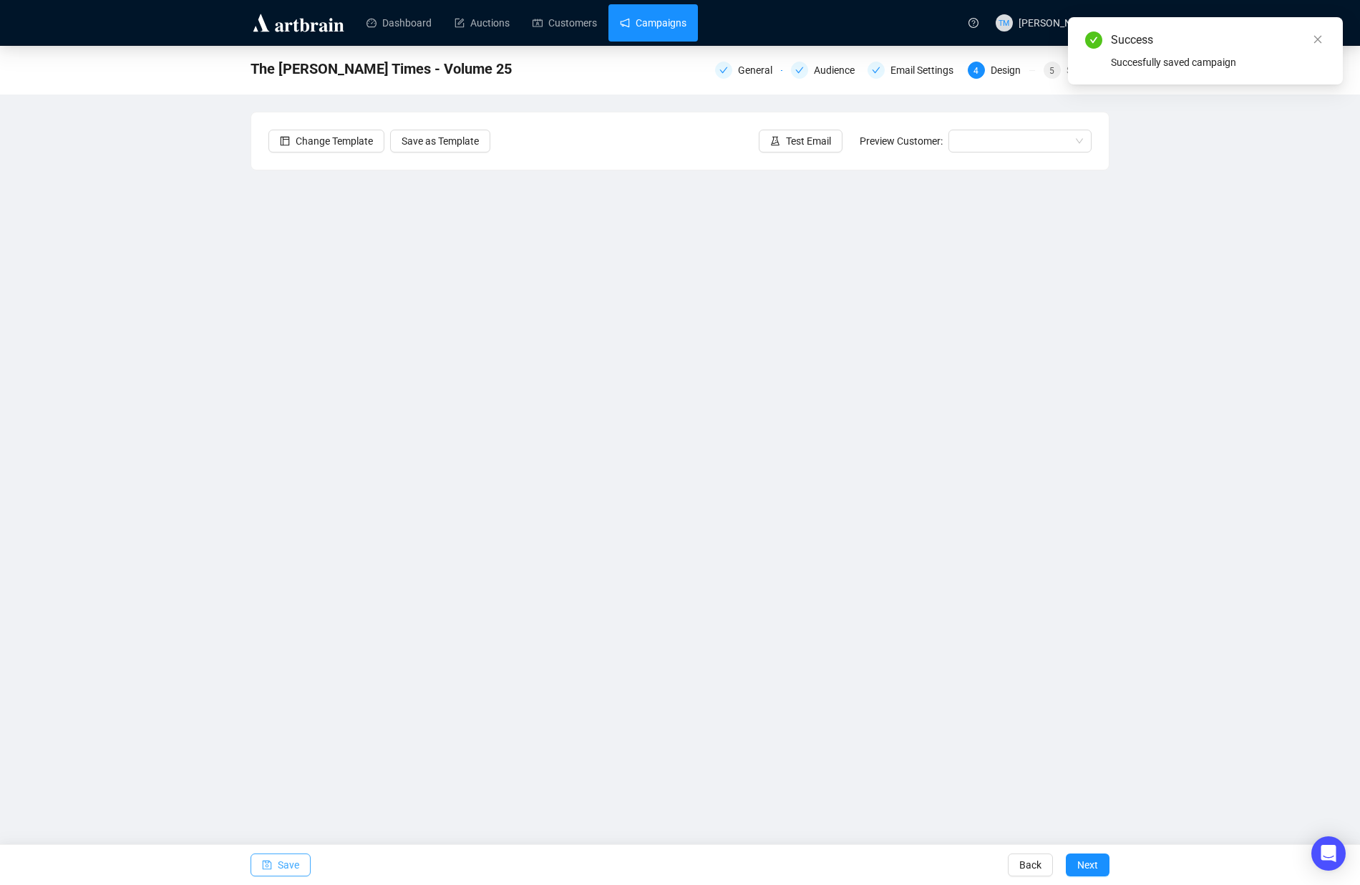
click at [643, 30] on link "Campaigns" at bounding box center [653, 22] width 67 height 37
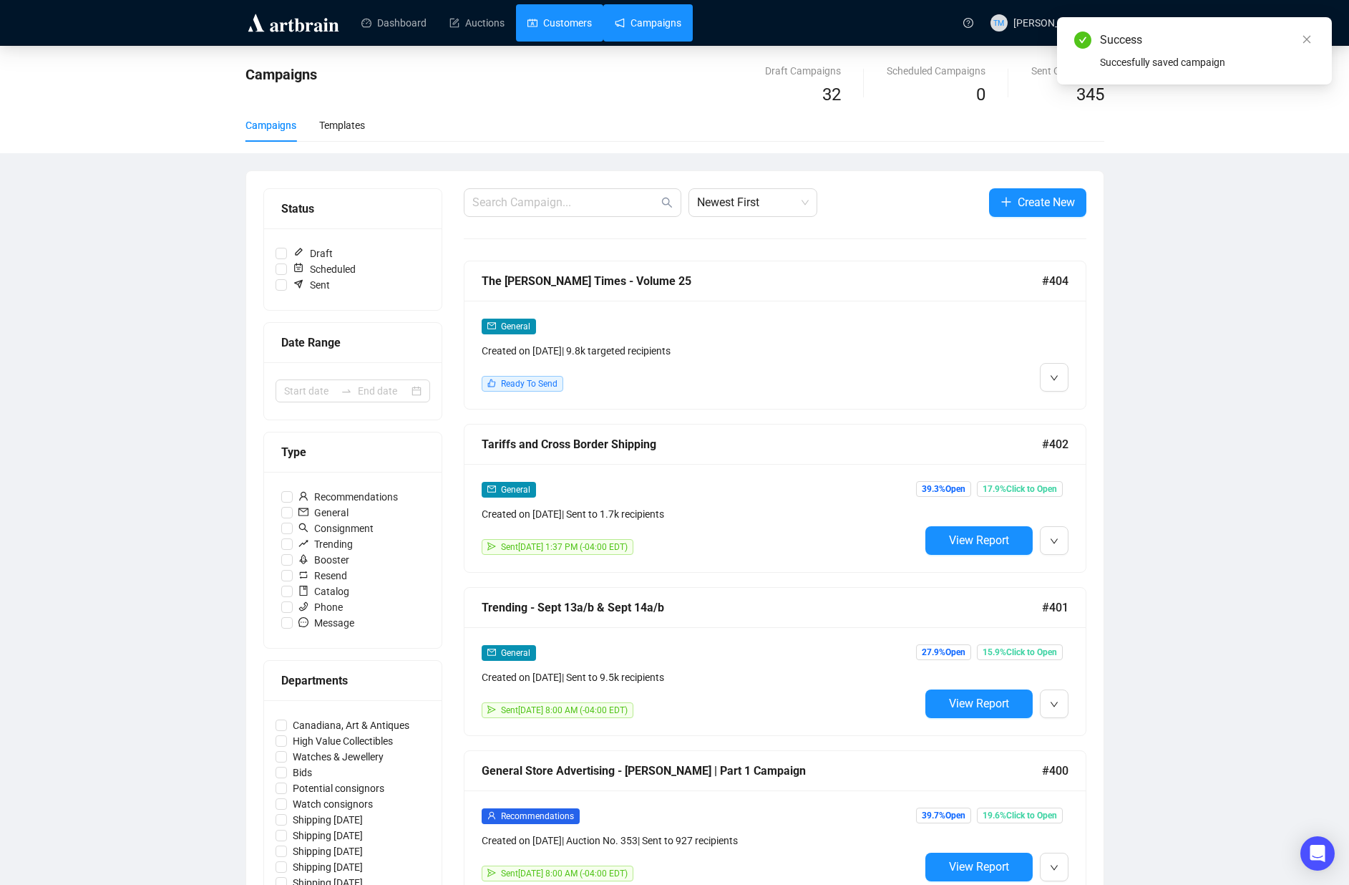
click at [560, 36] on link "Customers" at bounding box center [560, 22] width 64 height 37
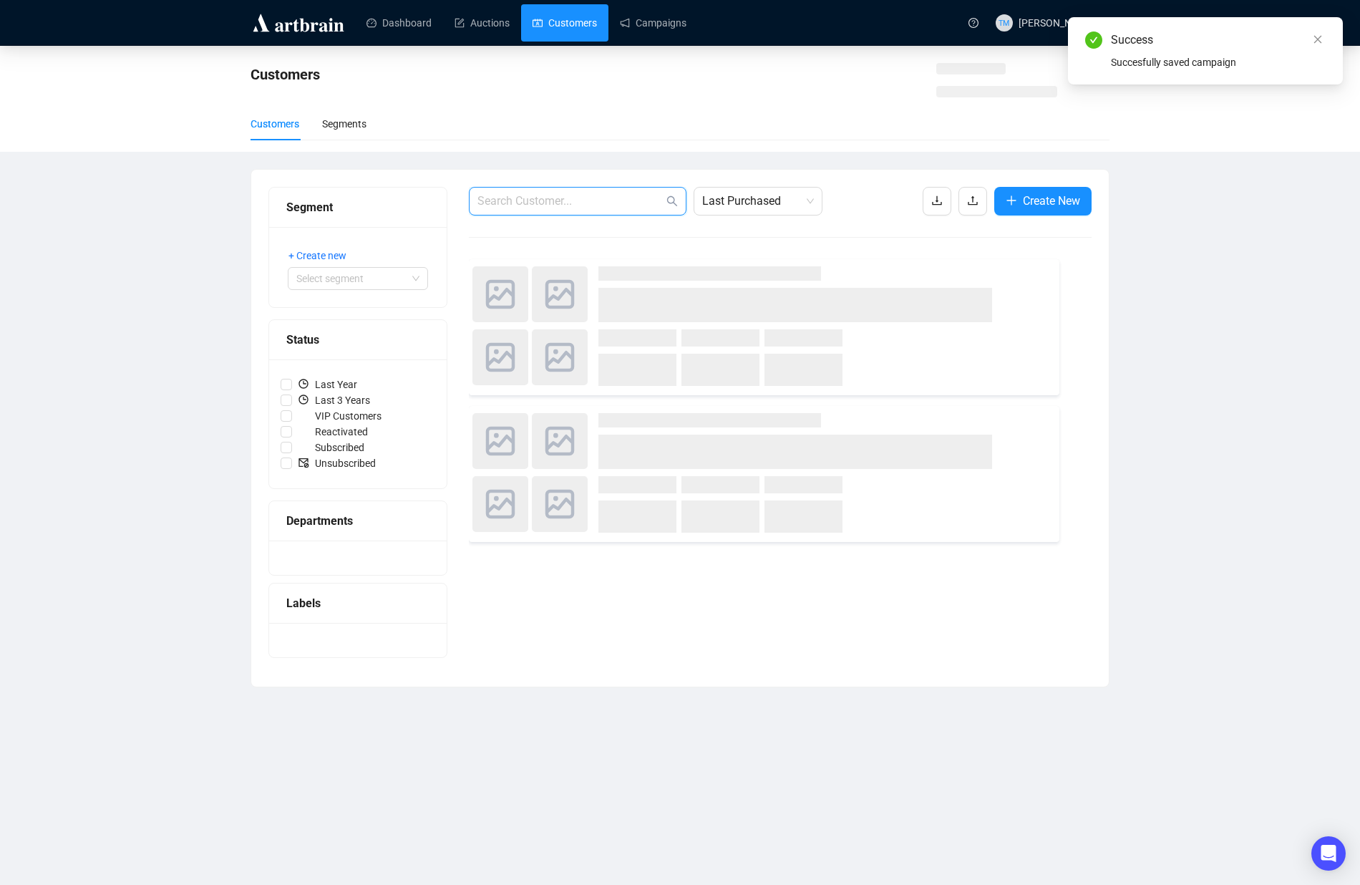
click at [580, 195] on input "text" at bounding box center [570, 201] width 186 height 17
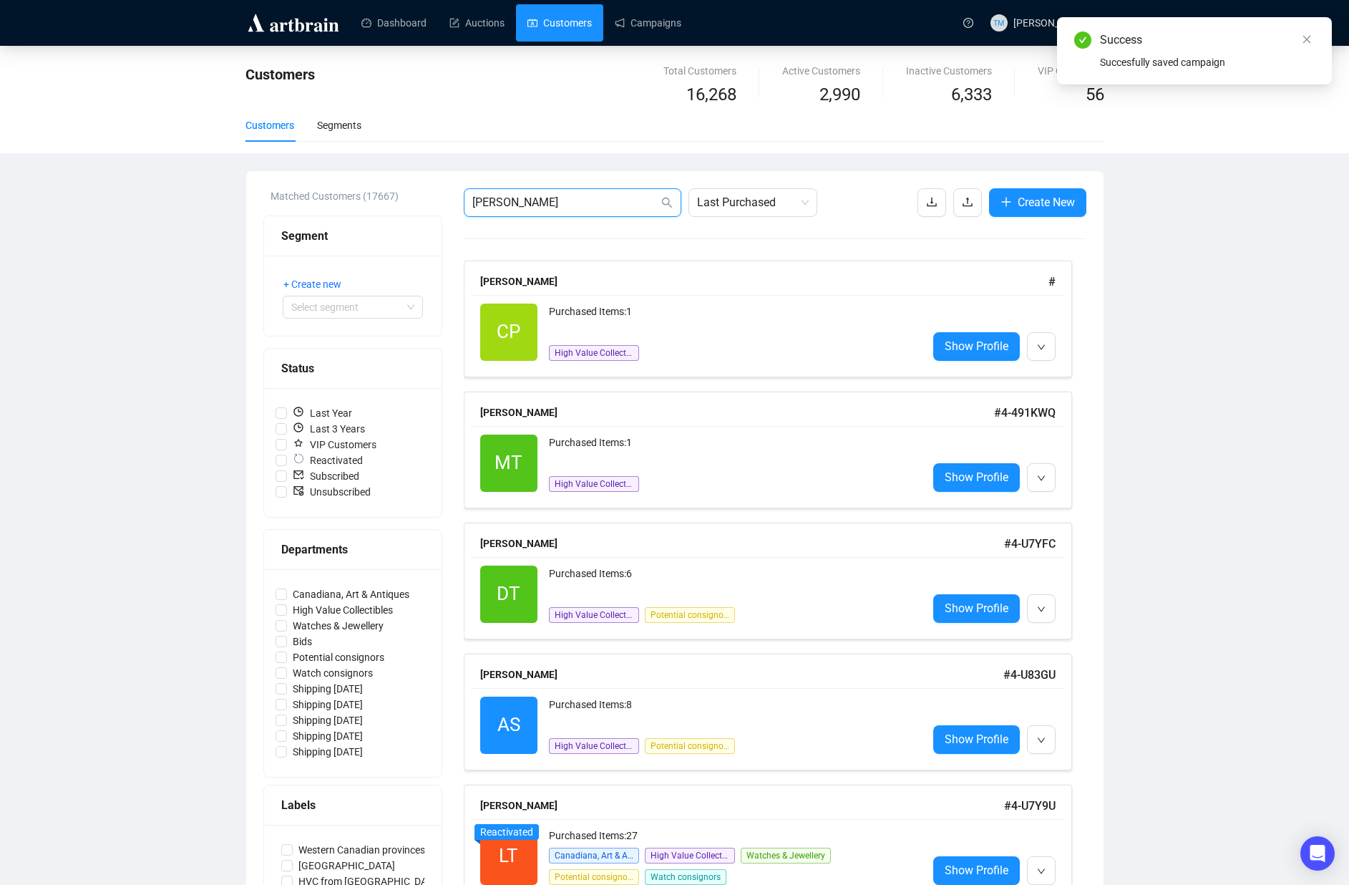
type input "titherington"
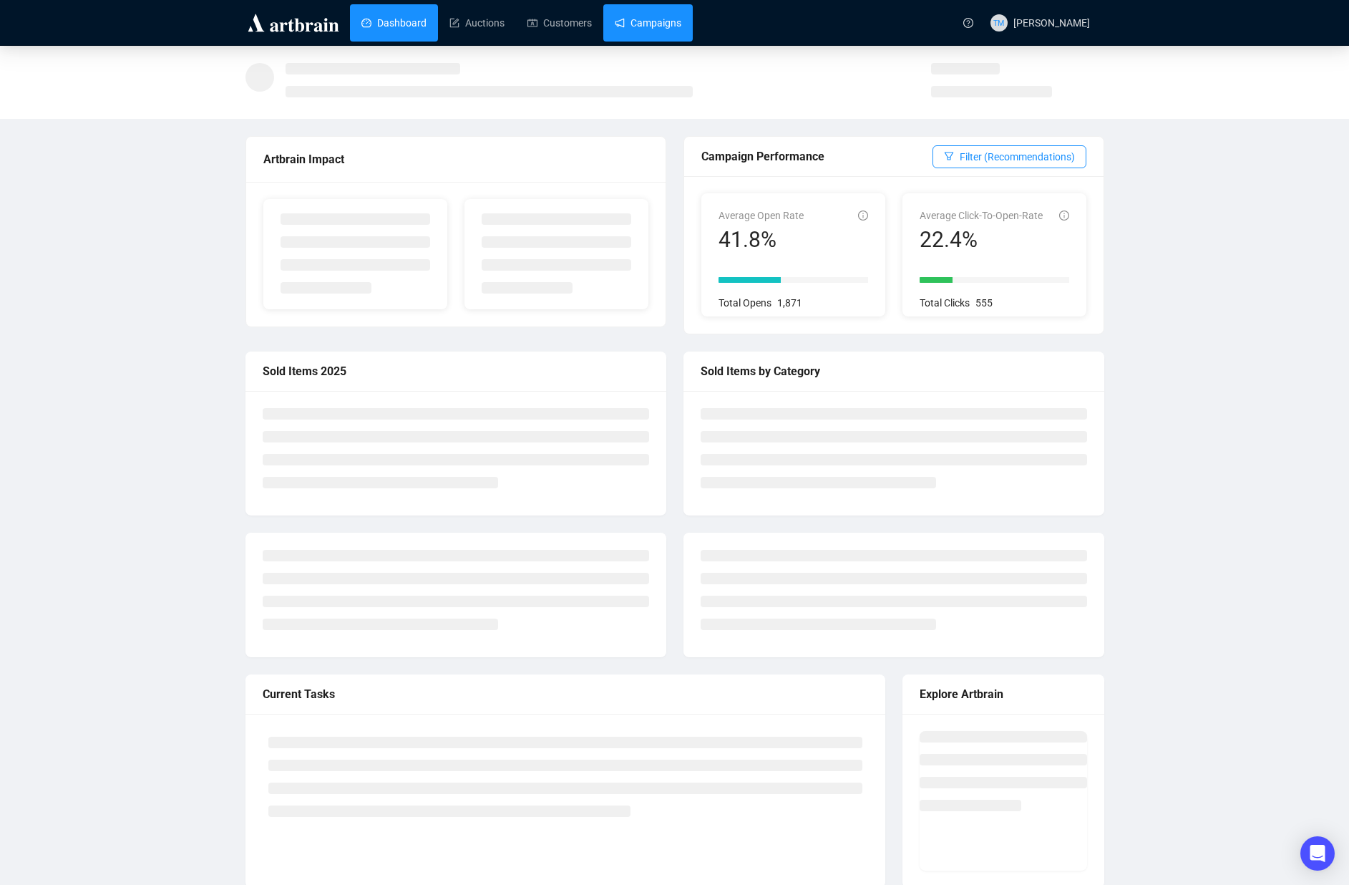
click at [650, 23] on link "Campaigns" at bounding box center [648, 22] width 67 height 37
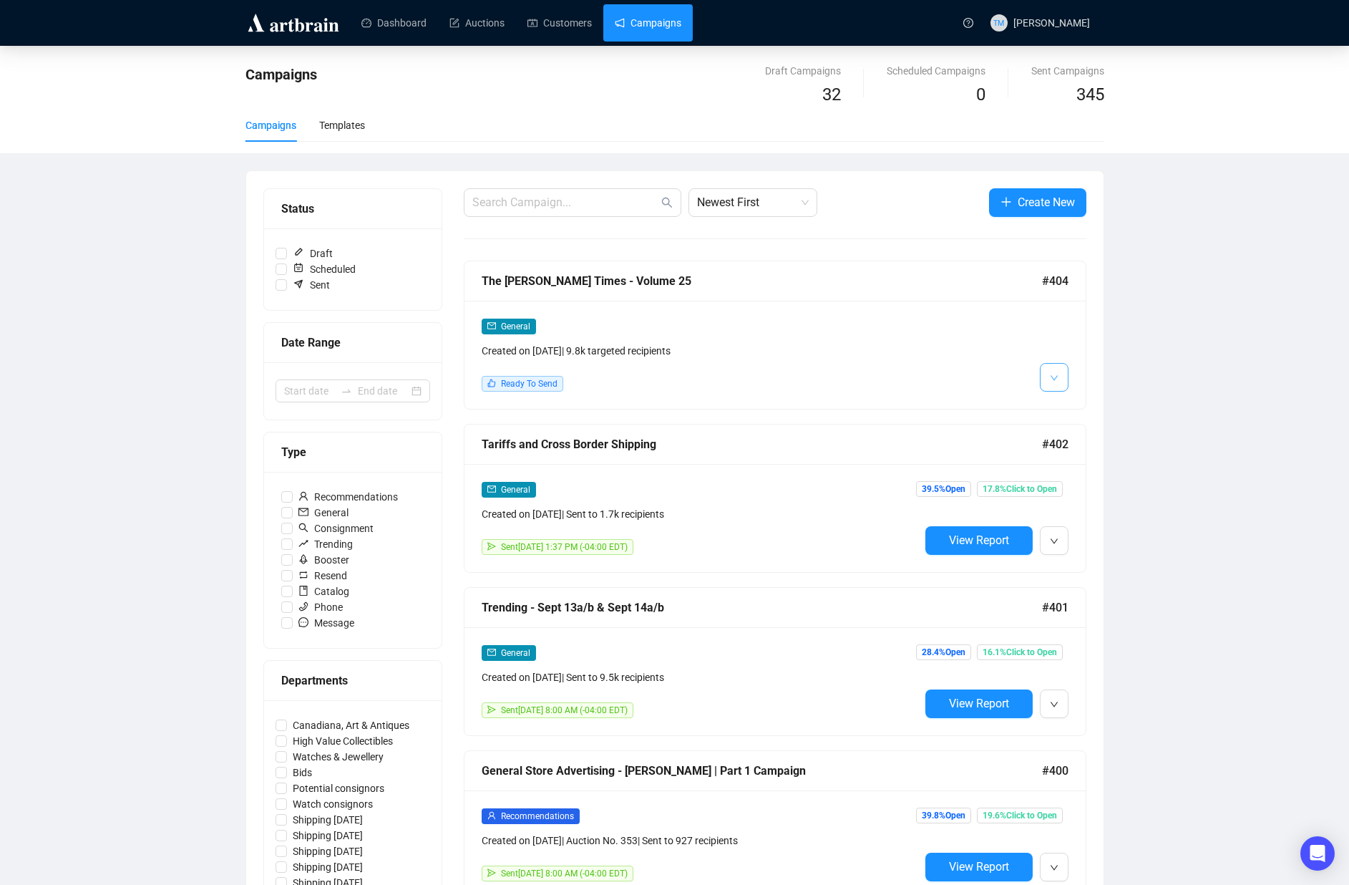
click at [1045, 389] on button "button" at bounding box center [1054, 377] width 29 height 29
click at [1050, 404] on li "Edit" at bounding box center [1081, 408] width 76 height 23
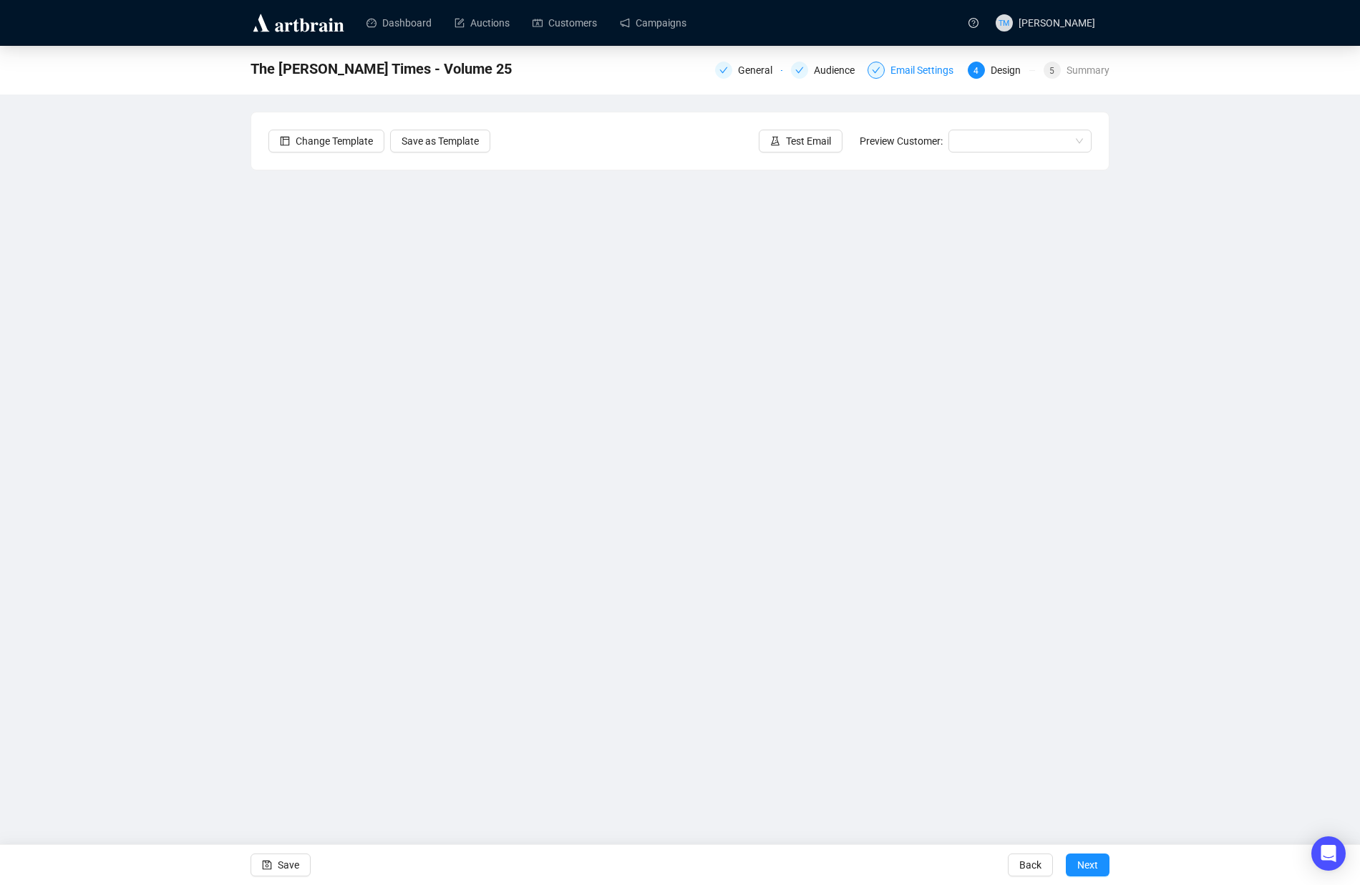
click at [930, 77] on div "Email Settings" at bounding box center [926, 70] width 72 height 17
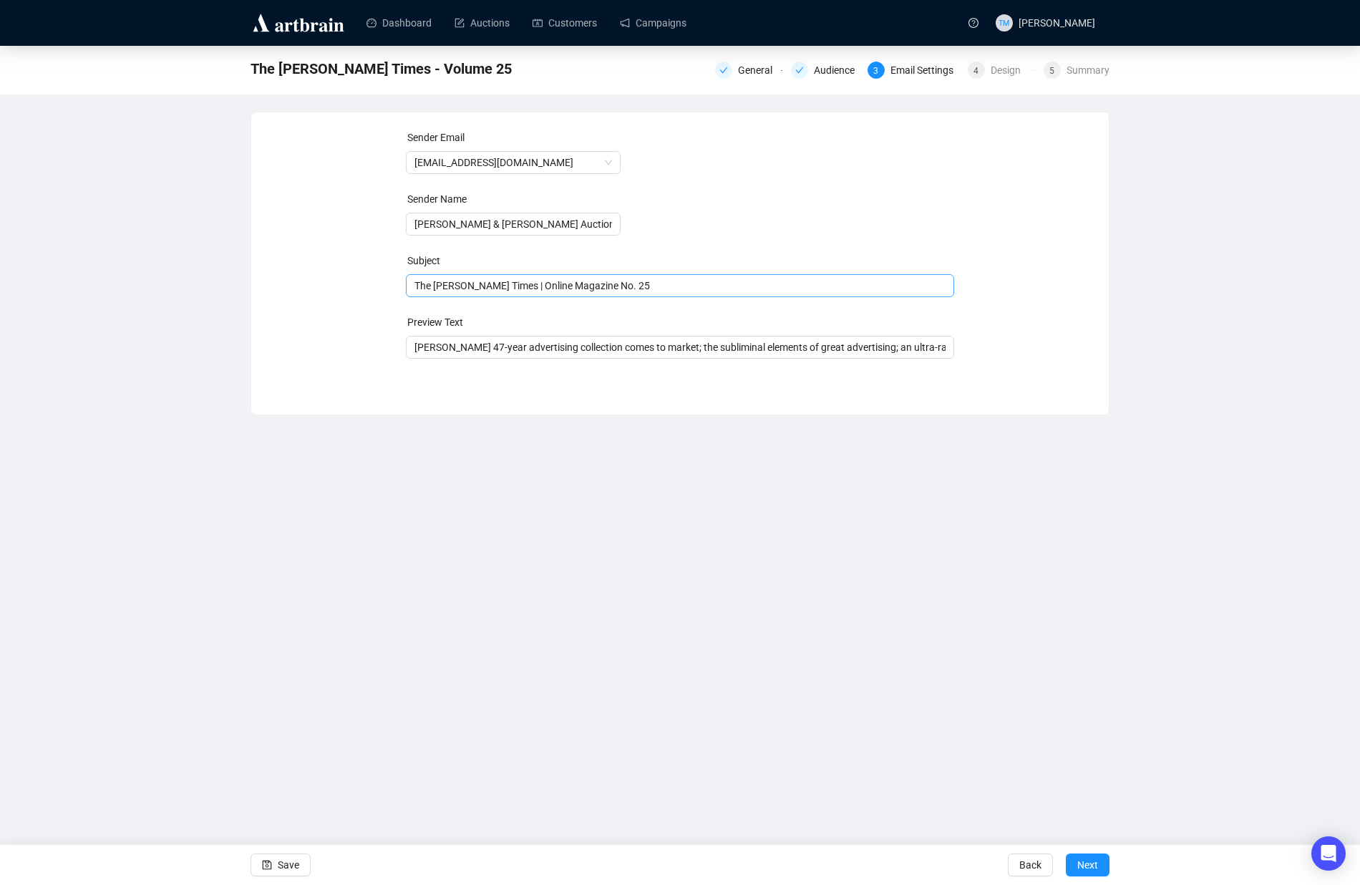
click at [414, 286] on span "The [PERSON_NAME] Times | Online Magazine No. 25" at bounding box center [680, 285] width 549 height 11
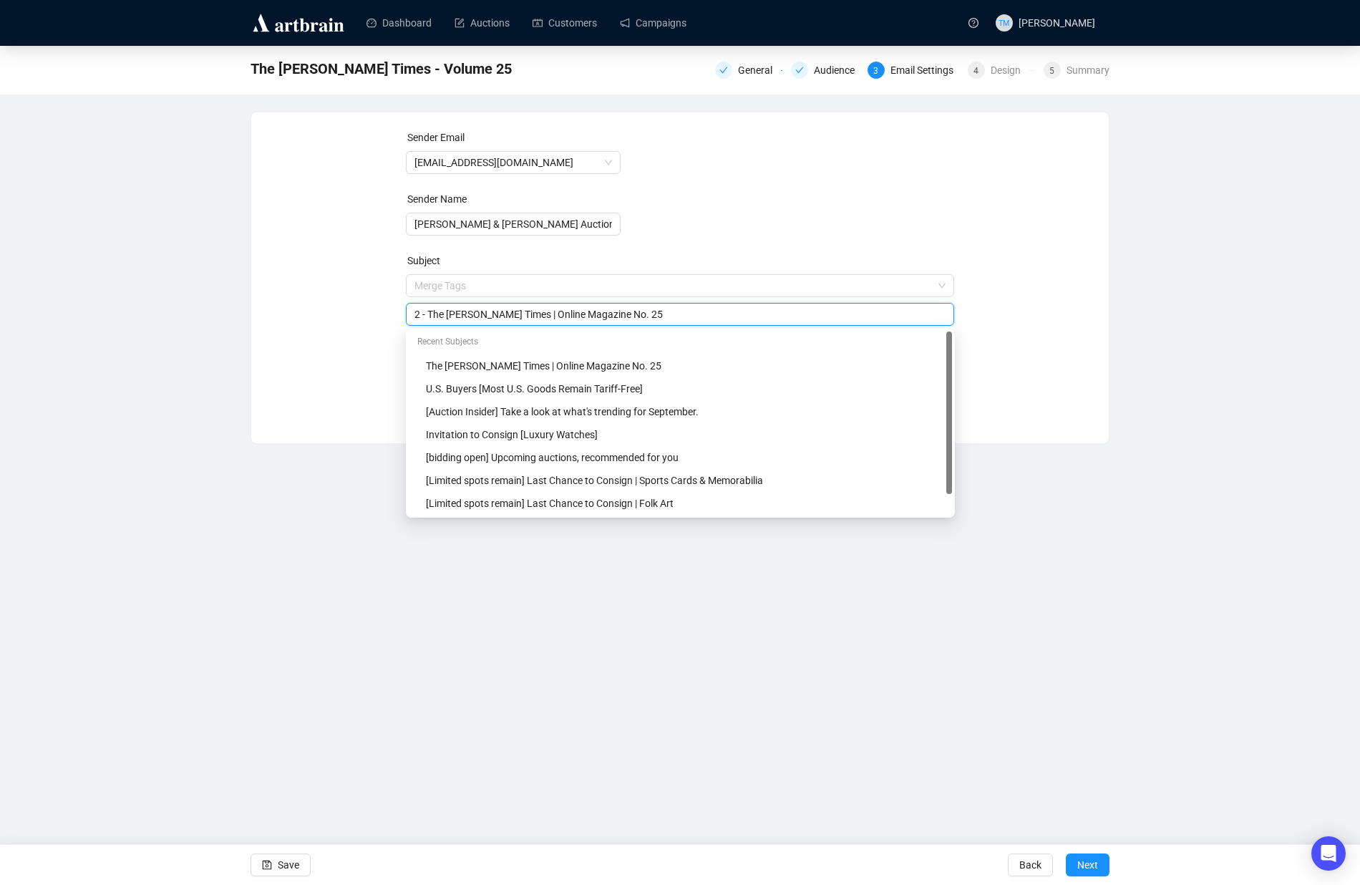
type input "2 - The [PERSON_NAME] Times | Online Magazine No. 25"
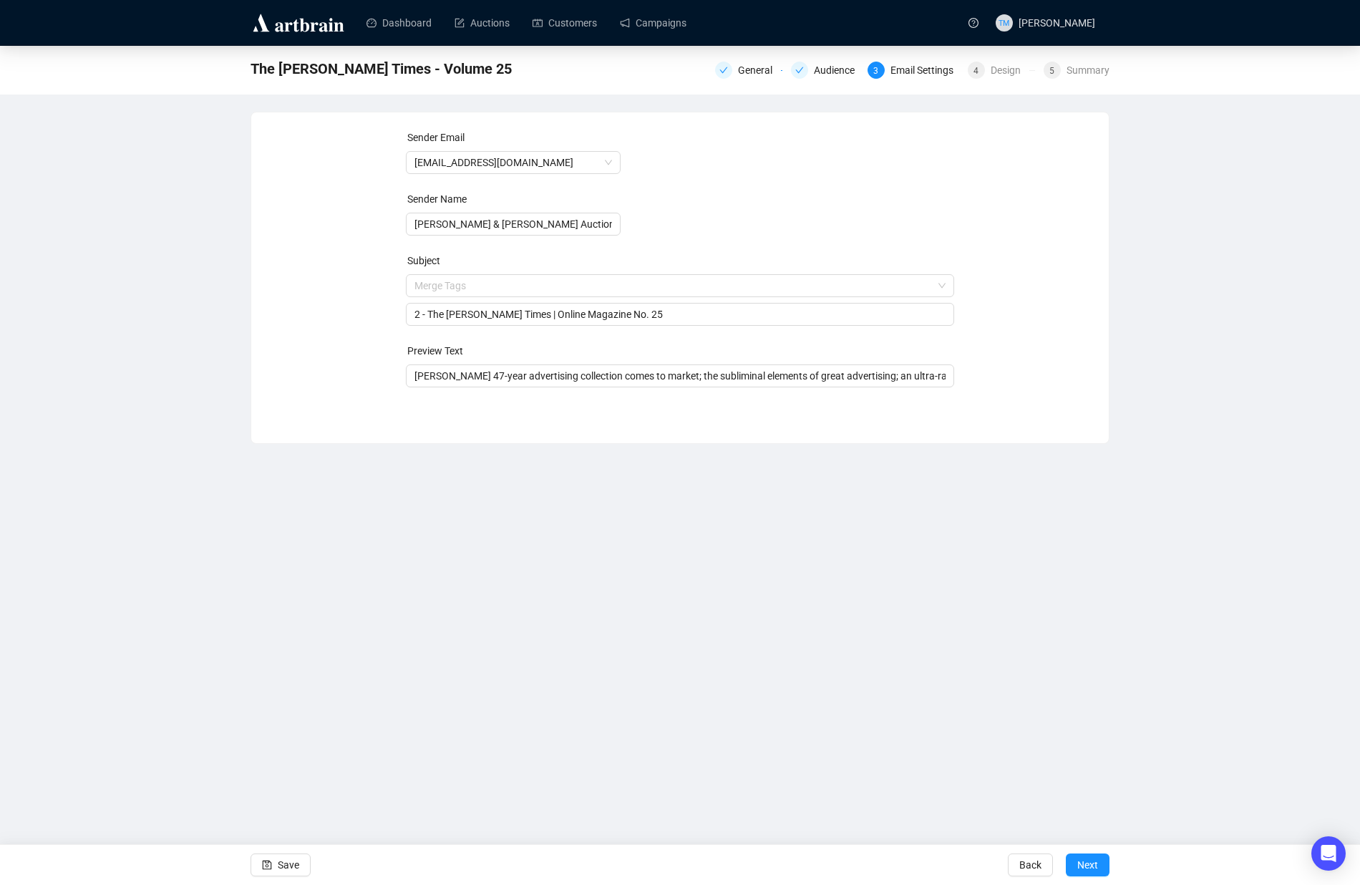
click at [180, 586] on div "Dashboard Auctions Customers Campaigns TM [PERSON_NAME] The [PERSON_NAME] Times…" at bounding box center [680, 442] width 1360 height 885
click at [292, 863] on span "Save" at bounding box center [288, 865] width 21 height 40
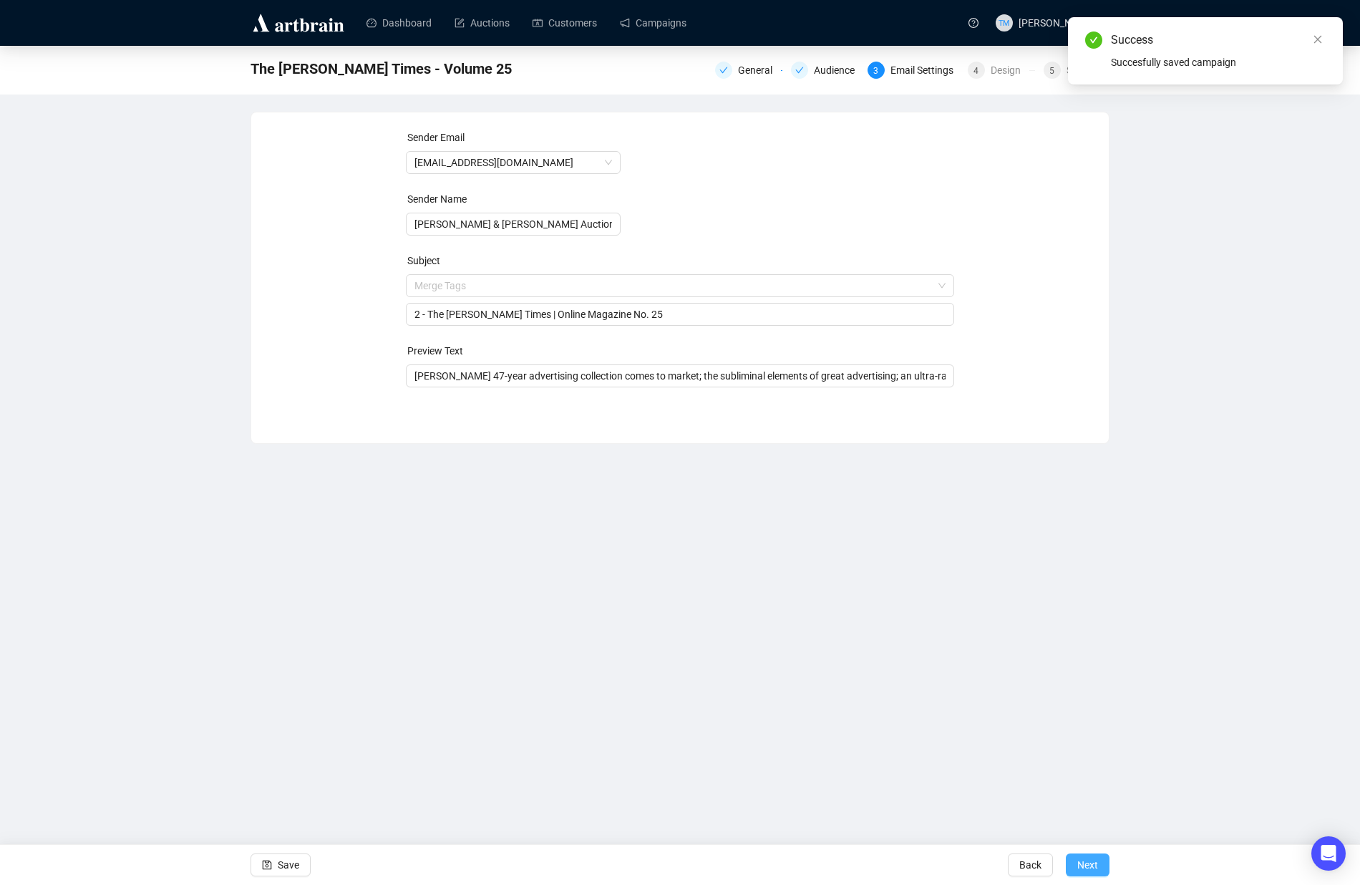
click at [1086, 861] on span "Next" at bounding box center [1087, 865] width 21 height 40
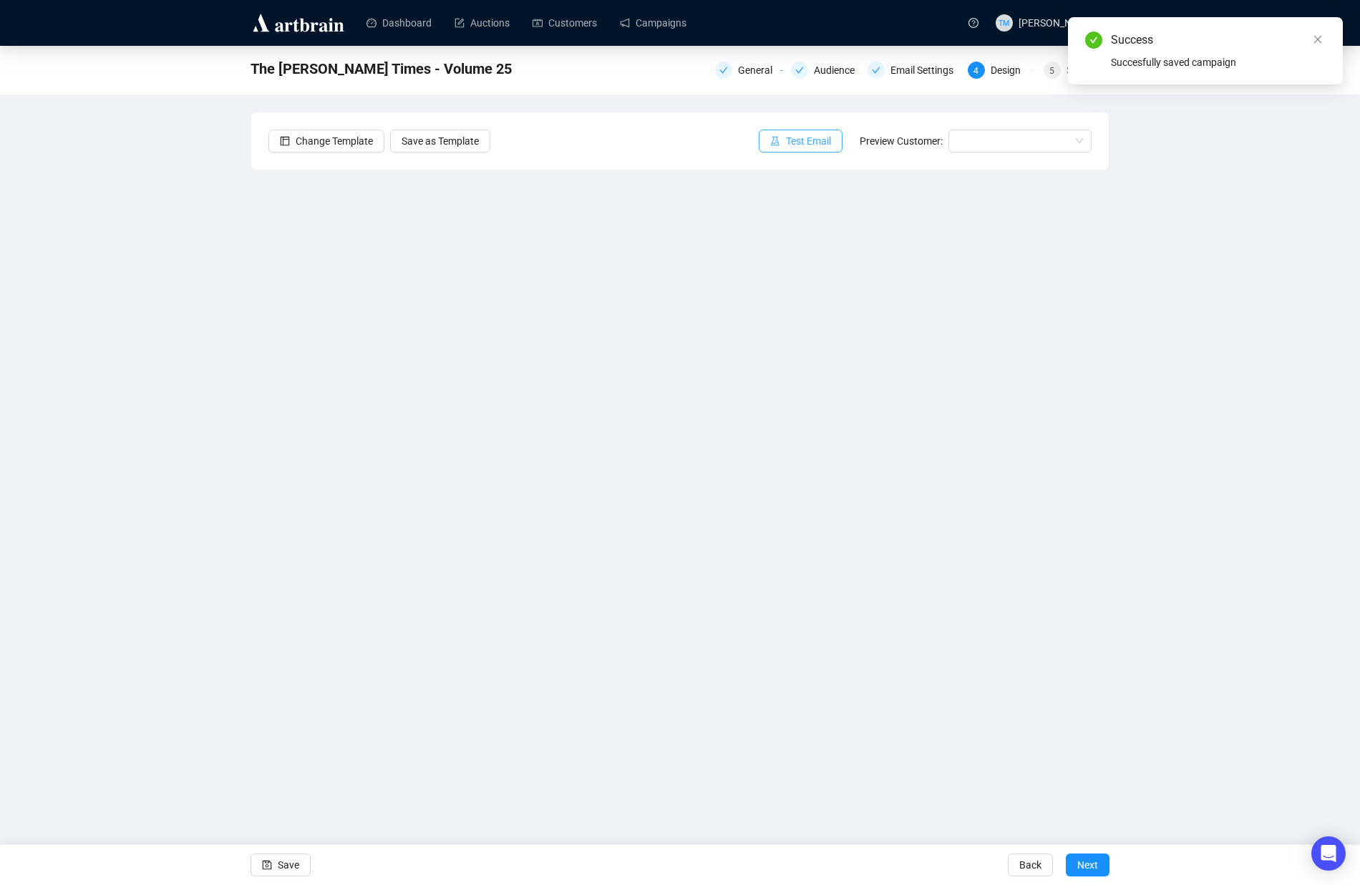
click at [804, 144] on span "Test Email" at bounding box center [808, 141] width 45 height 16
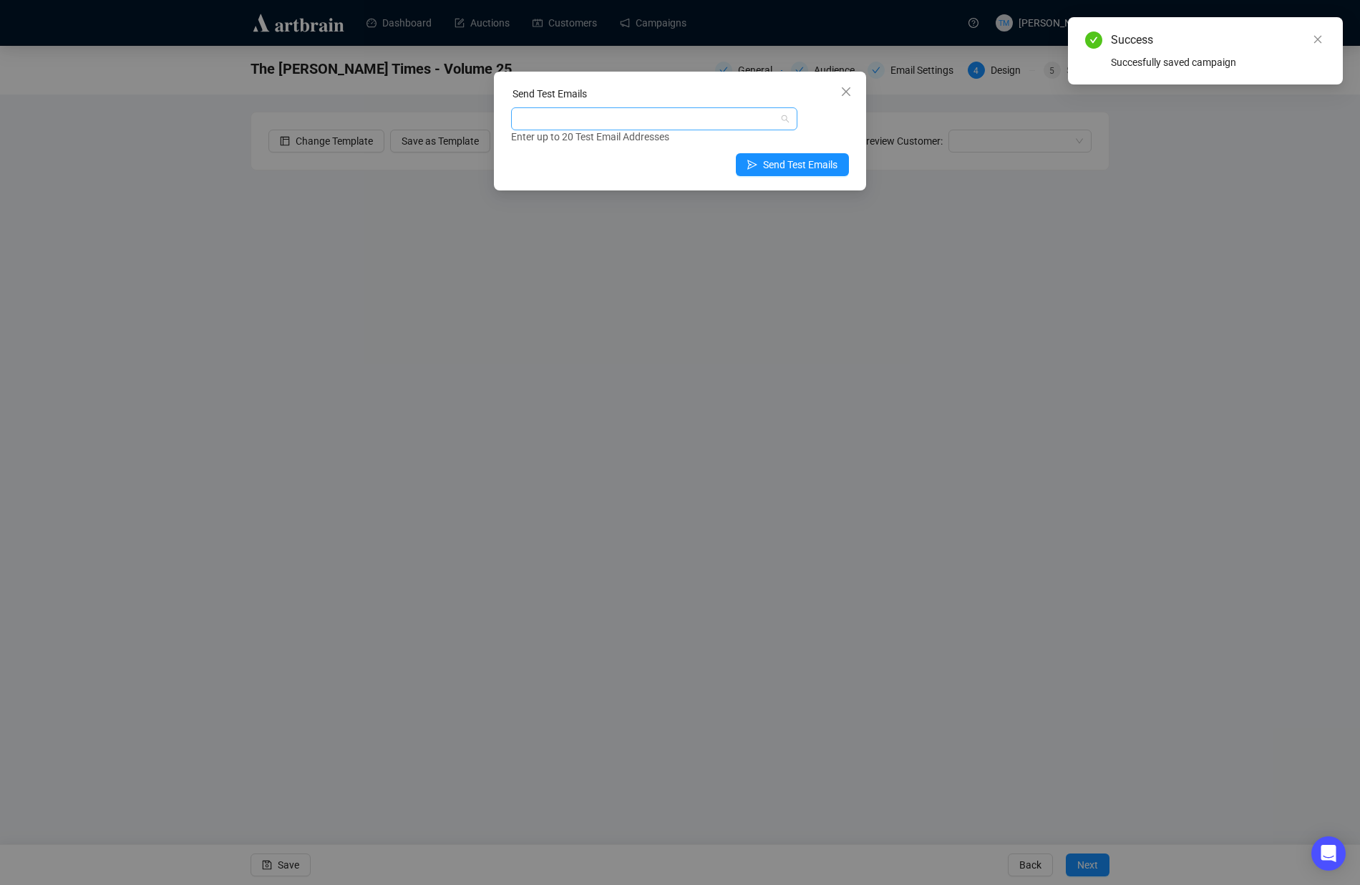
click at [657, 122] on div at bounding box center [647, 119] width 266 height 20
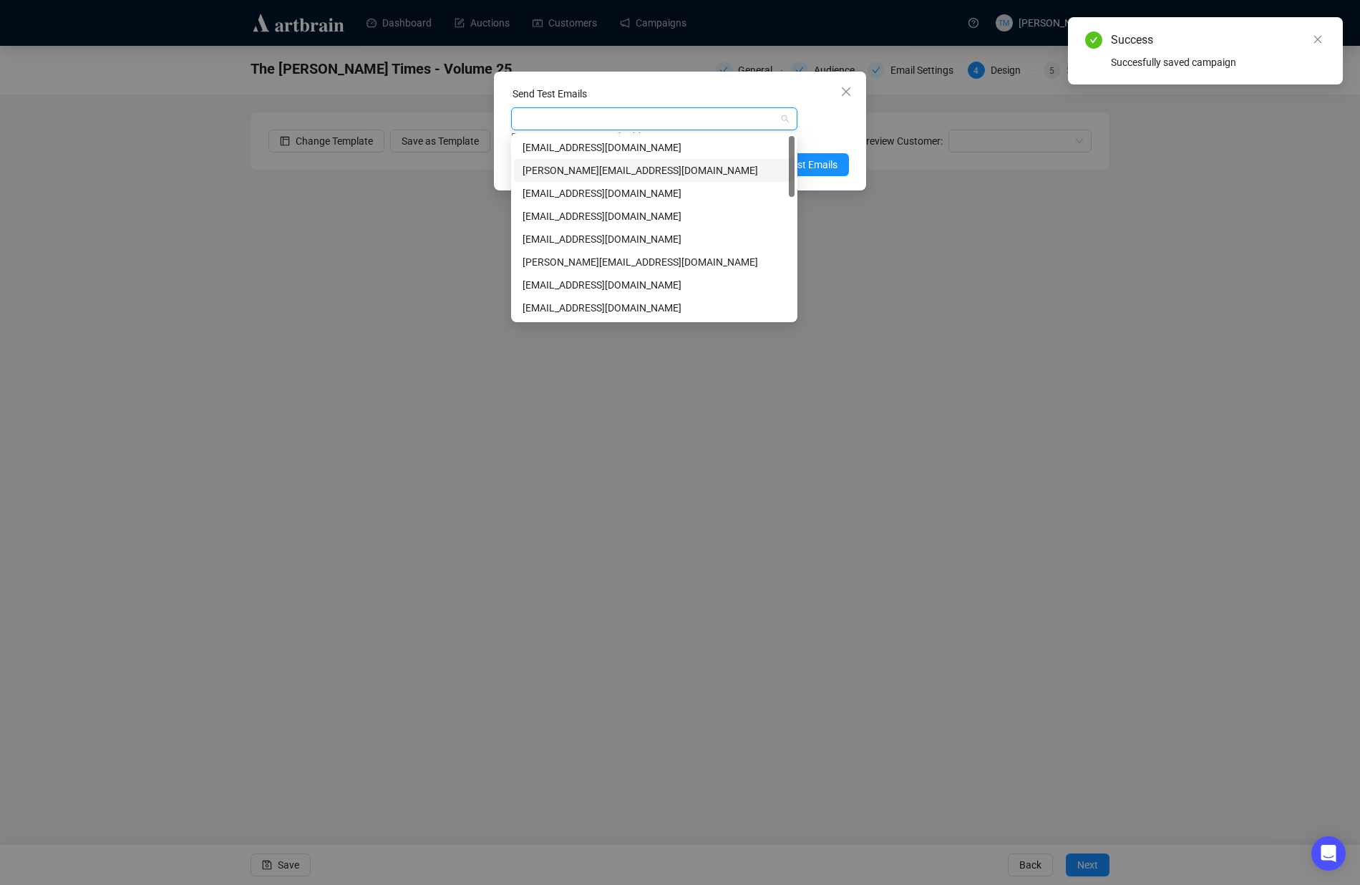
click at [583, 170] on div "[PERSON_NAME][EMAIL_ADDRESS][DOMAIN_NAME]" at bounding box center [654, 170] width 263 height 16
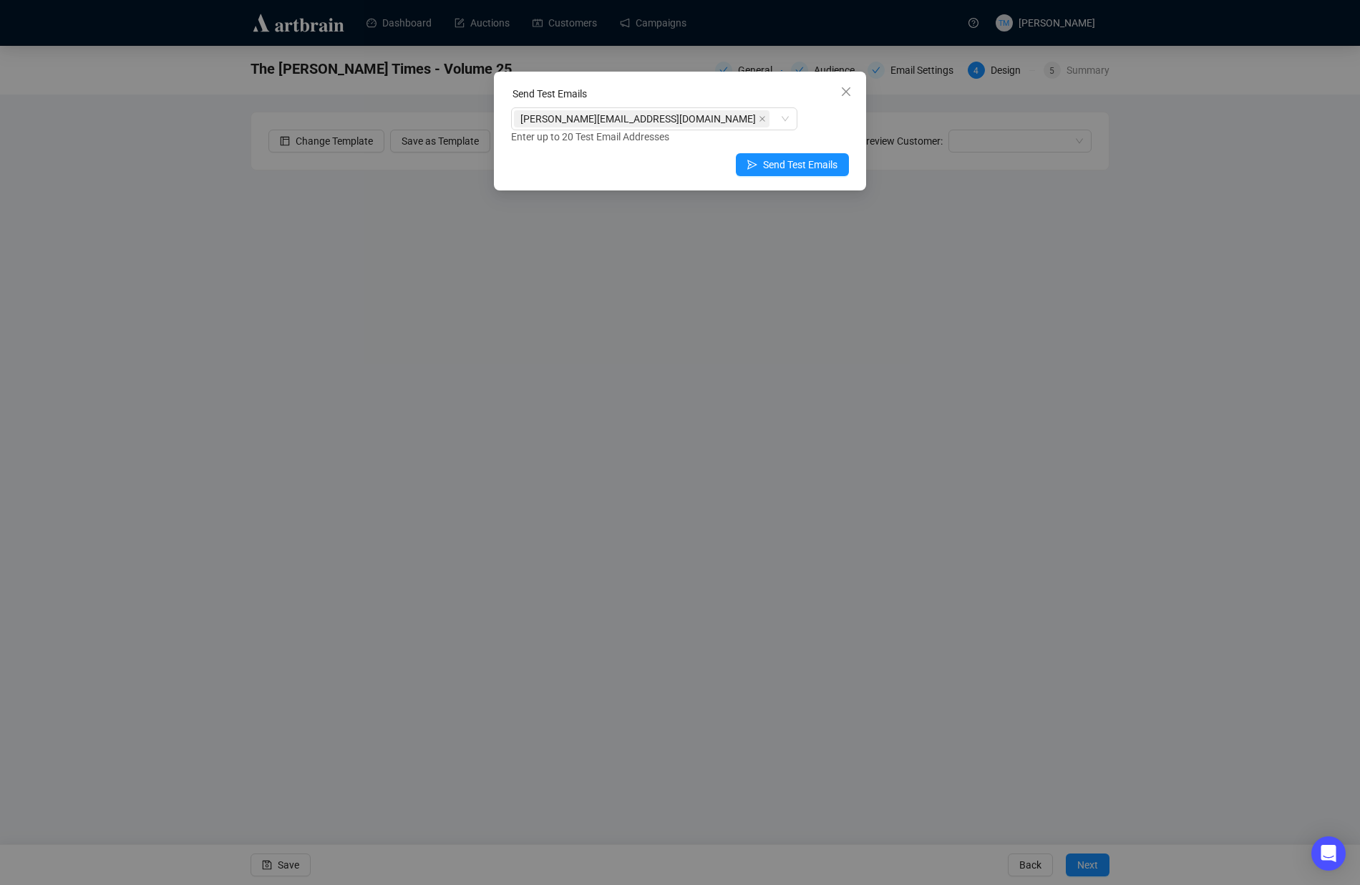
click at [814, 123] on div "[PERSON_NAME][EMAIL_ADDRESS][DOMAIN_NAME] Enter up to 20 Test Email Addresses" at bounding box center [680, 125] width 338 height 37
click at [795, 162] on span "Send Test Emails" at bounding box center [800, 165] width 74 height 16
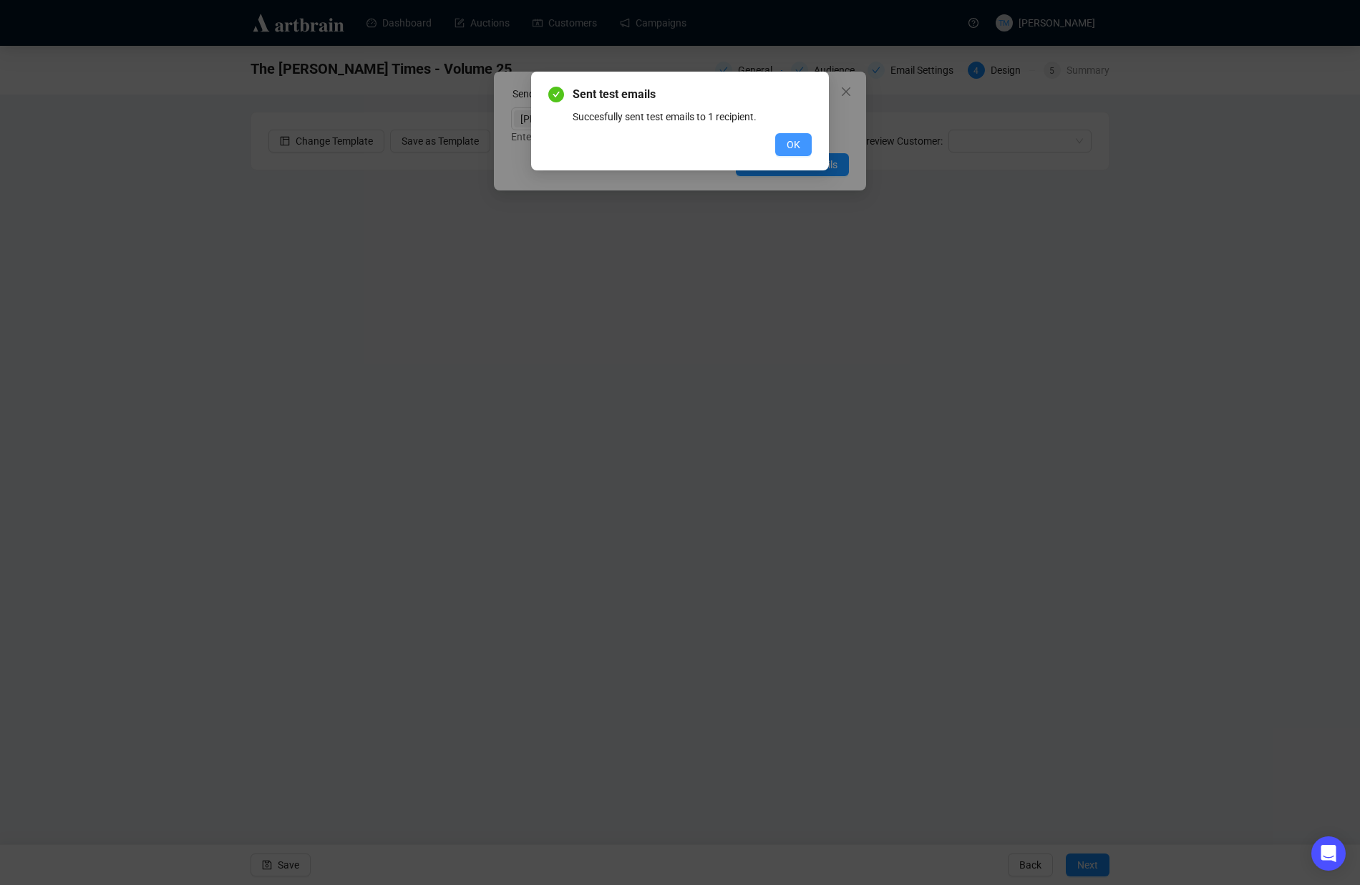
click at [790, 142] on span "OK" at bounding box center [794, 145] width 14 height 16
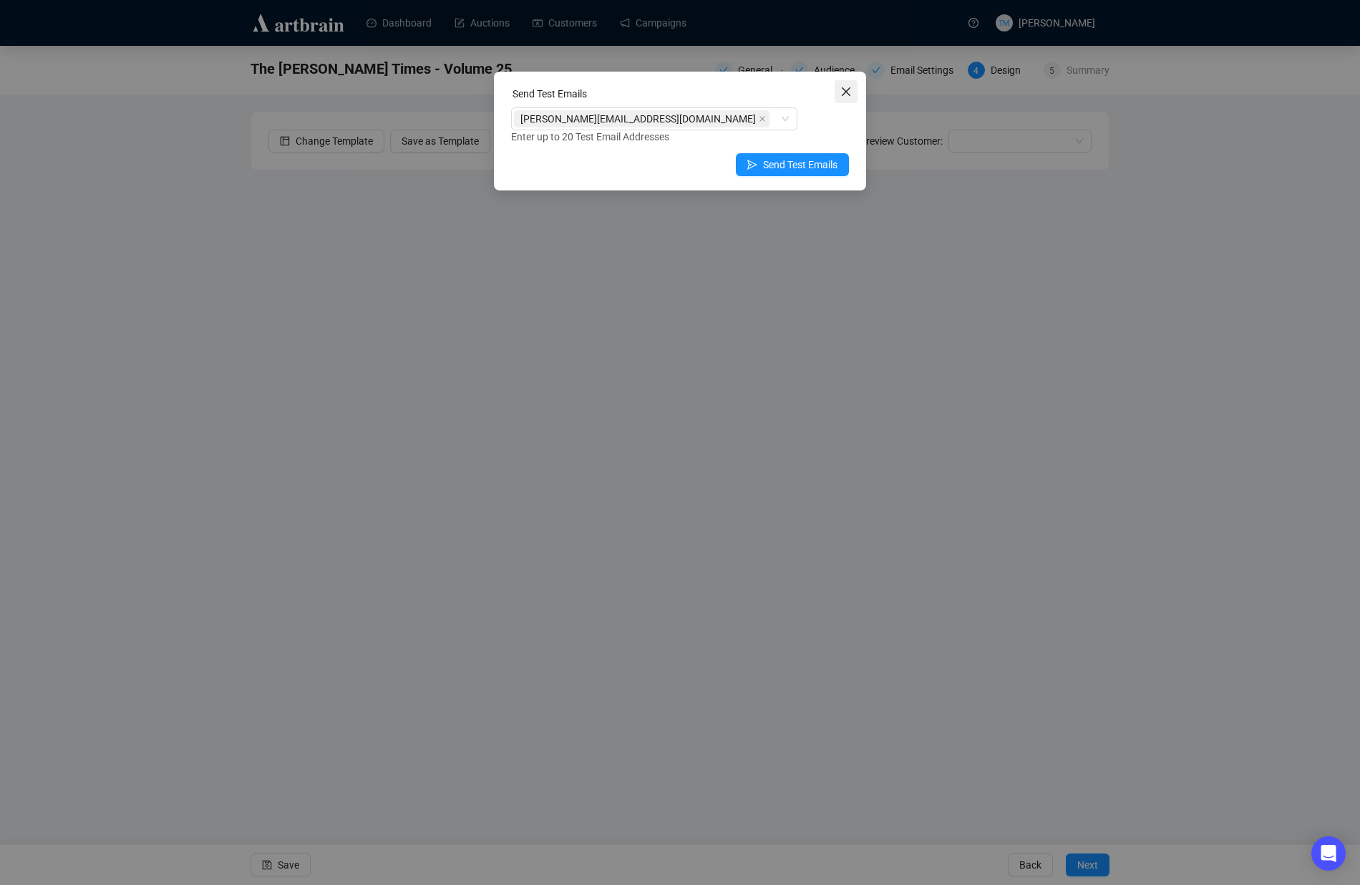
click at [845, 92] on icon "close" at bounding box center [846, 91] width 9 height 9
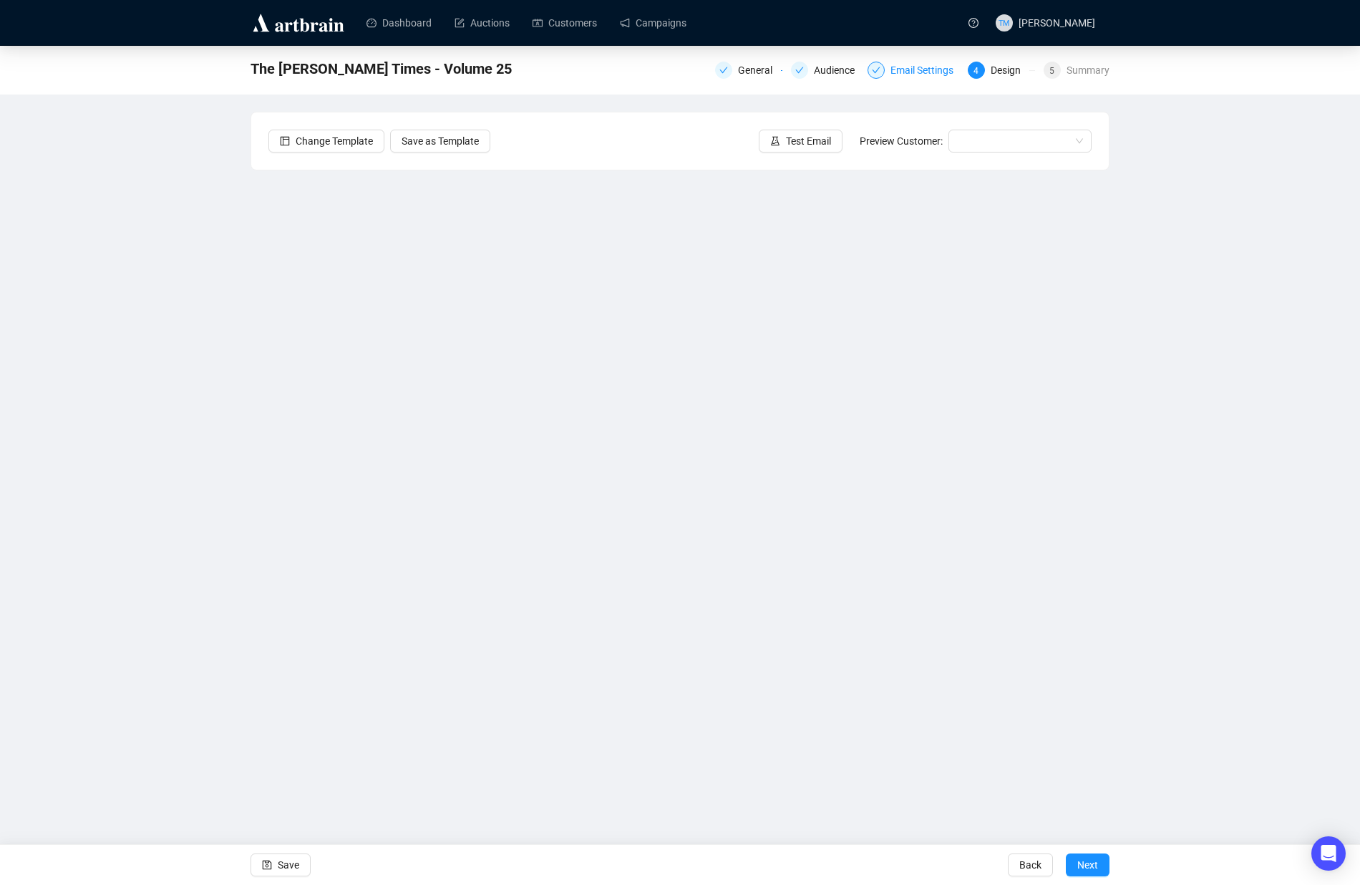
click at [903, 74] on div "Email Settings" at bounding box center [926, 70] width 72 height 17
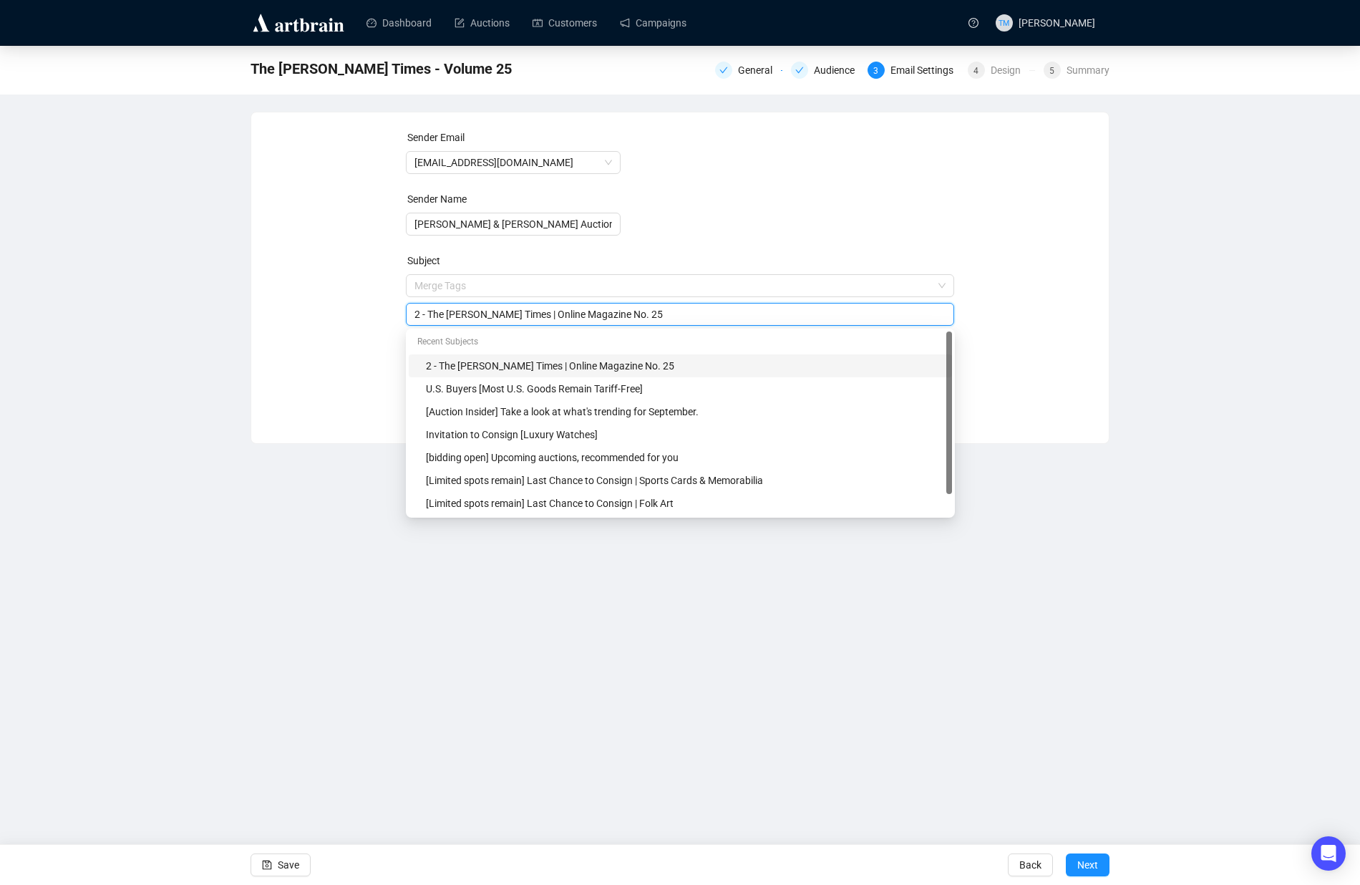
drag, startPoint x: 432, startPoint y: 285, endPoint x: 382, endPoint y: 291, distance: 50.4
click at [382, 291] on div "Sender Email [EMAIL_ADDRESS][DOMAIN_NAME] Sender Name [PERSON_NAME] & [PERSON_N…" at bounding box center [679, 267] width 823 height 275
drag, startPoint x: 430, startPoint y: 313, endPoint x: 389, endPoint y: 312, distance: 41.5
click at [389, 312] on div "Sender Email [EMAIL_ADDRESS][DOMAIN_NAME] Sender Name [PERSON_NAME] & [PERSON_N…" at bounding box center [679, 267] width 823 height 275
type input "The [PERSON_NAME] Times | Online Magazine No. 25"
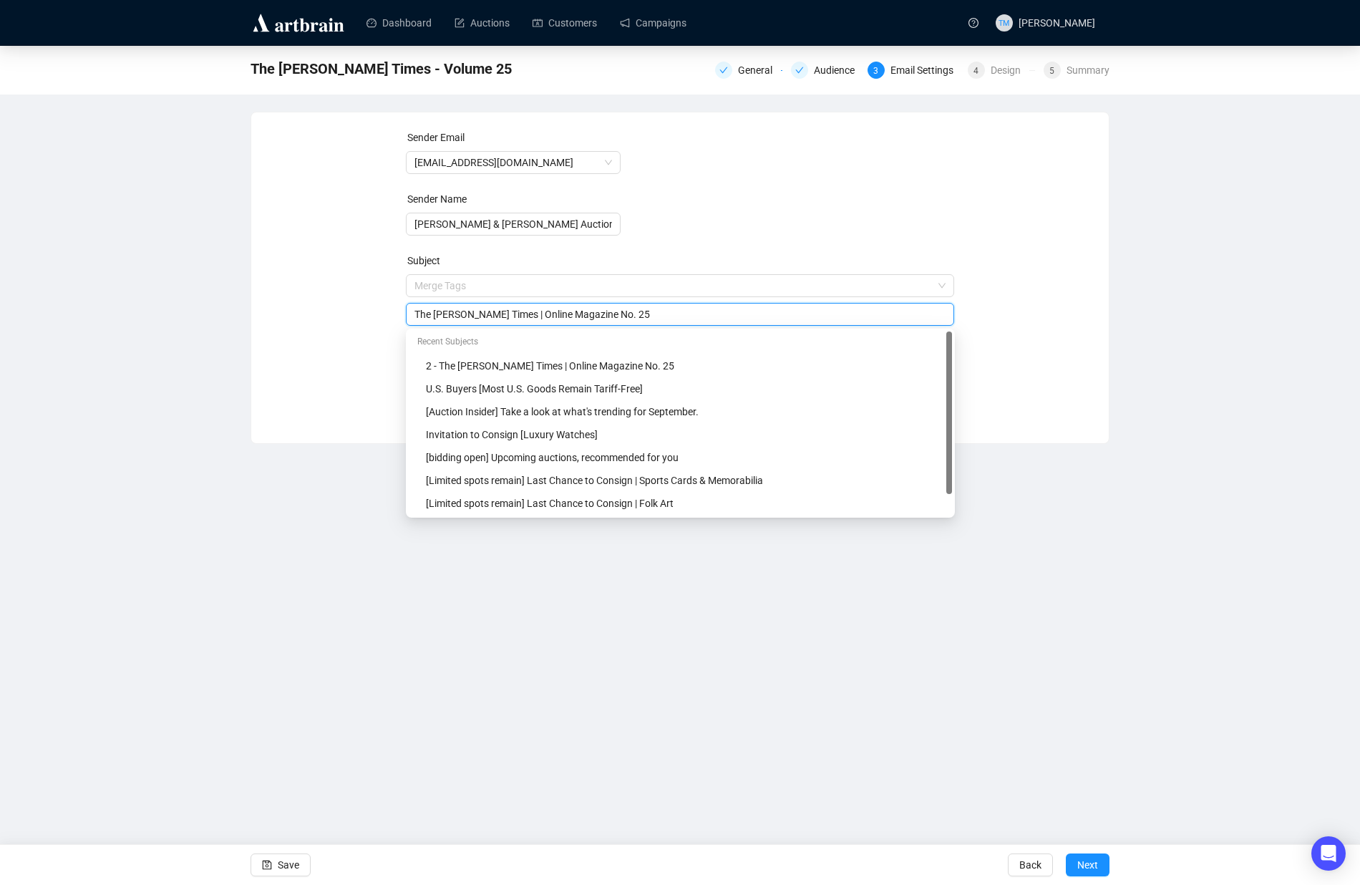
click at [269, 512] on div "Dashboard Auctions Customers Campaigns TM [PERSON_NAME] The [PERSON_NAME] Times…" at bounding box center [680, 442] width 1360 height 885
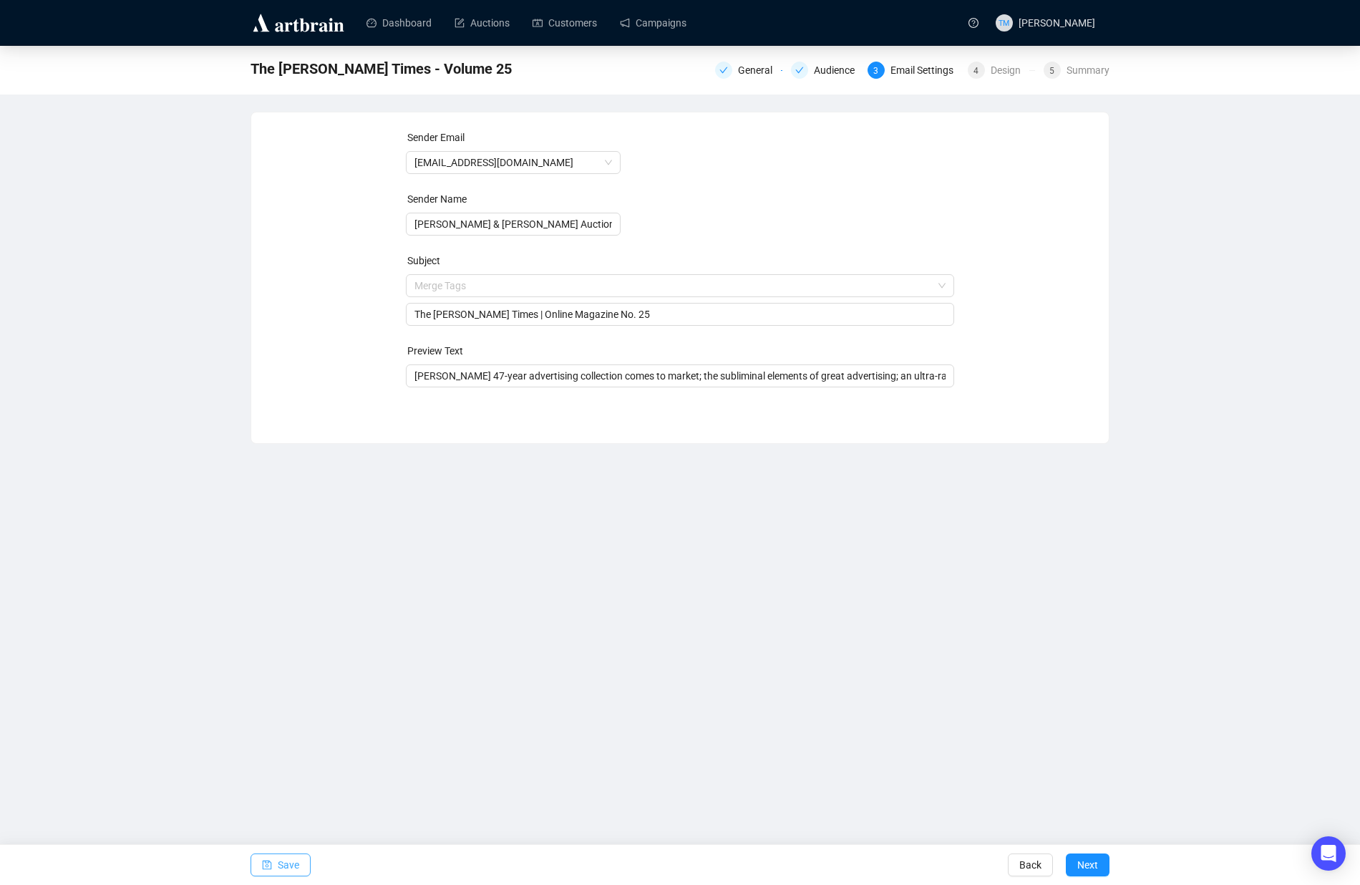
click at [288, 860] on span "Save" at bounding box center [288, 865] width 21 height 40
